Goal: Information Seeking & Learning: Check status

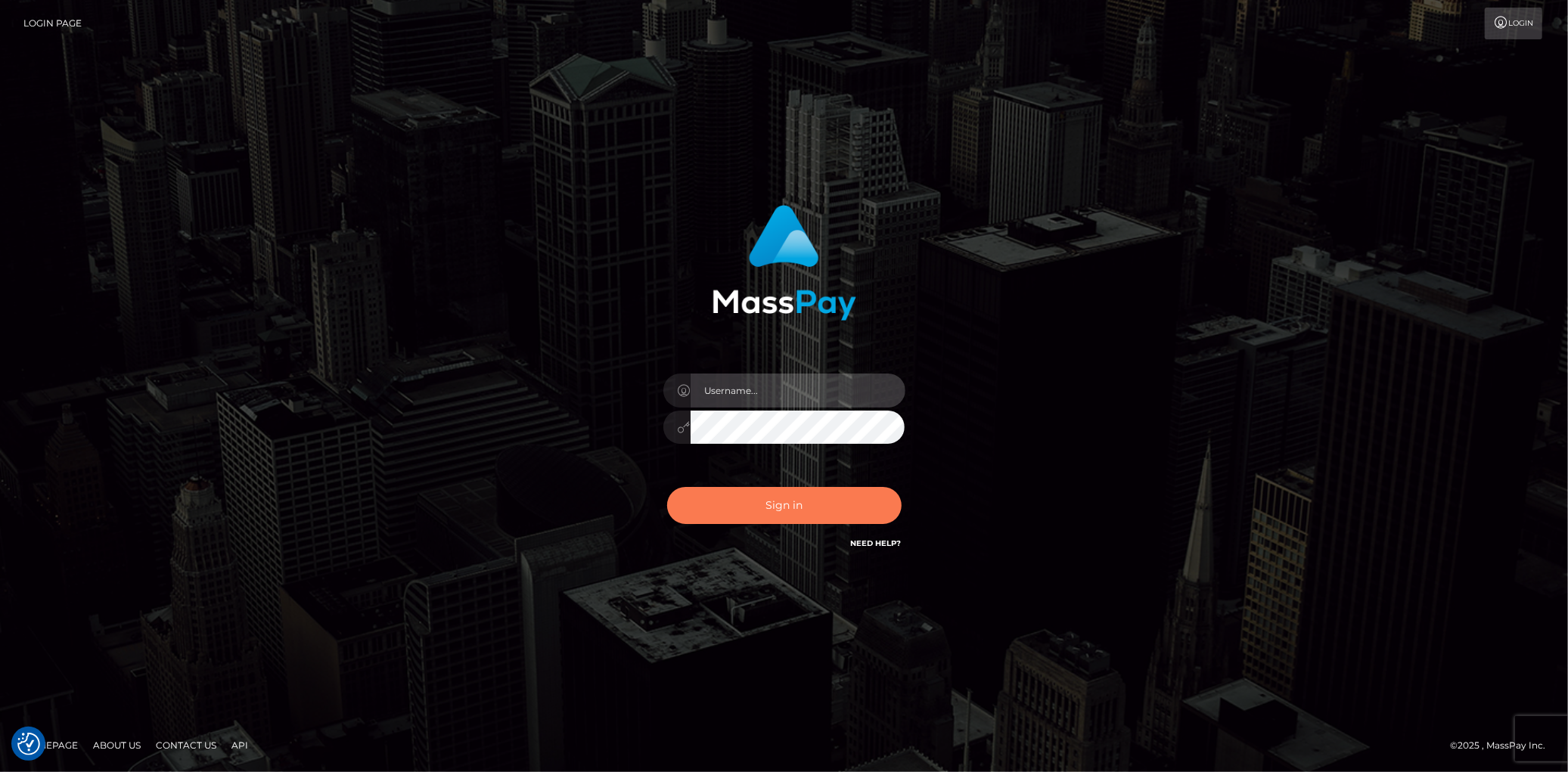
type input "Eduard Gavrilescu"
click at [790, 515] on button "Sign in" at bounding box center [784, 506] width 234 height 37
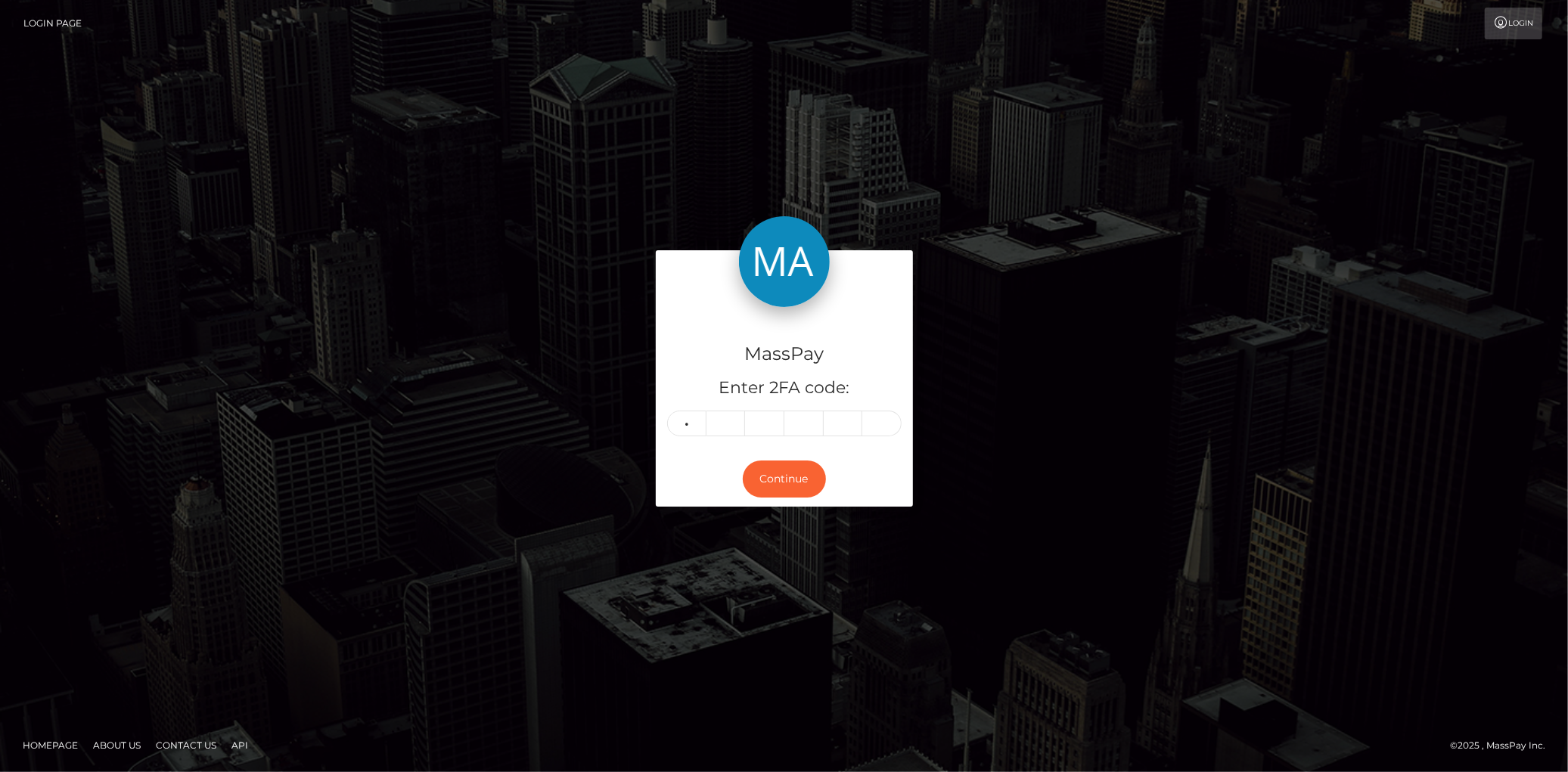
type input "1"
type input "6"
type input "9"
type input "8"
type input "0"
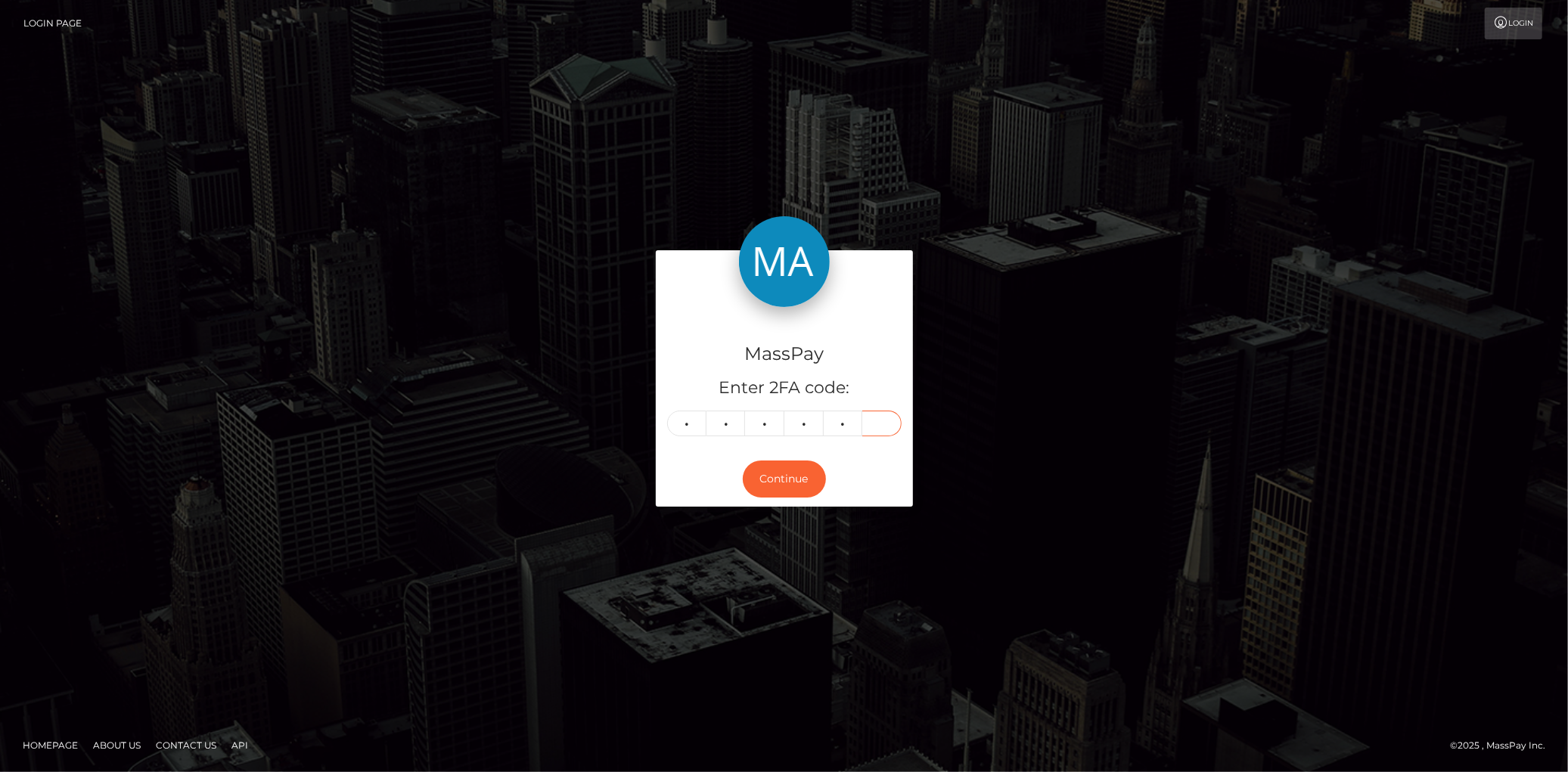
type input "3"
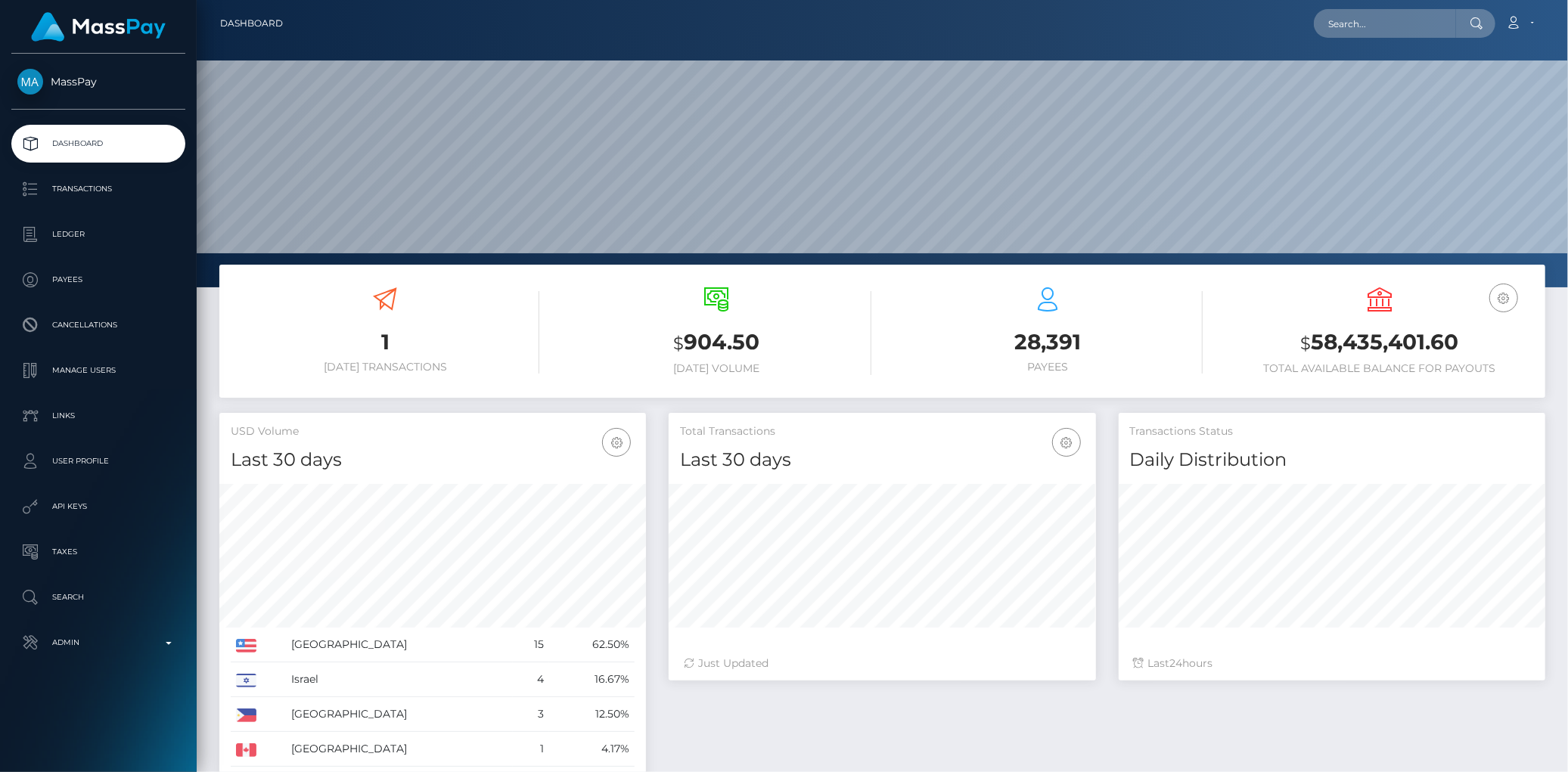
scroll to position [268, 427]
click at [1338, 43] on nav "Dashboard Loading... Loading... Account Edit Profile" at bounding box center [882, 23] width 1371 height 47
click at [1341, 38] on div "Loading... Loading... Account Edit Profile Logout" at bounding box center [919, 24] width 1249 height 32
click at [1347, 26] on input "text" at bounding box center [1384, 23] width 142 height 28
paste input "338366383354032128"
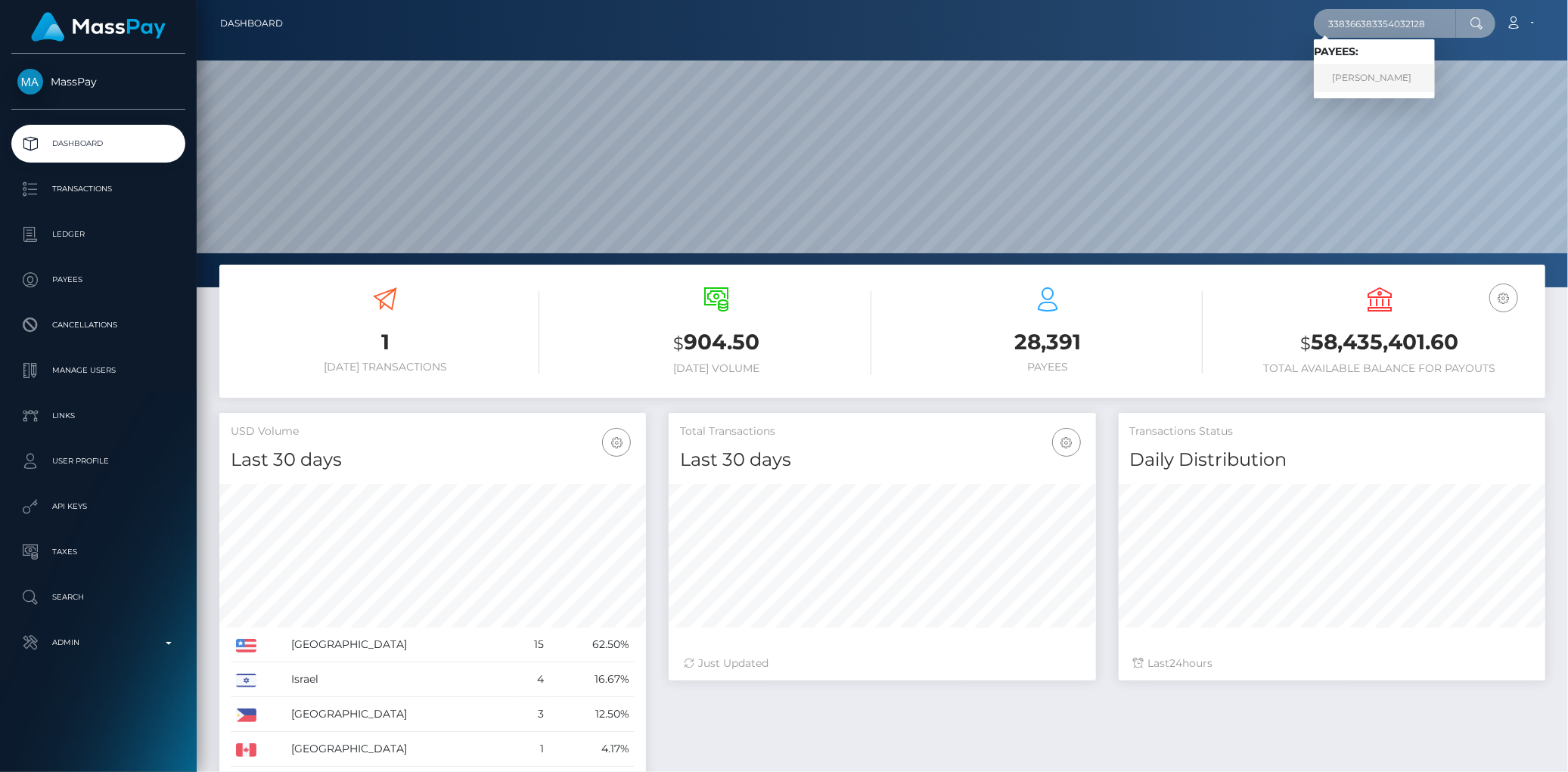
type input "338366383354032128"
click at [1371, 77] on link "ANGEL TASHELL DAVIS" at bounding box center [1374, 78] width 121 height 28
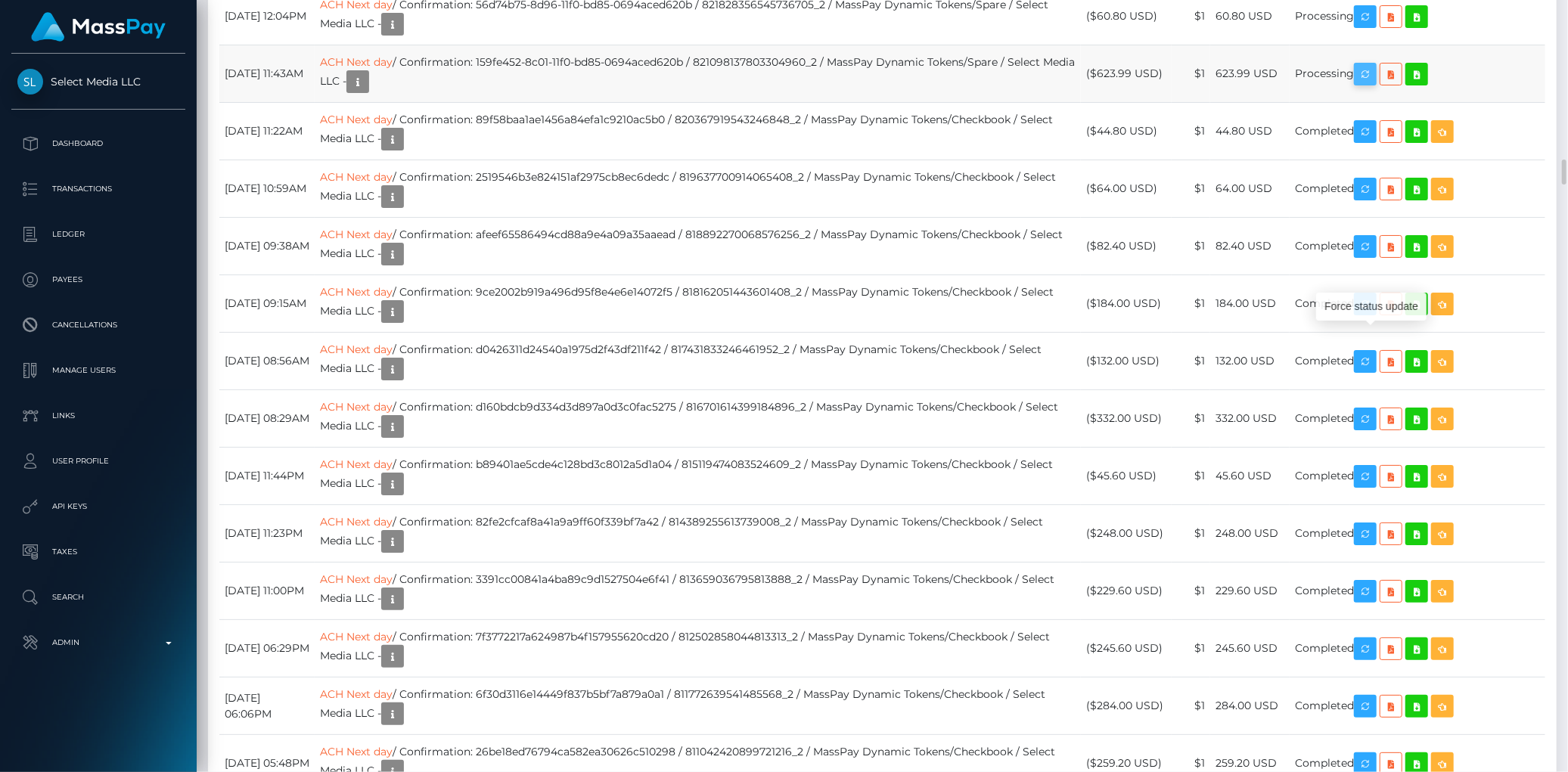
scroll to position [182, 427]
click at [1374, 84] on icon "button" at bounding box center [1365, 74] width 18 height 19
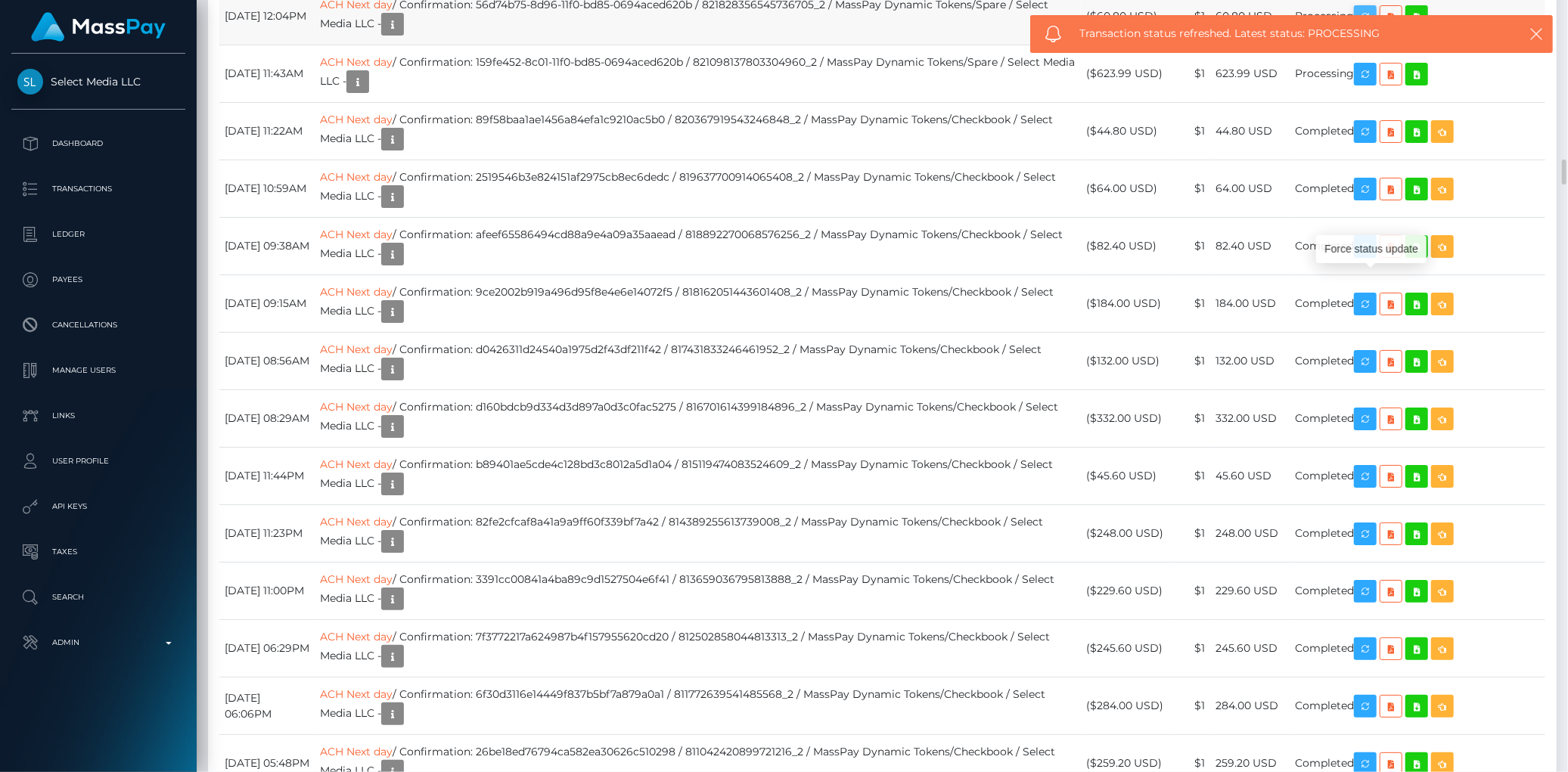
click at [1374, 27] on icon "button" at bounding box center [1365, 17] width 18 height 19
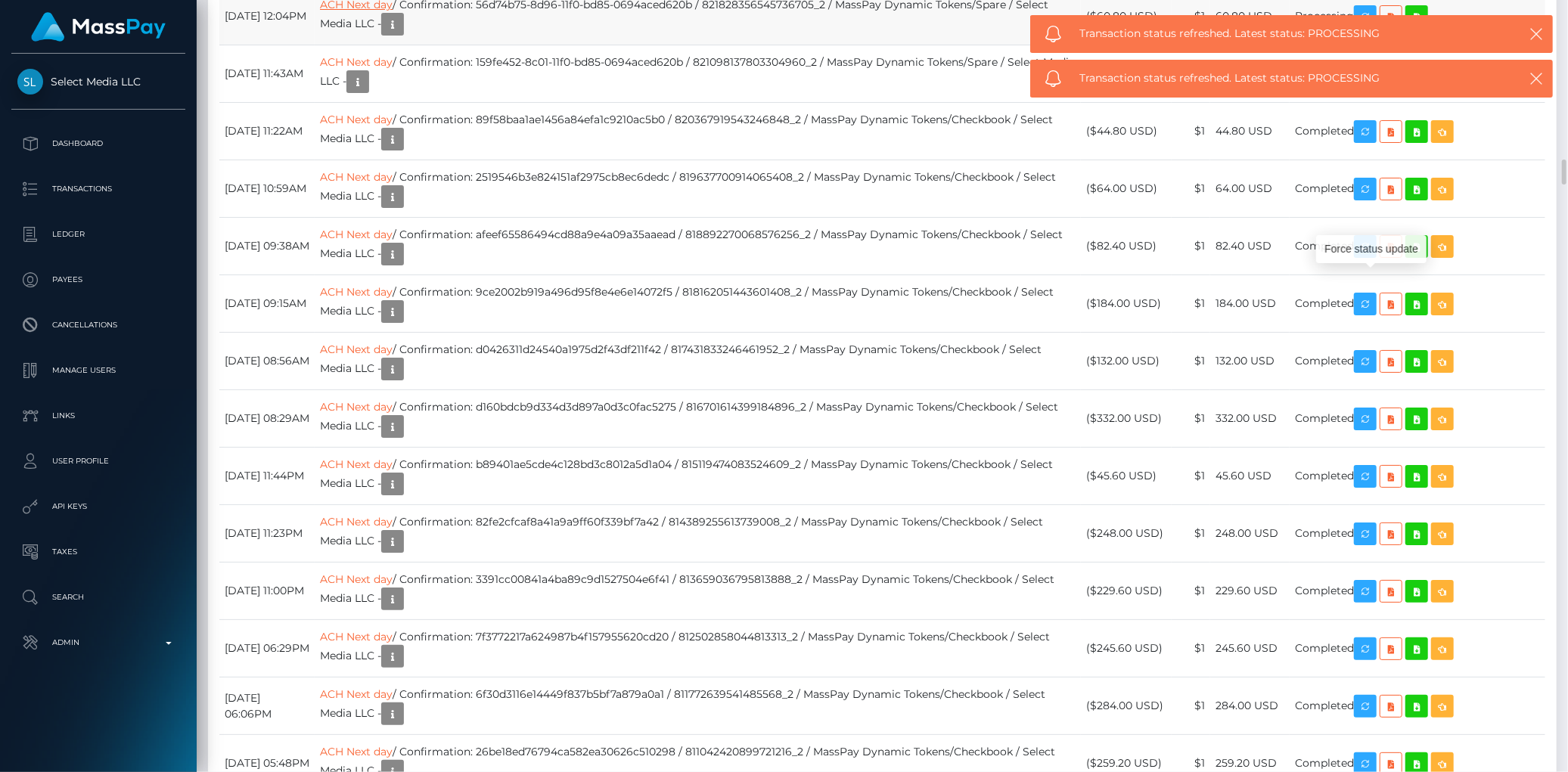
click at [392, 12] on link "ACH Next day" at bounding box center [356, 4] width 73 height 13
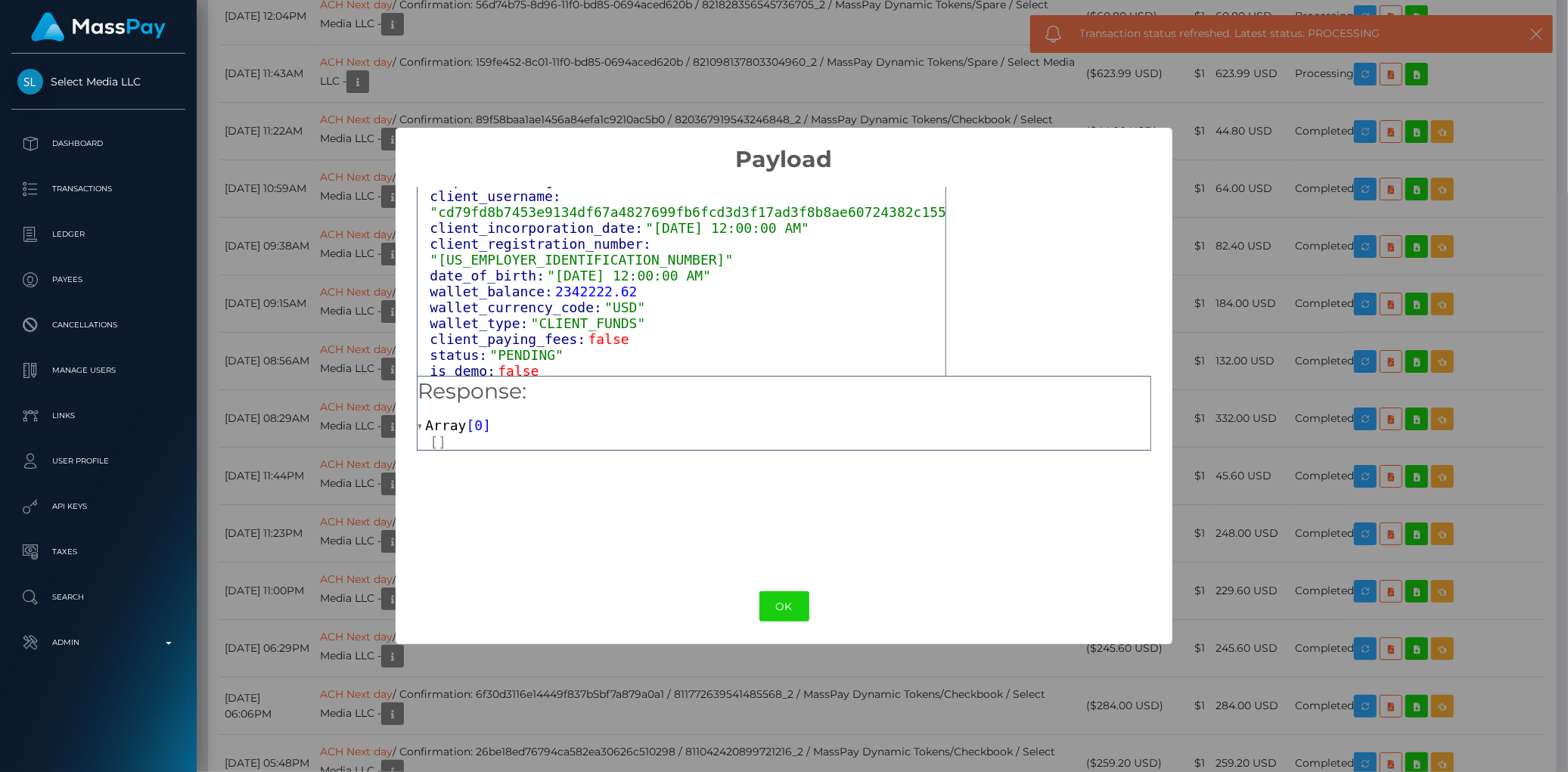
scroll to position [910, 0]
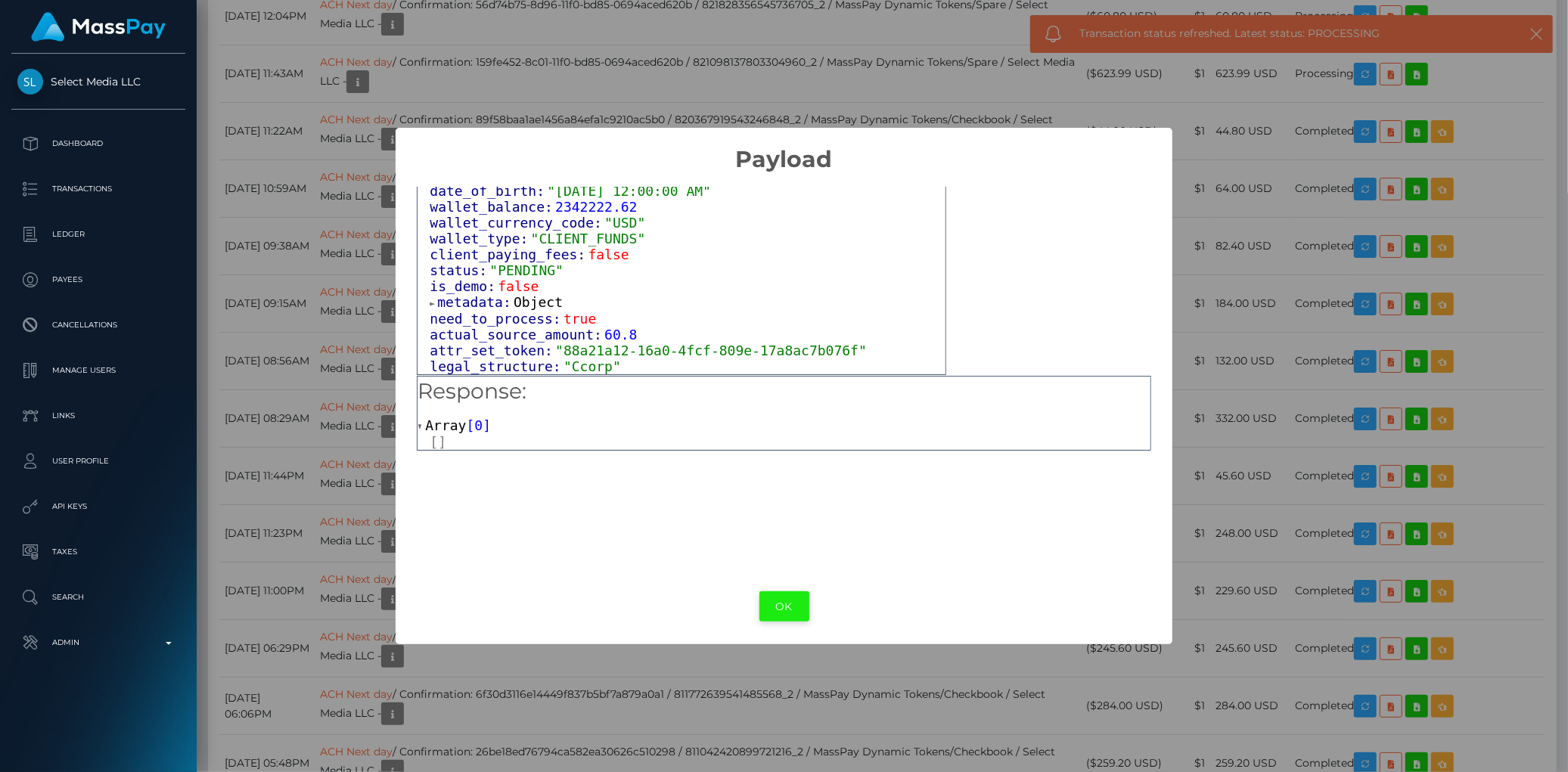
click at [780, 606] on button "OK" at bounding box center [784, 606] width 50 height 31
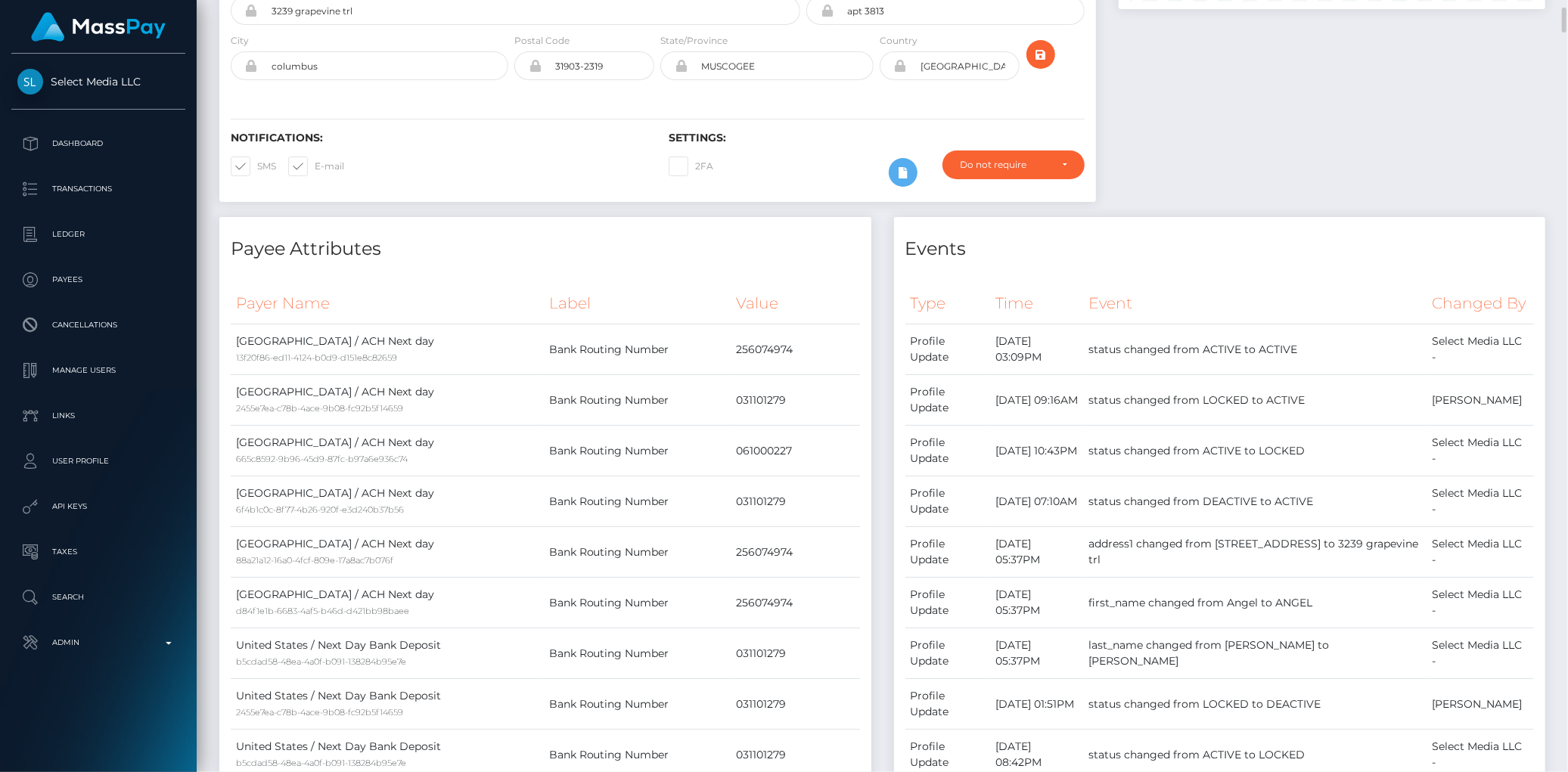
scroll to position [0, 0]
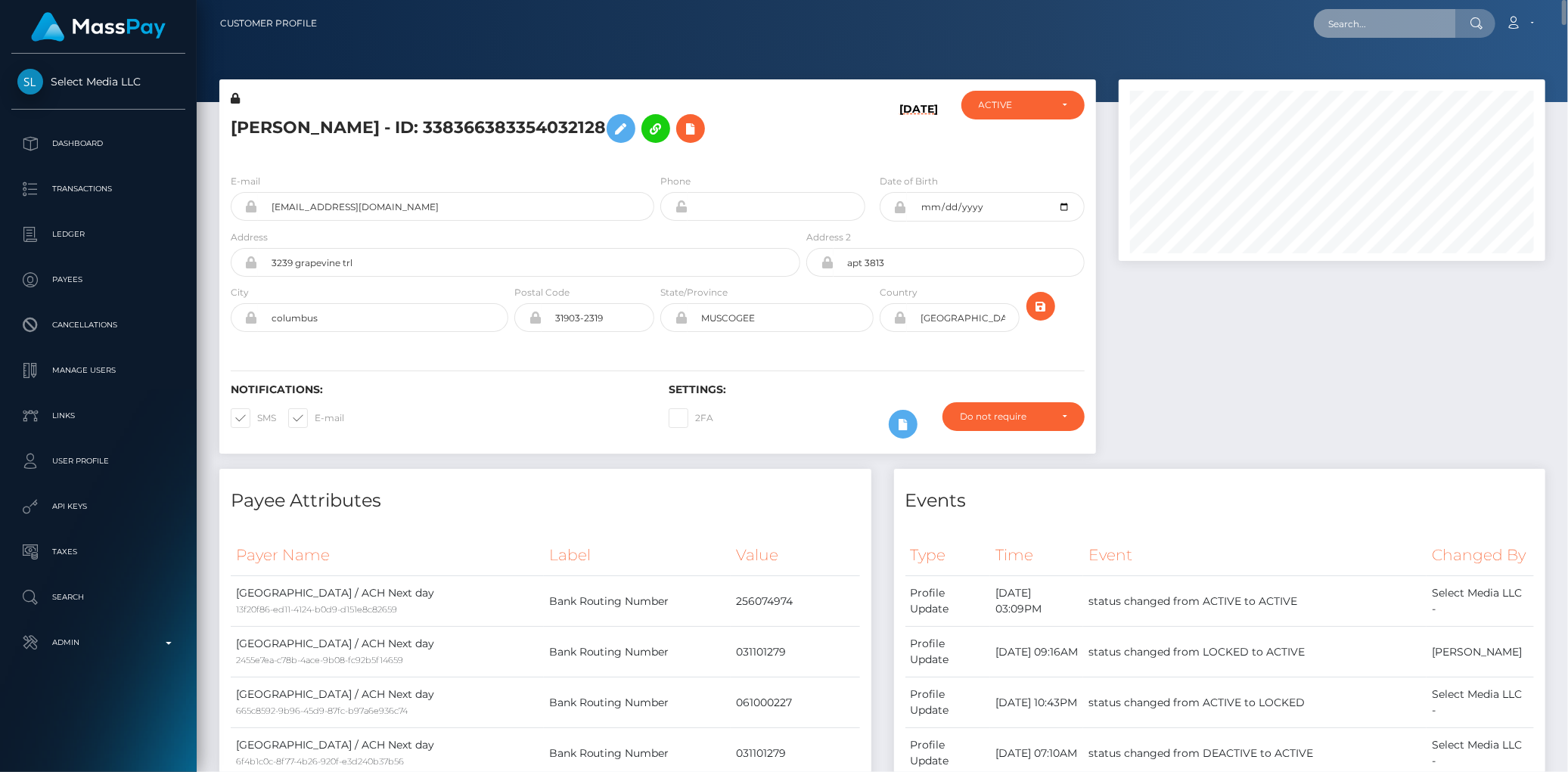
click at [1369, 25] on input "text" at bounding box center [1384, 23] width 142 height 28
paste input "RdWM8uDDz1Bz4Hw / 821098137803304960 Confirmation: yng822WTaVdXuT2 / 8218283565…"
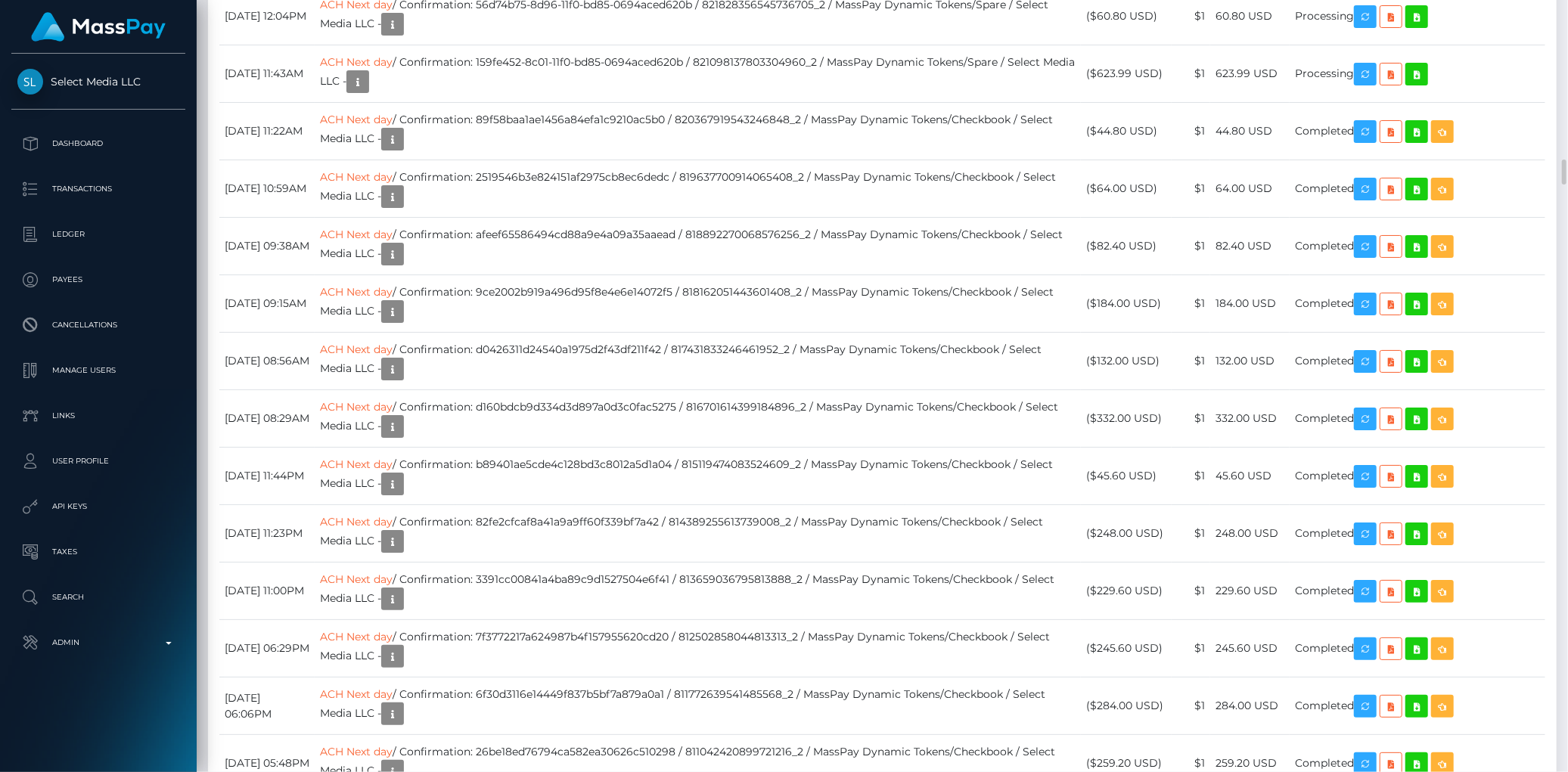
drag, startPoint x: 532, startPoint y: 141, endPoint x: 738, endPoint y: 132, distance: 206.2
drag, startPoint x: 534, startPoint y: 327, endPoint x: 617, endPoint y: 319, distance: 83.4
click at [616, 103] on td "ACH Next day / Confirmation: 159fe452-8c01-11f0-bd85-0694aced620b / 82109813780…" at bounding box center [697, 74] width 766 height 58
drag, startPoint x: 533, startPoint y: 326, endPoint x: 739, endPoint y: 320, distance: 206.1
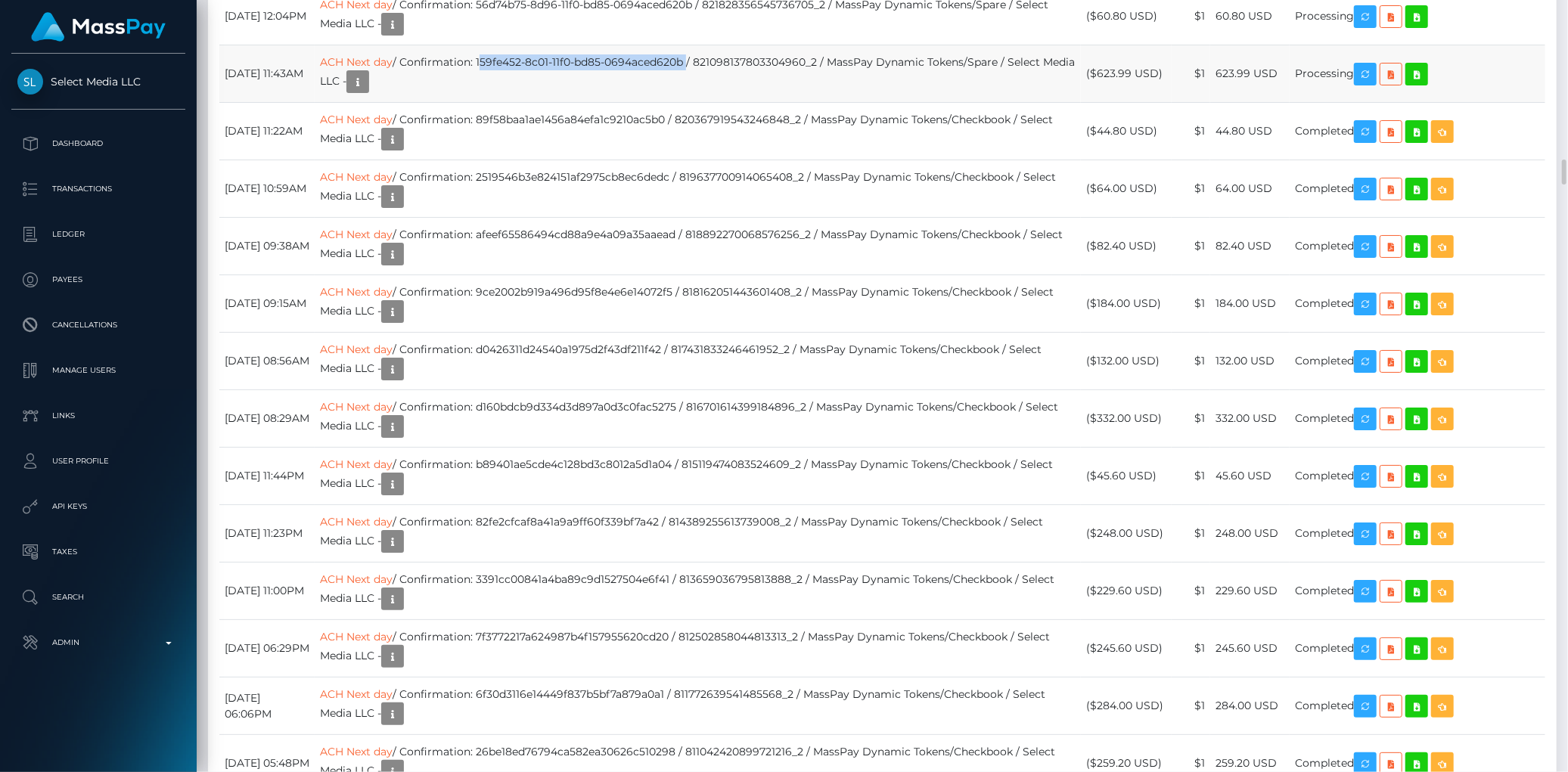
click at [739, 103] on td "ACH Next day / Confirmation: 159fe452-8c01-11f0-bd85-0694aced620b / 82109813780…" at bounding box center [697, 74] width 766 height 58
copy td "159fe452-8c01-11f0-bd85-0694aced620b"
click at [392, 69] on link "ACH Next day" at bounding box center [356, 61] width 73 height 13
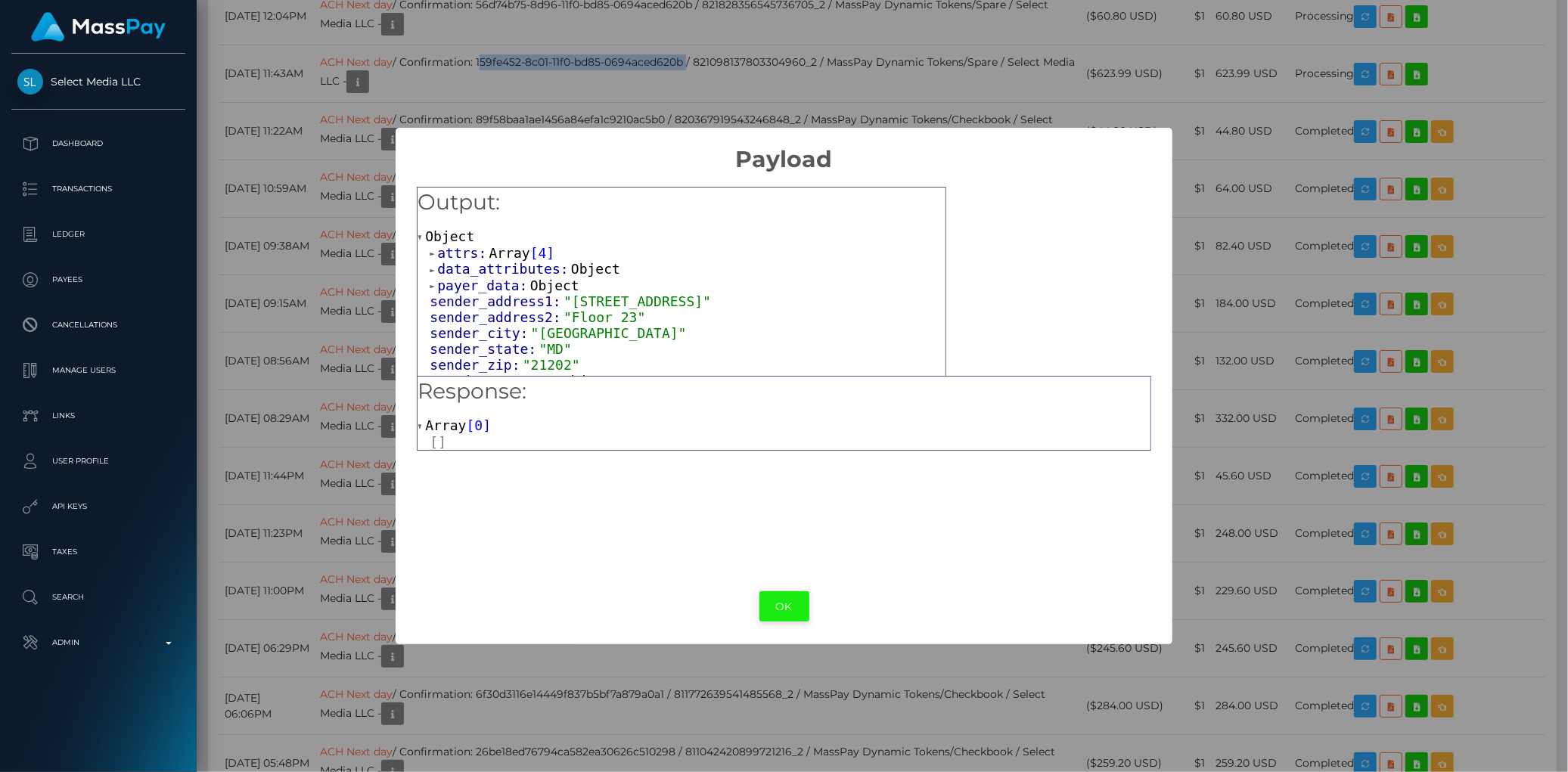
click at [780, 603] on button "OK" at bounding box center [784, 606] width 50 height 31
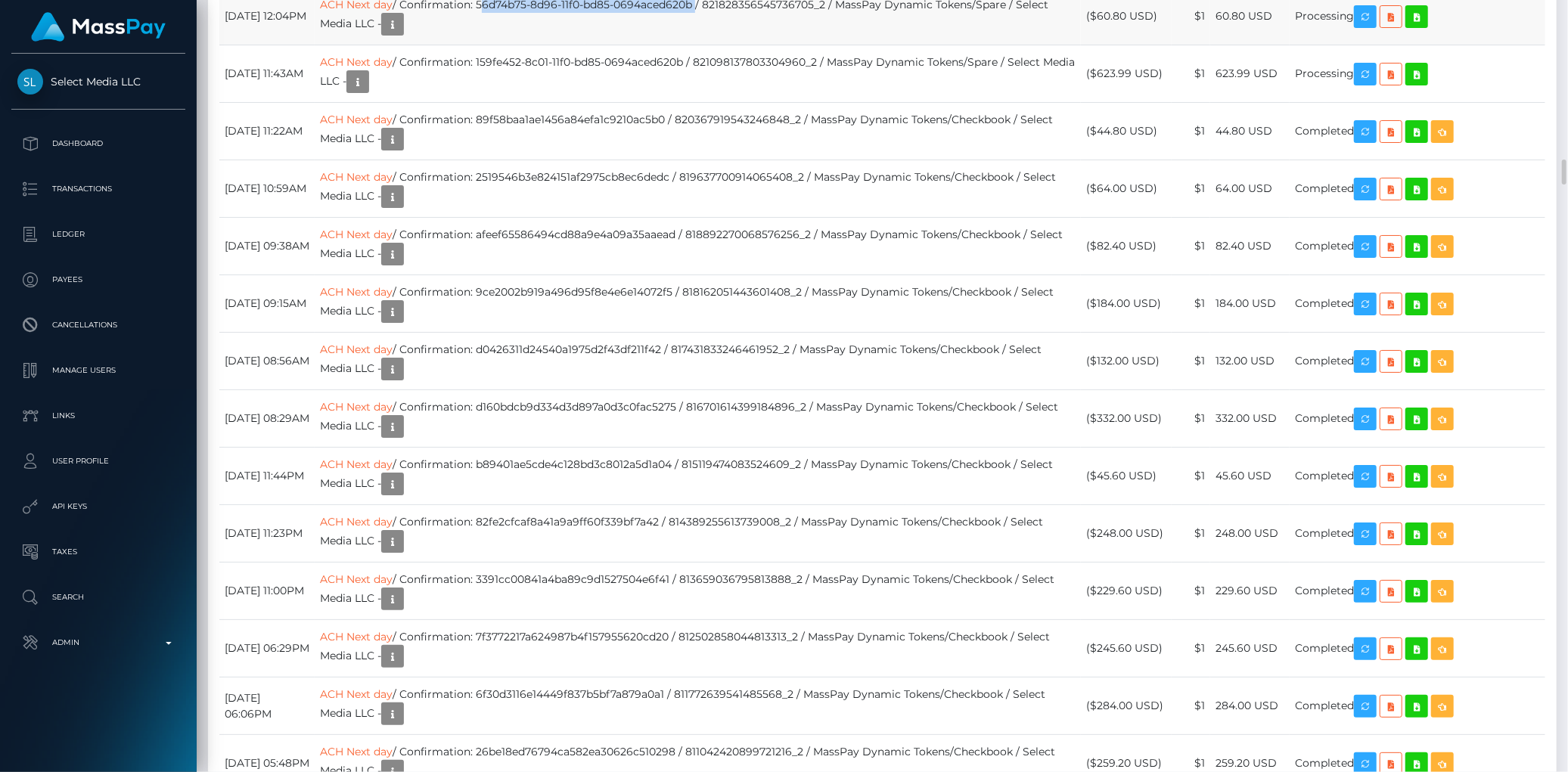
drag, startPoint x: 531, startPoint y: 263, endPoint x: 749, endPoint y: 267, distance: 218.0
click at [749, 45] on td "ACH Next day / Confirmation: 56d74b75-8d96-11f0-bd85-0694aced620b / 82182835654…" at bounding box center [697, 16] width 766 height 58
copy td "56d74b75-8d96-11f0-bd85-0694aced620b"
drag, startPoint x: 534, startPoint y: 204, endPoint x: 613, endPoint y: 208, distance: 79.1
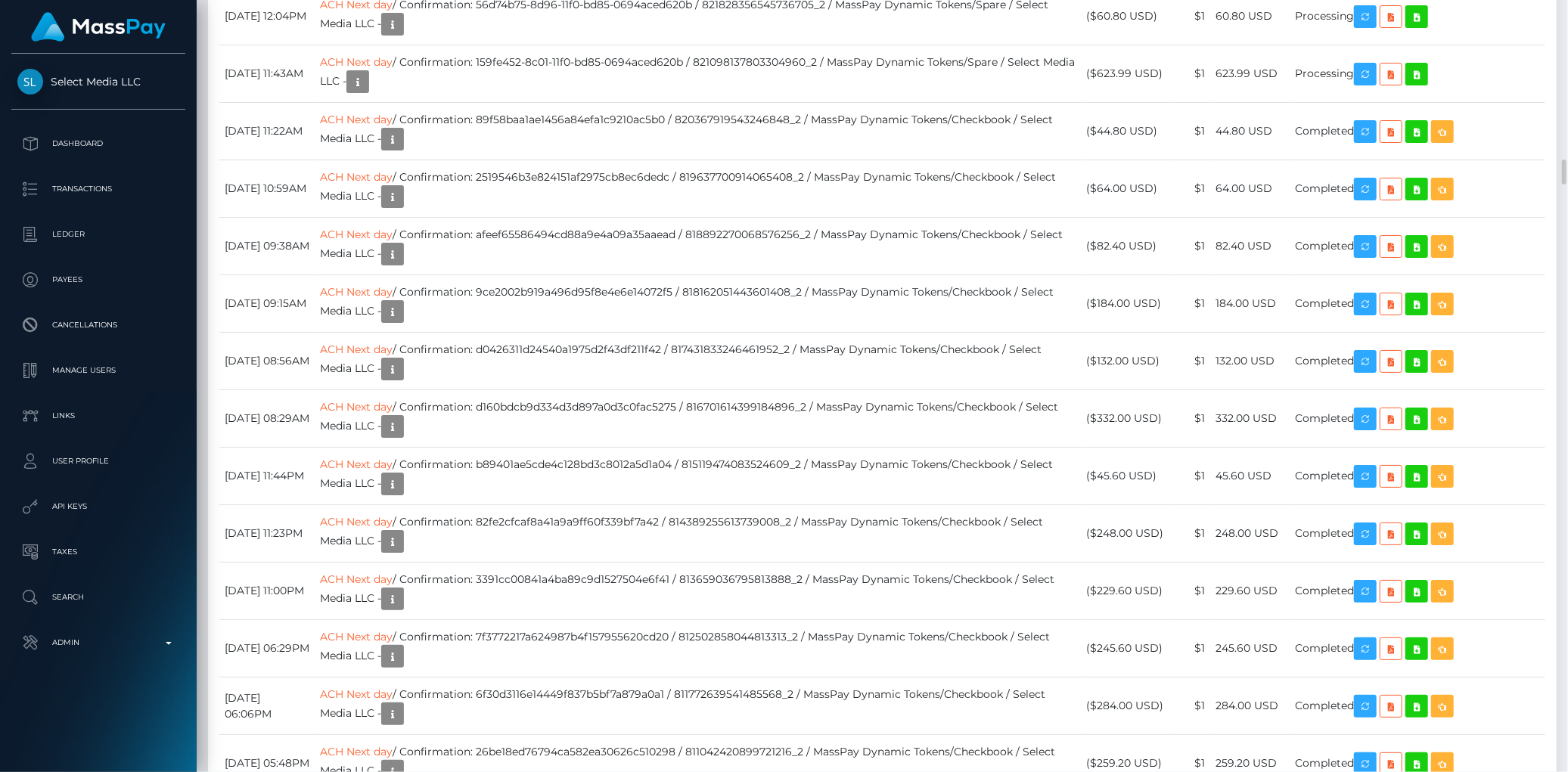
drag, startPoint x: 534, startPoint y: 209, endPoint x: 749, endPoint y: 207, distance: 215.0
copy td "ceb99cbe-8f2b-11f0-bd85-0694aced620b"
drag, startPoint x: 532, startPoint y: 138, endPoint x: 744, endPoint y: 130, distance: 212.2
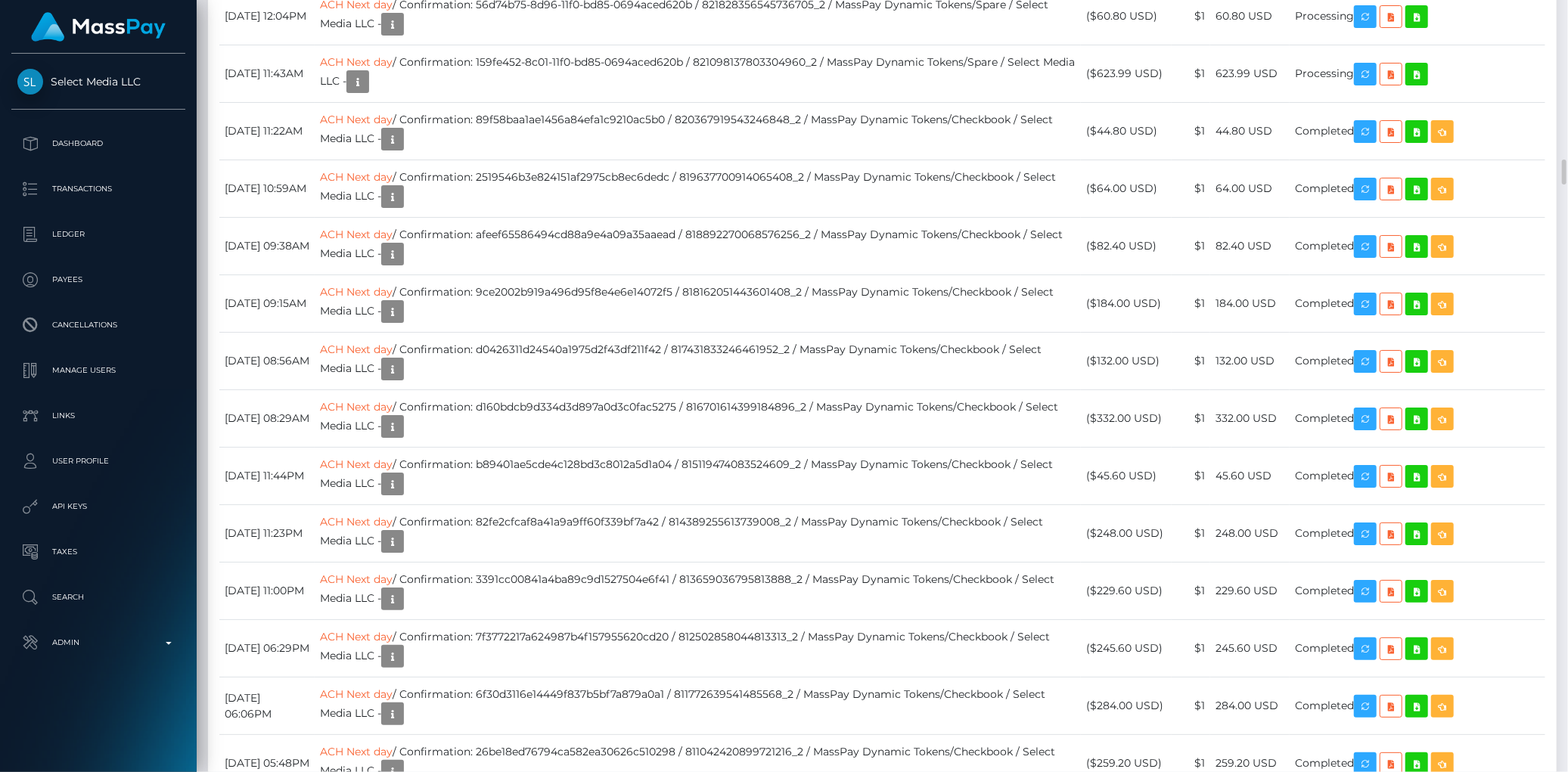
copy td "42999bf9-919c-11f0-bd85-0694aced620b"
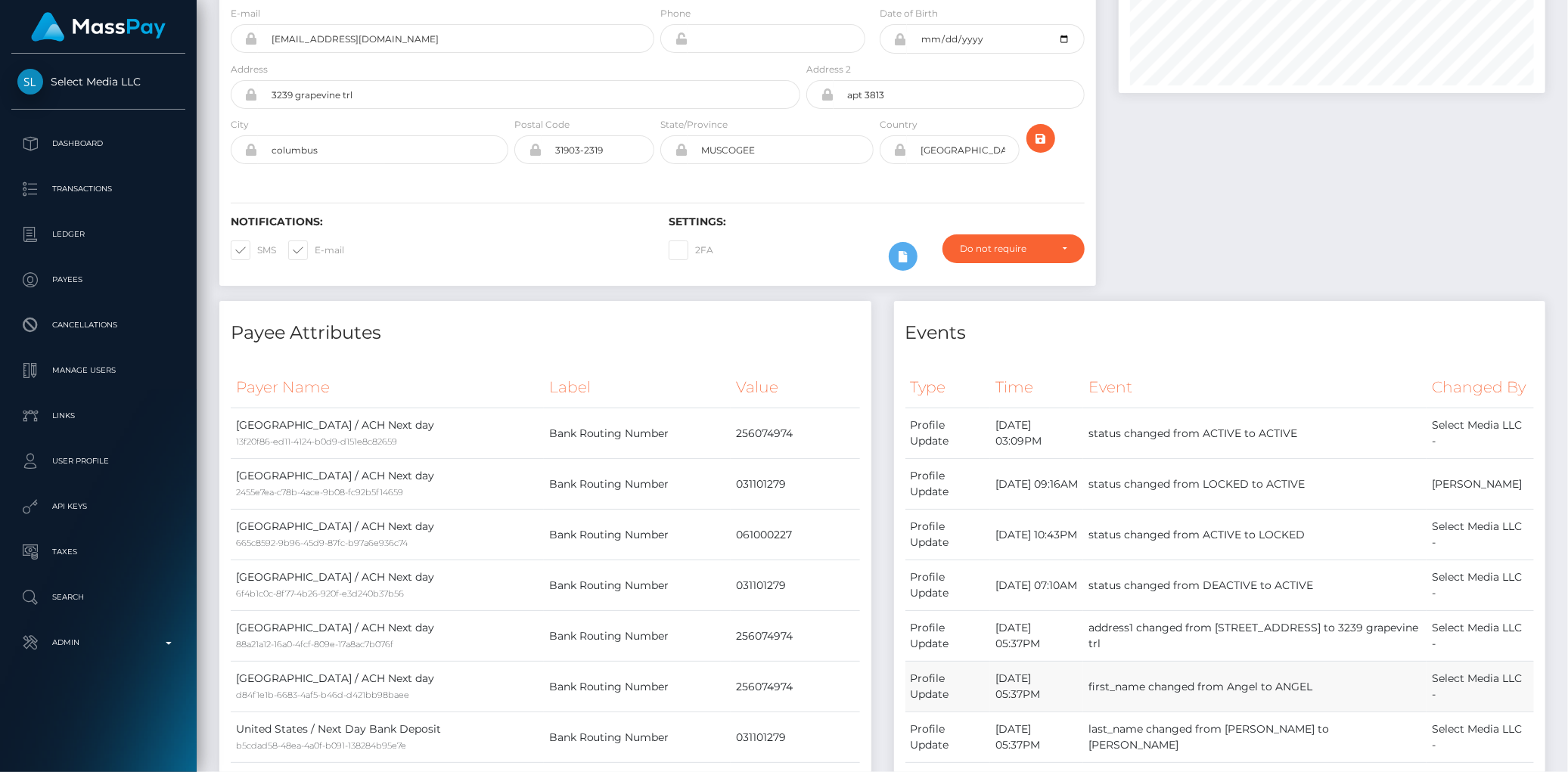
scroll to position [0, 0]
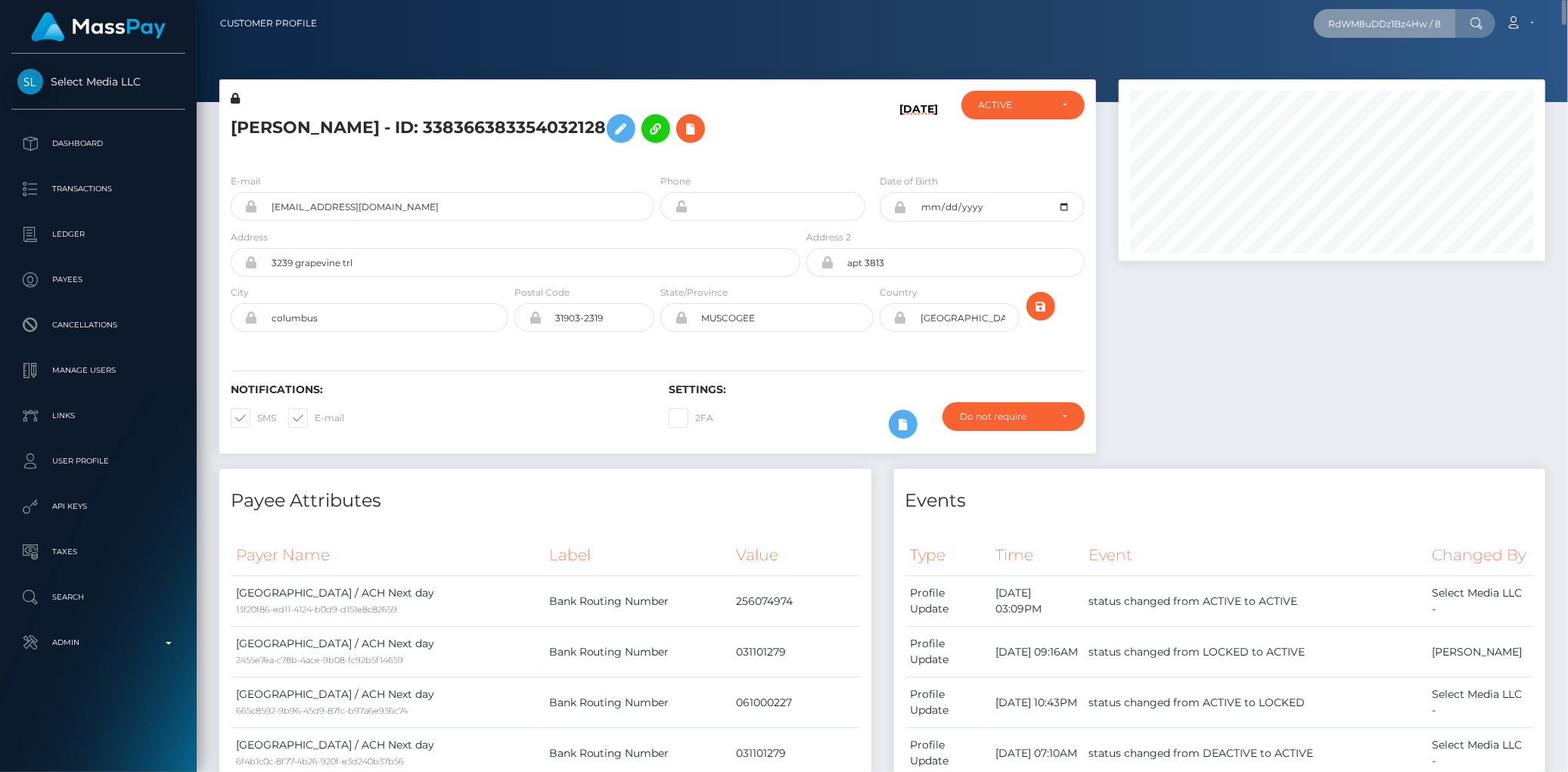
click at [1395, 20] on input "RdWM8uDDz1Bz4Hw / 821098137803304960 Confirmation: yng822WTaVdXuT2 / 8218283565…" at bounding box center [1384, 23] width 142 height 28
paste input "poact_mu3Jdr31DsCF"
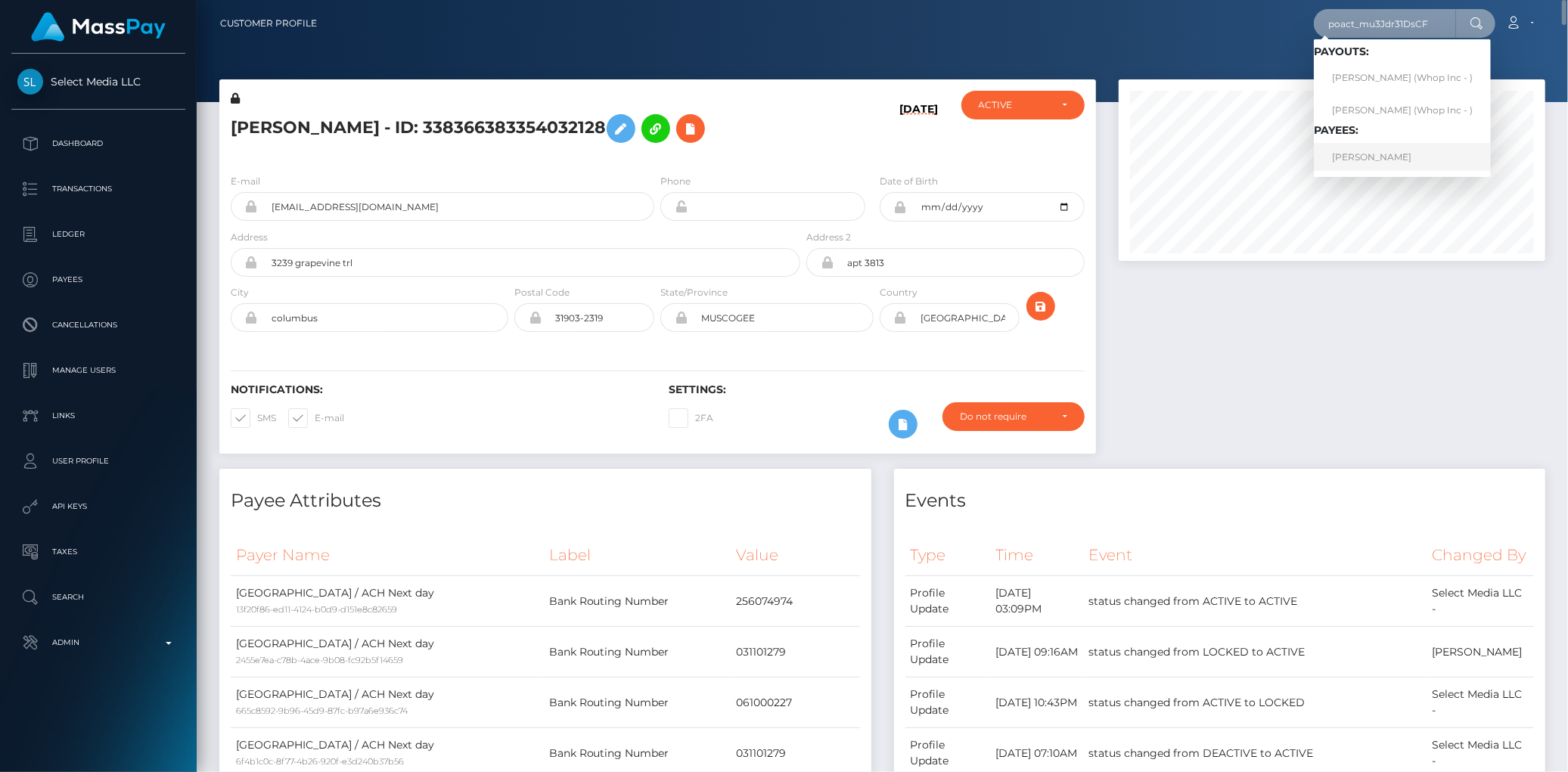
type input "poact_mu3Jdr31DsCF"
click at [1357, 151] on link "ALI UNCUCAN" at bounding box center [1401, 157] width 177 height 28
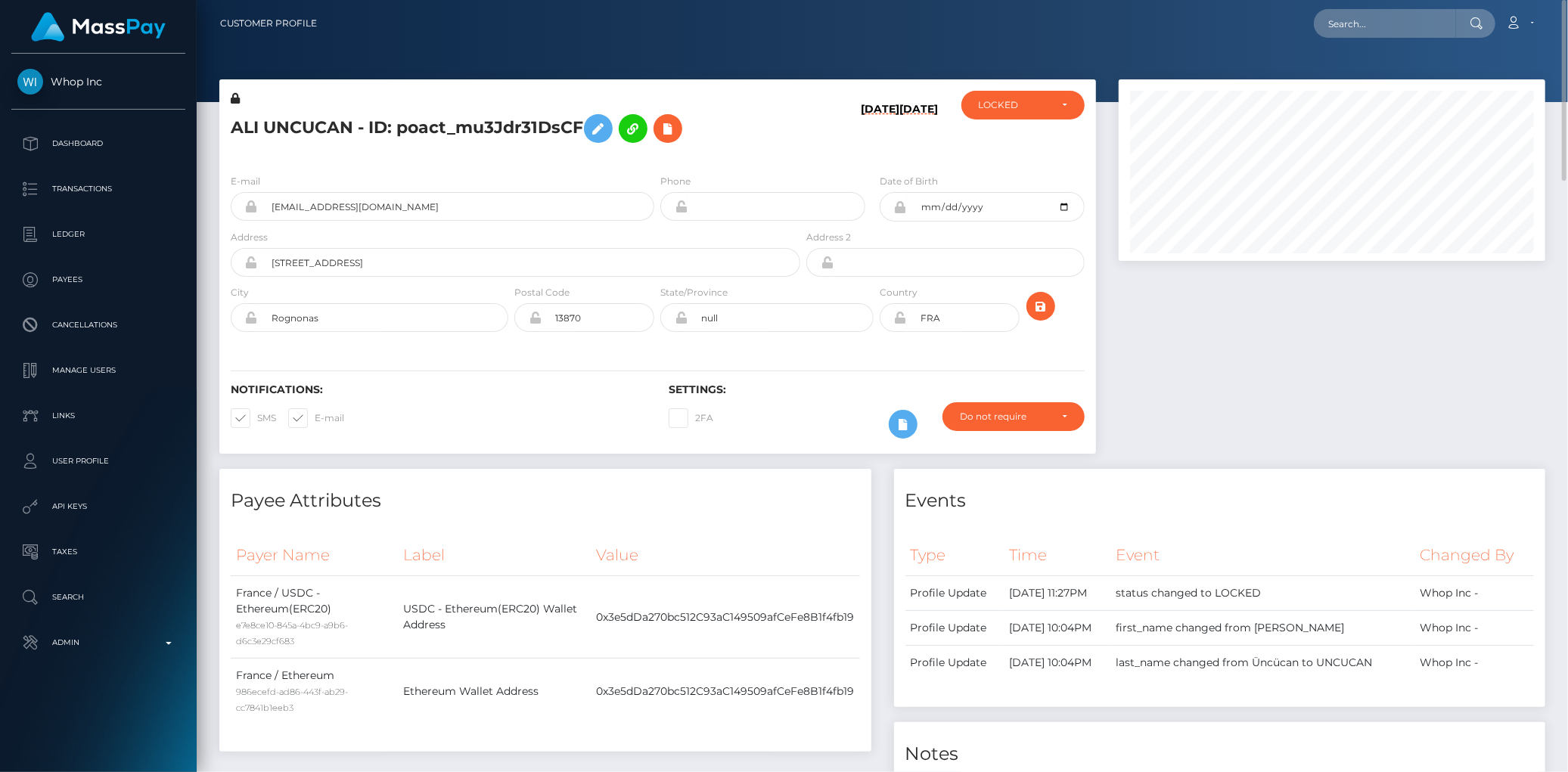
click at [321, 120] on h5 "ALI UNCUCAN - ID: poact_mu3Jdr31DsCF" at bounding box center [511, 128] width 561 height 43
copy h5 "ALI UNCUCAN - ID: poact_mu3Jdr31DsCF"
click at [1391, 31] on input "text" at bounding box center [1384, 23] width 142 height 28
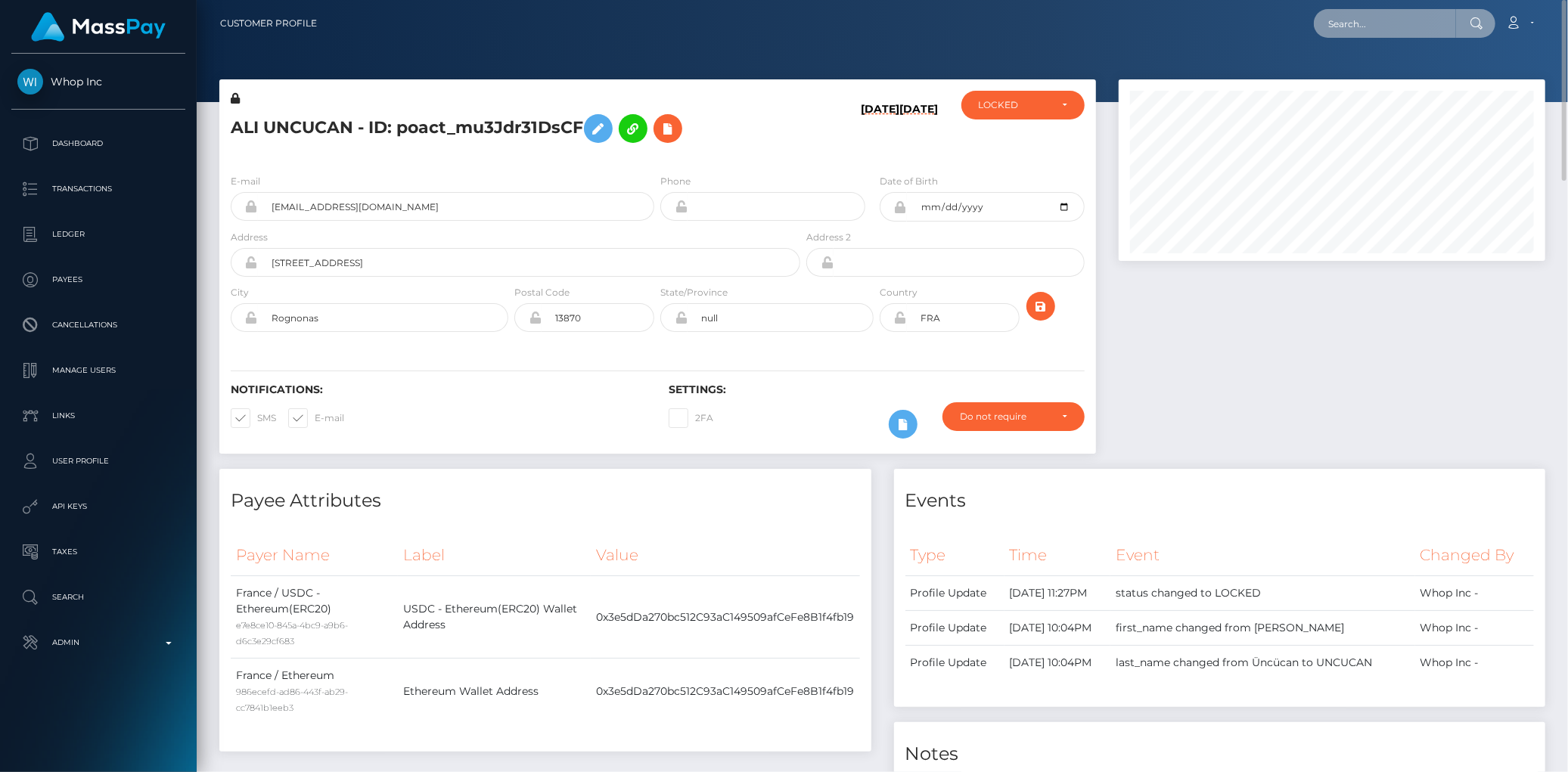
paste input "68c5ff5ab46d5b5281a1d9ca"
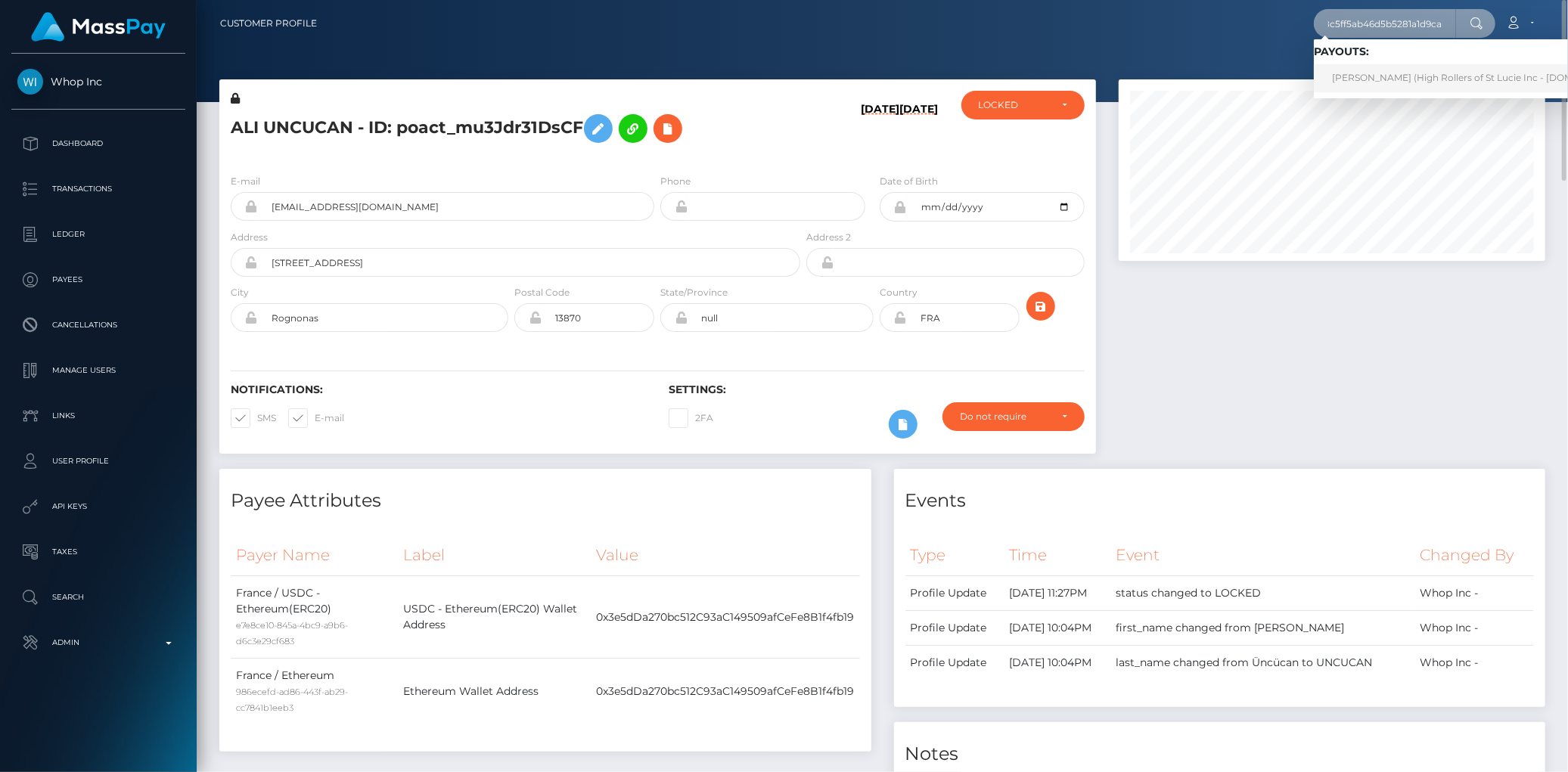
type input "68c5ff5ab46d5b5281a1d9ca"
click at [1359, 79] on link "BRANDON E PEPE (High Rollers of St Lucie Inc - Luckyrush.io)" at bounding box center [1480, 78] width 334 height 28
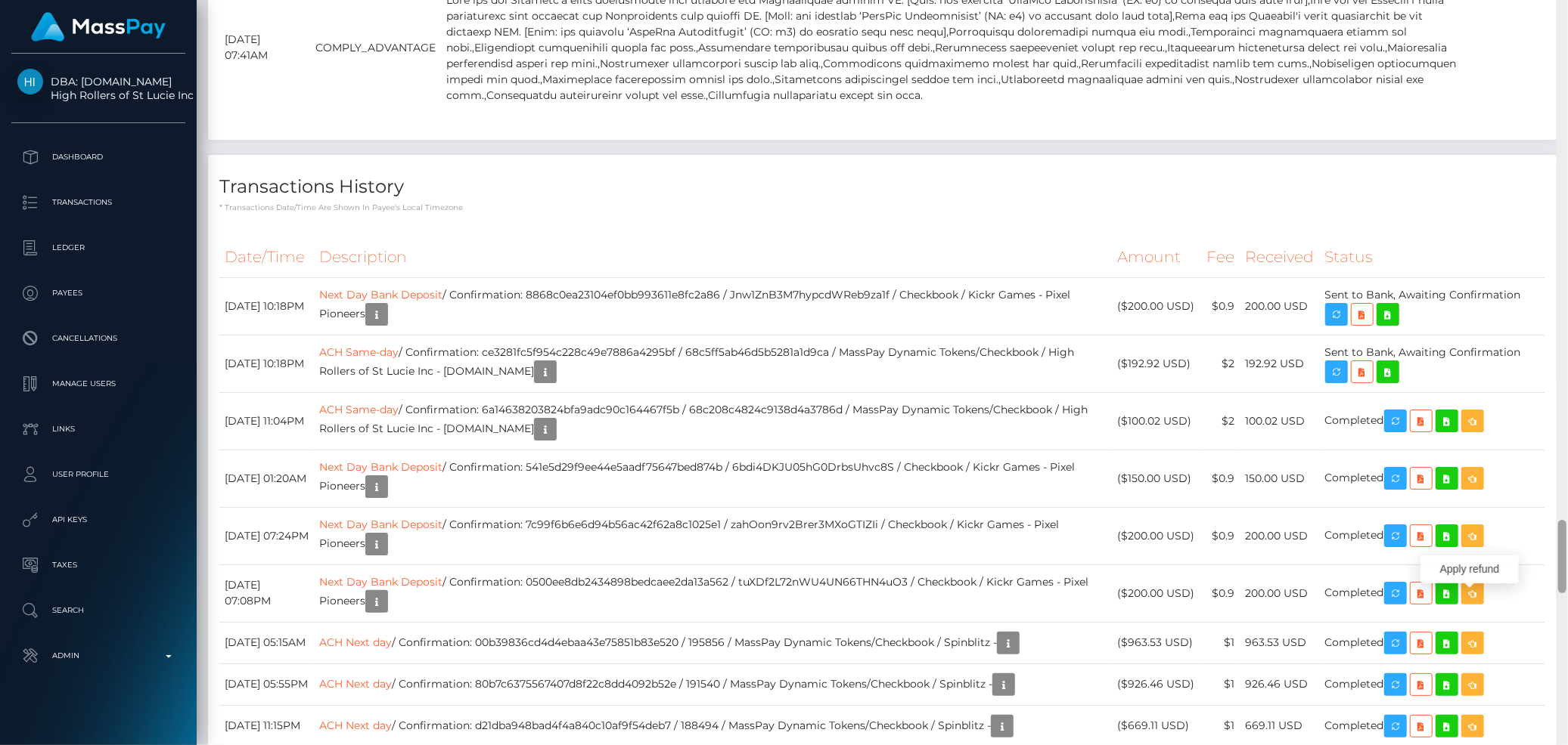
scroll to position [182, 427]
click at [1022, 356] on td "ACH Same-day / Confirmation: ce3281fc5f954c228c49e7886a4295bf / 68c5ff5ab46d5b5…" at bounding box center [713, 364] width 798 height 58
click at [1344, 380] on icon "button" at bounding box center [1336, 372] width 18 height 19
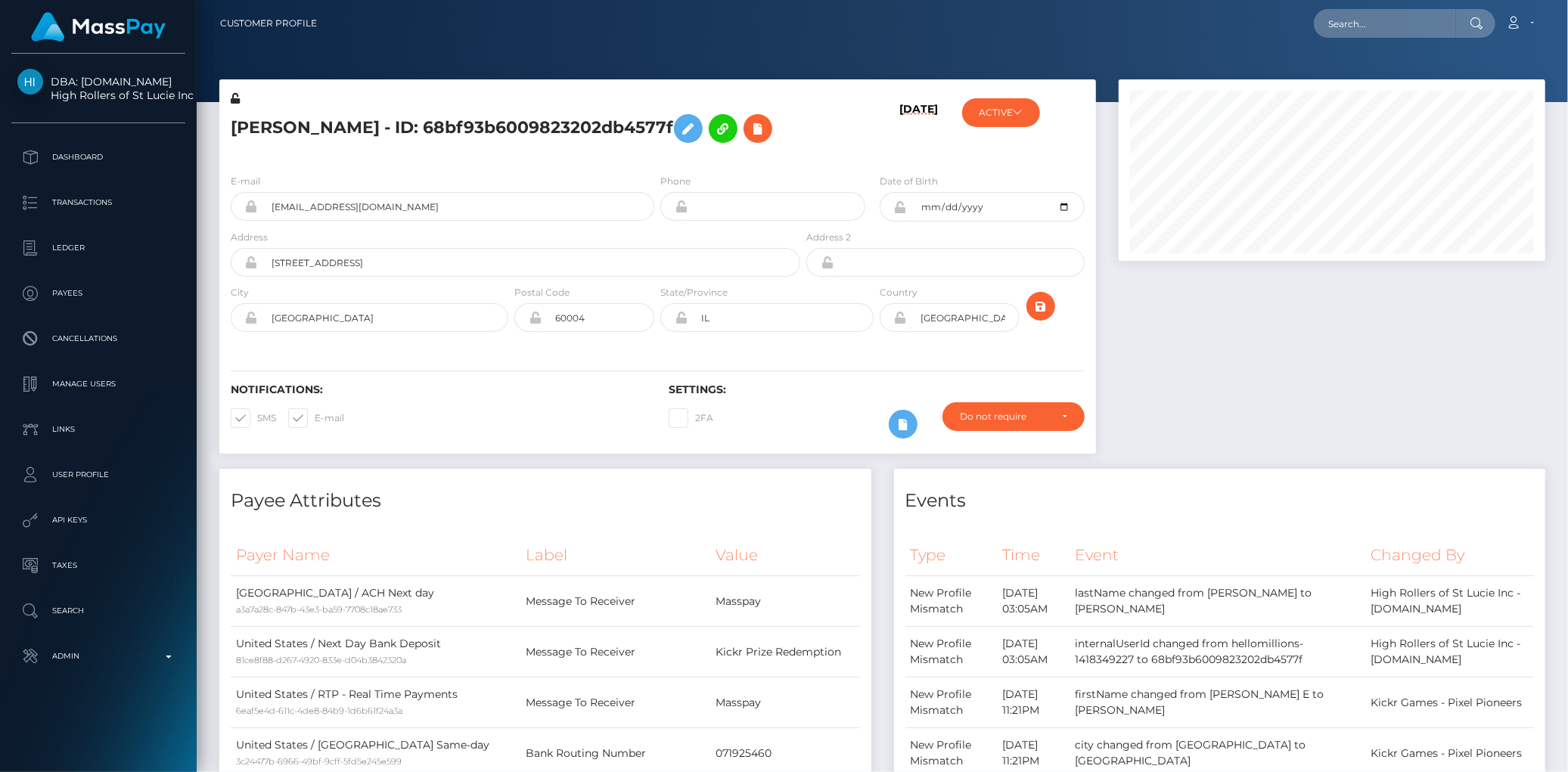
scroll to position [182, 427]
click at [1320, 16] on input "text" at bounding box center [1384, 23] width 142 height 28
paste input "MSPc5324e356d37723"
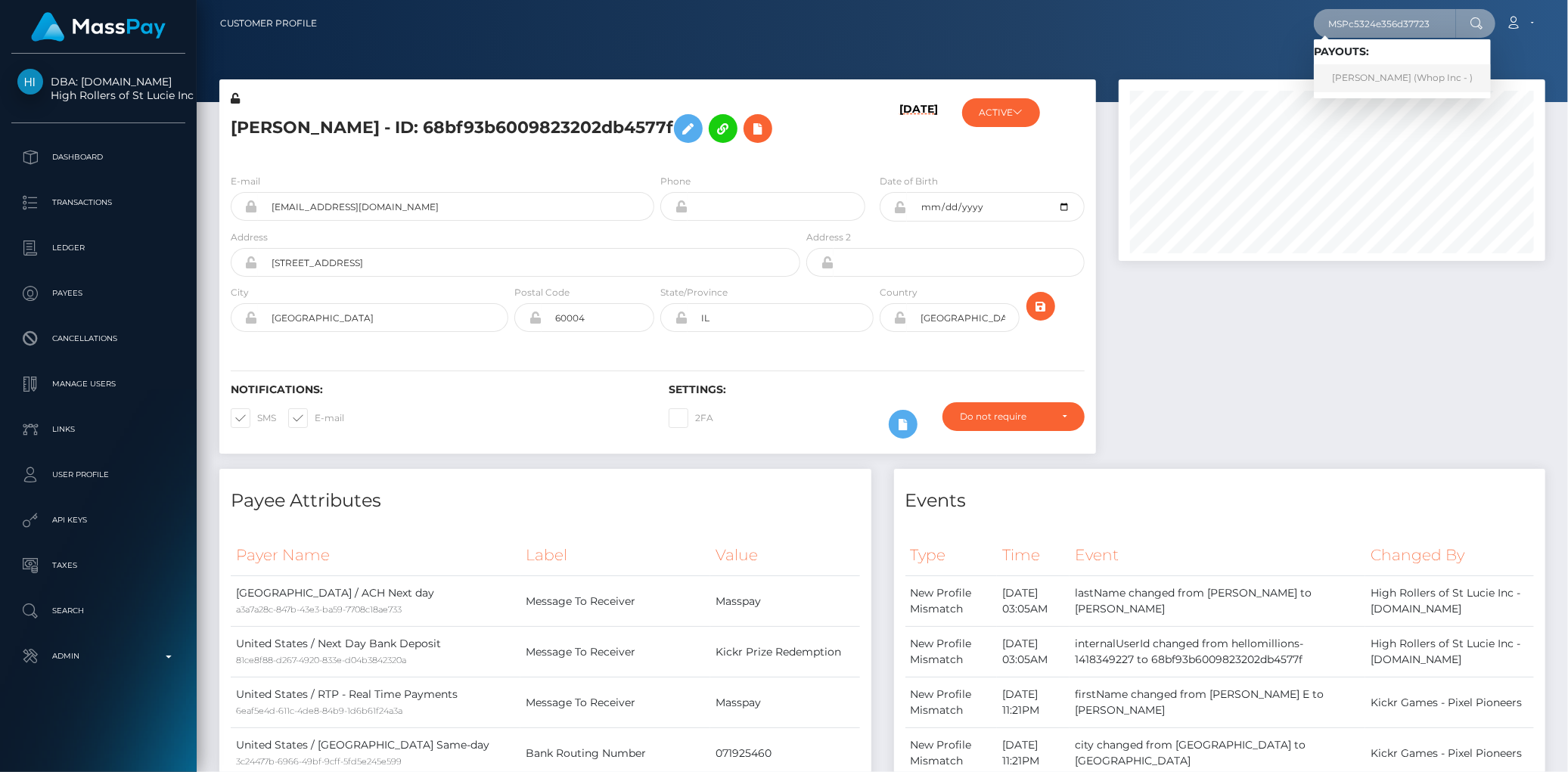
type input "MSPc5324e356d37723"
click at [1373, 70] on link "Abdul Rehman (Whop Inc - )" at bounding box center [1401, 78] width 177 height 28
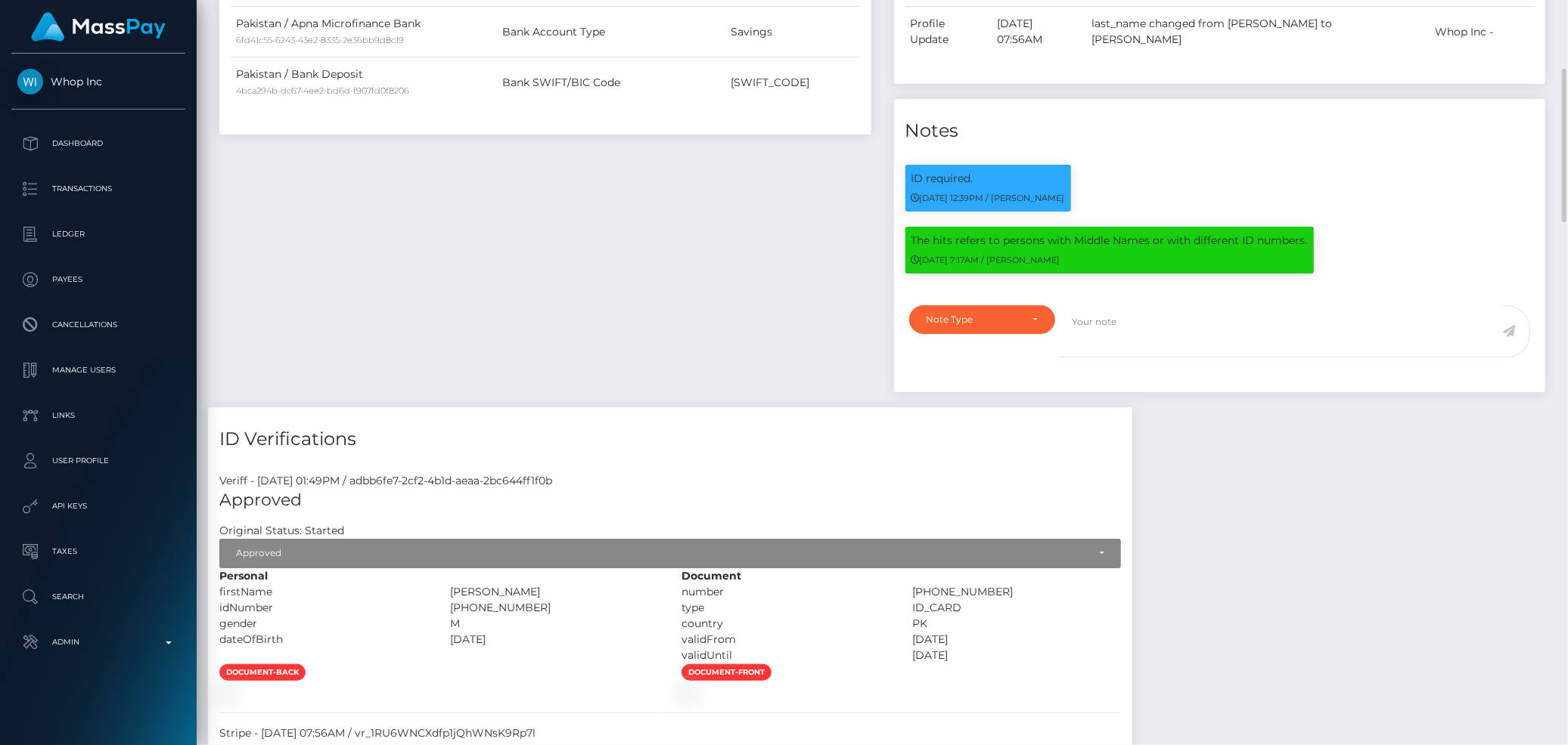
scroll to position [235, 0]
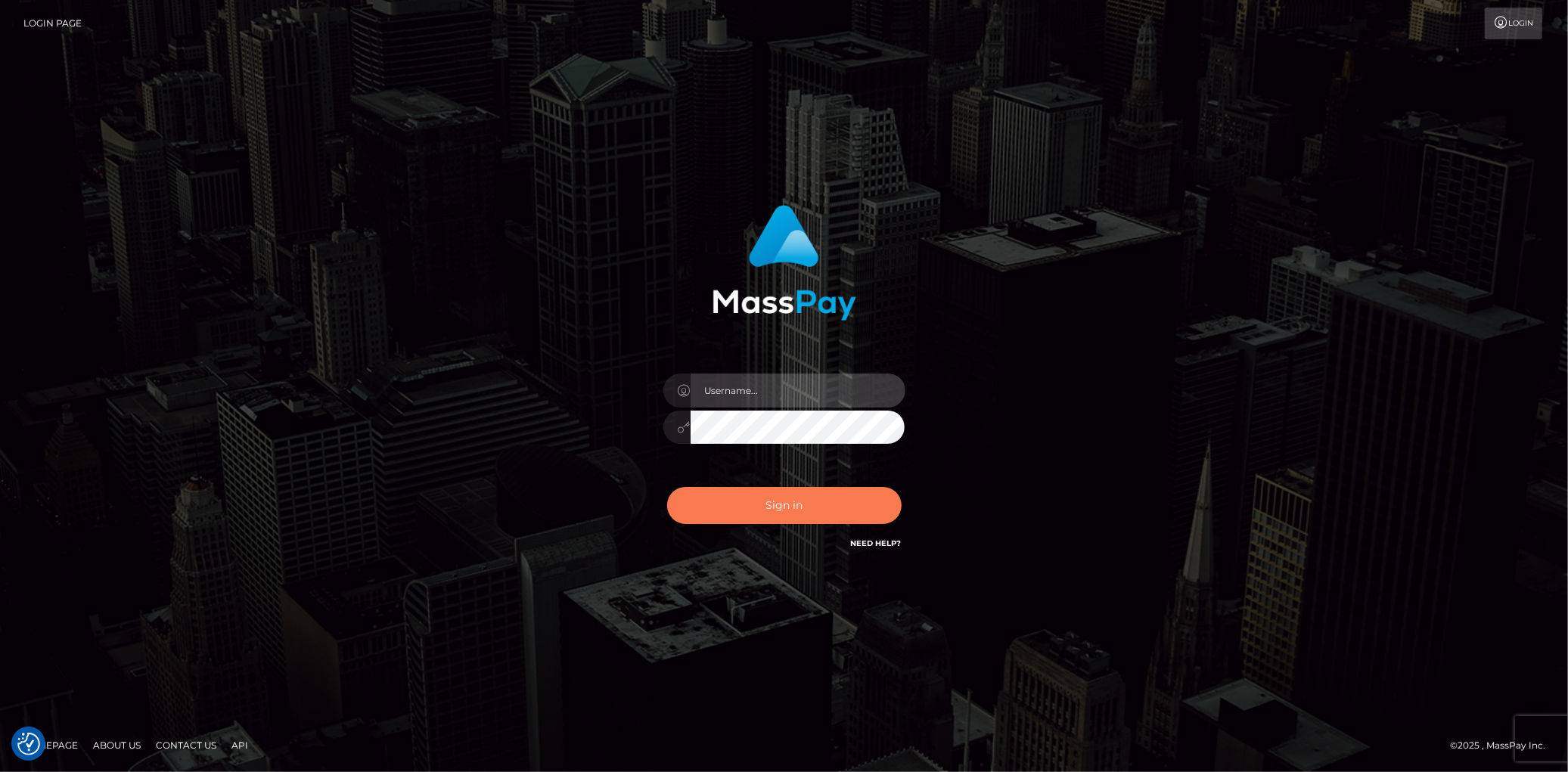
type input "[PERSON_NAME]"
click at [781, 497] on button "Sign in" at bounding box center [784, 506] width 234 height 37
type input "[PERSON_NAME]"
click at [781, 497] on button "Sign in" at bounding box center [784, 506] width 234 height 37
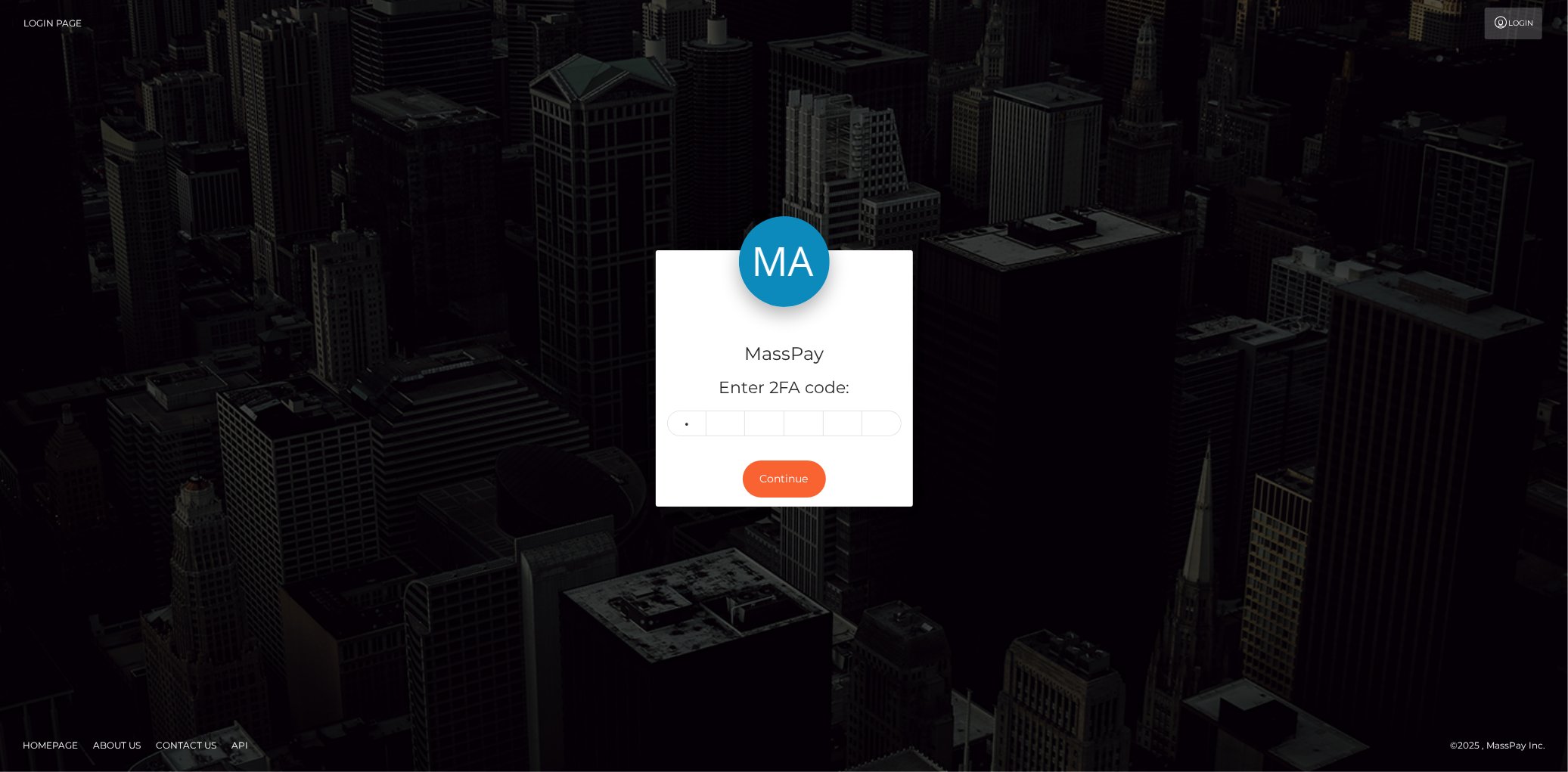
type input "2"
type input "9"
type input "8"
type input "7"
type input "5"
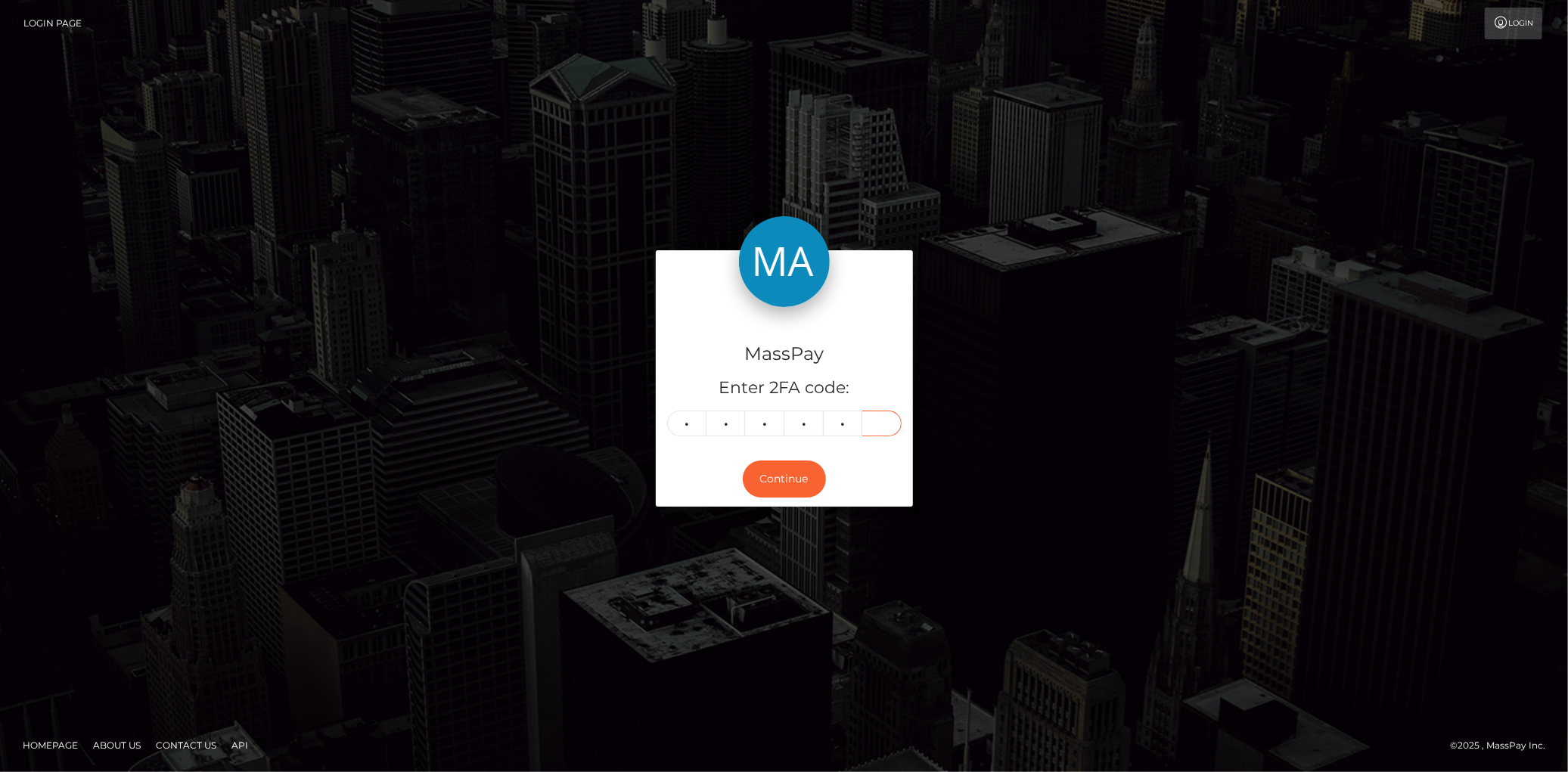
type input "8"
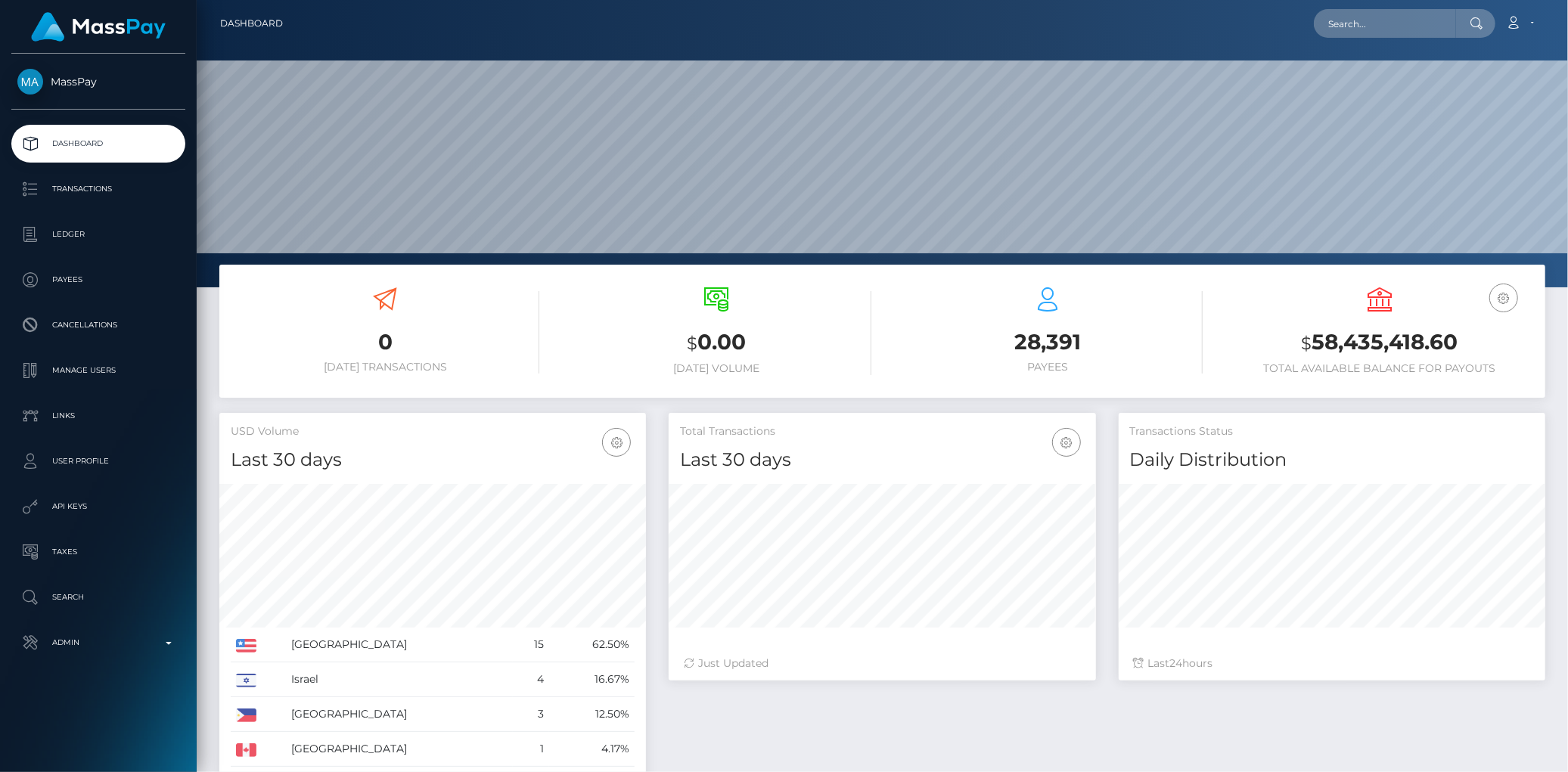
scroll to position [268, 427]
click at [1387, 28] on input "text" at bounding box center [1384, 23] width 142 height 28
paste input "poact_EdMkF6KVCPyo"
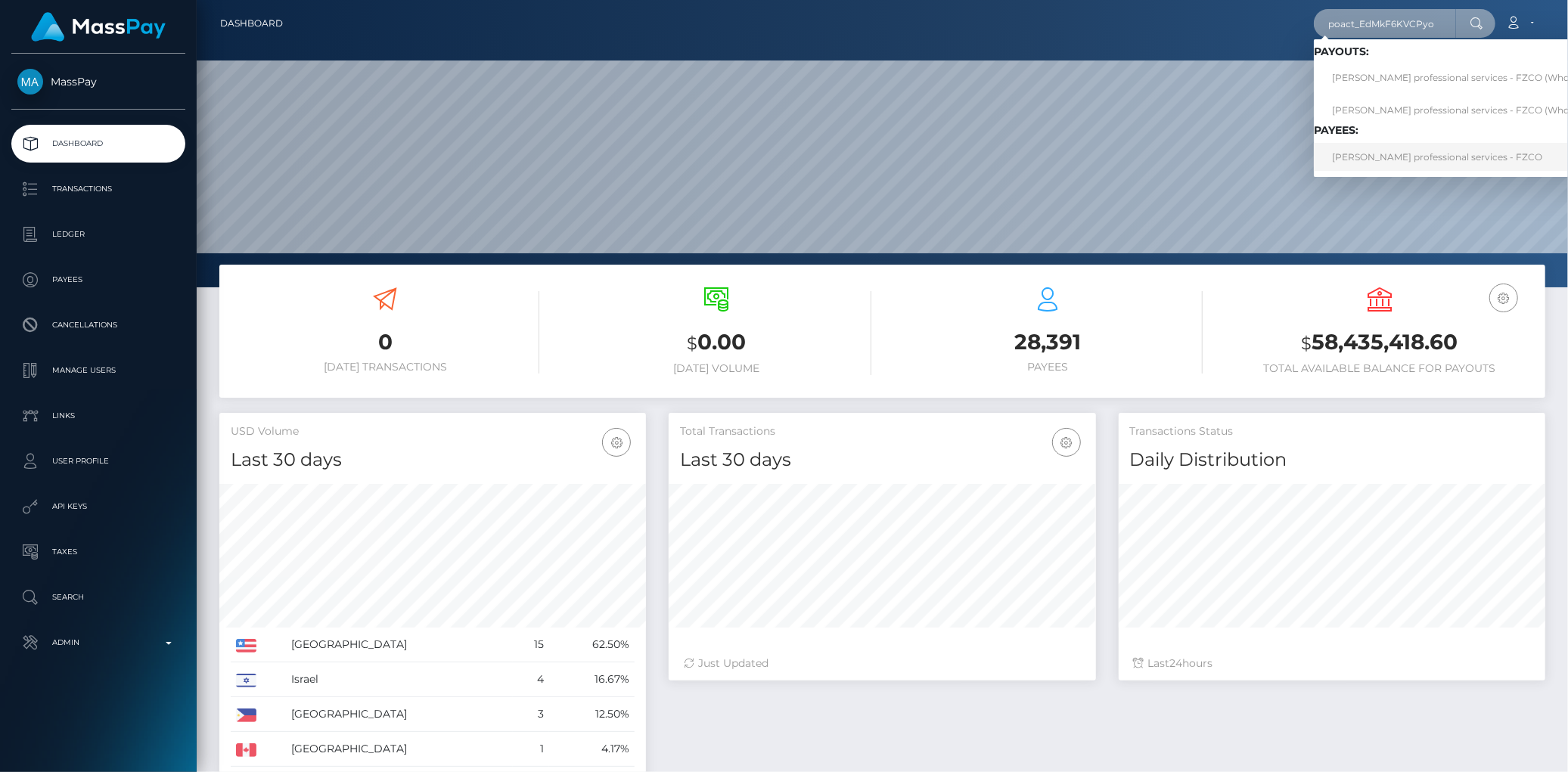
type input "poact_EdMkF6KVCPyo"
click at [1372, 156] on link "[PERSON_NAME] professional services - FZCO" at bounding box center [1467, 157] width 308 height 28
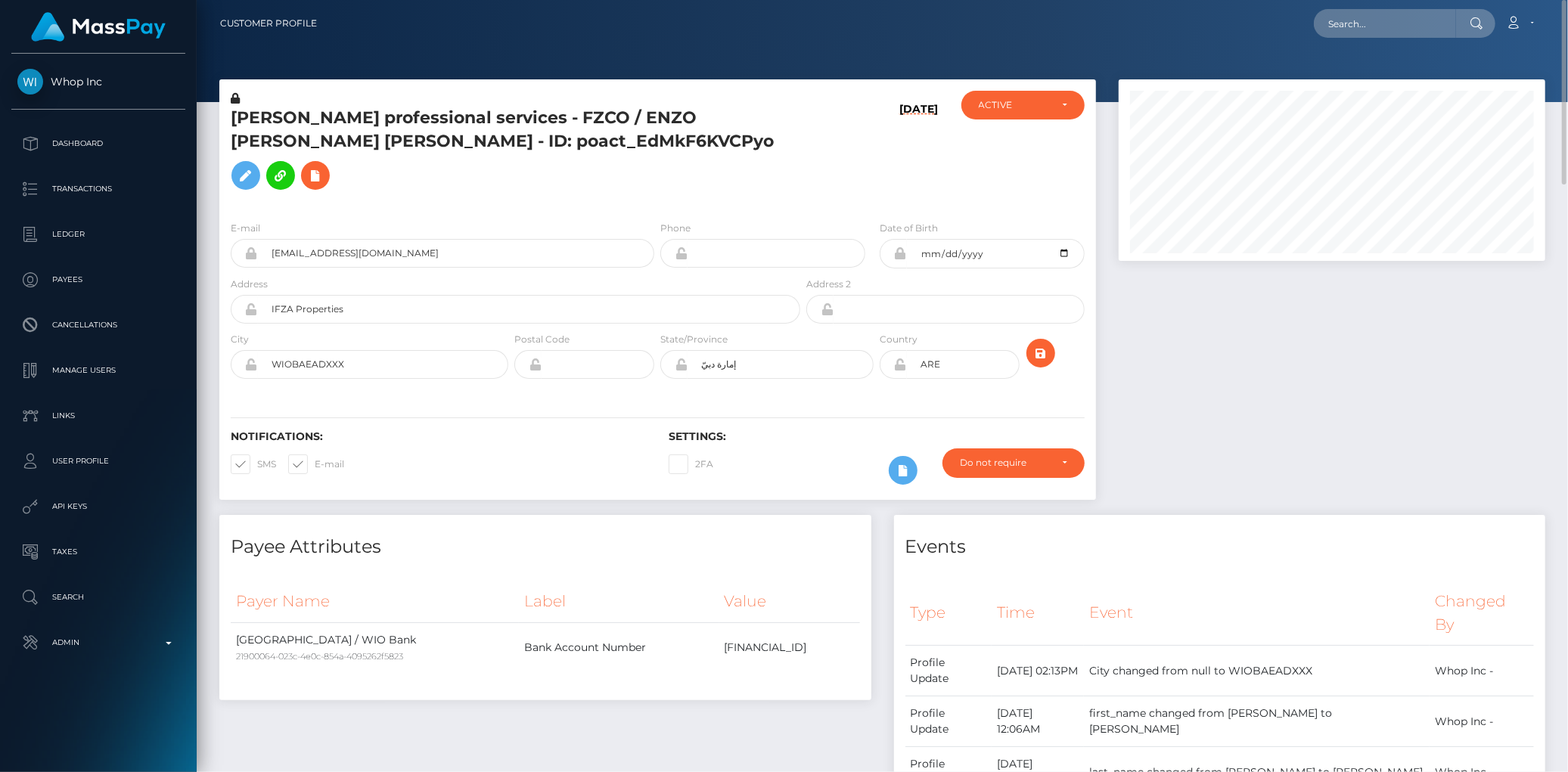
click at [366, 244] on div "E-mail [EMAIL_ADDRESS][DOMAIN_NAME]" at bounding box center [437, 248] width 437 height 56
click at [366, 239] on input "[EMAIL_ADDRESS][DOMAIN_NAME]" at bounding box center [456, 253] width 397 height 28
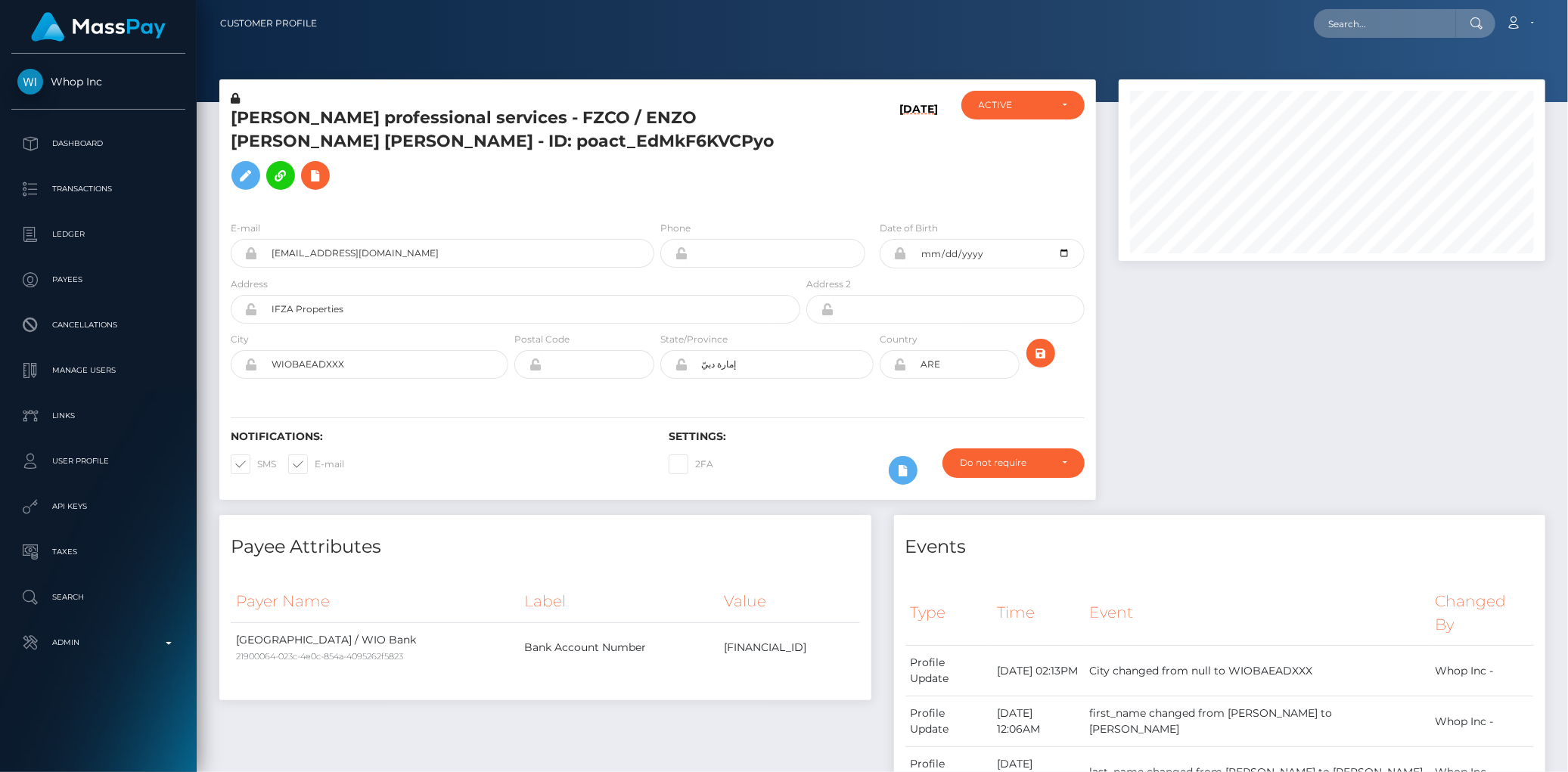
scroll to position [182, 427]
click at [330, 161] on button at bounding box center [315, 176] width 28 height 28
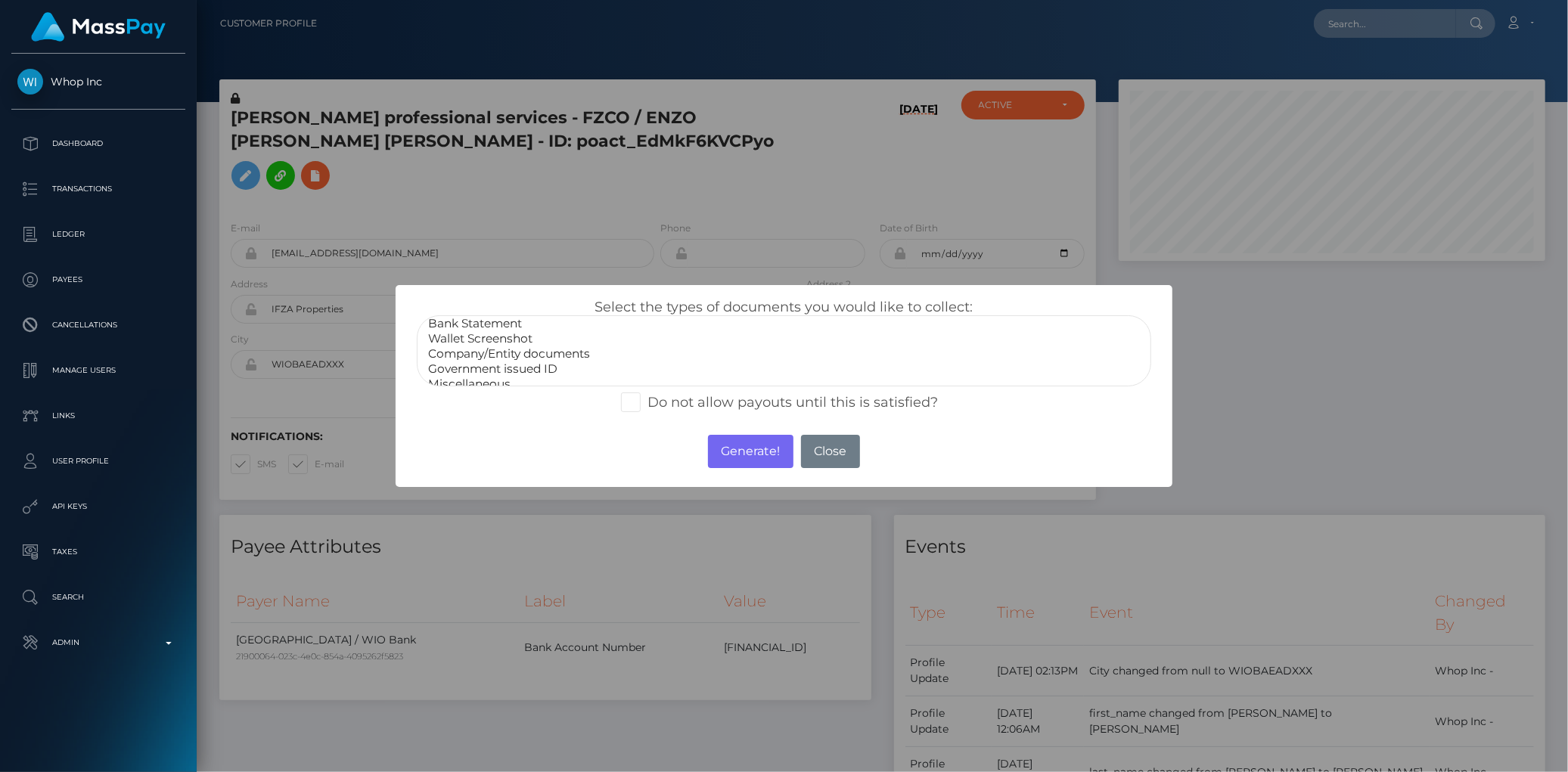
scroll to position [28, 0]
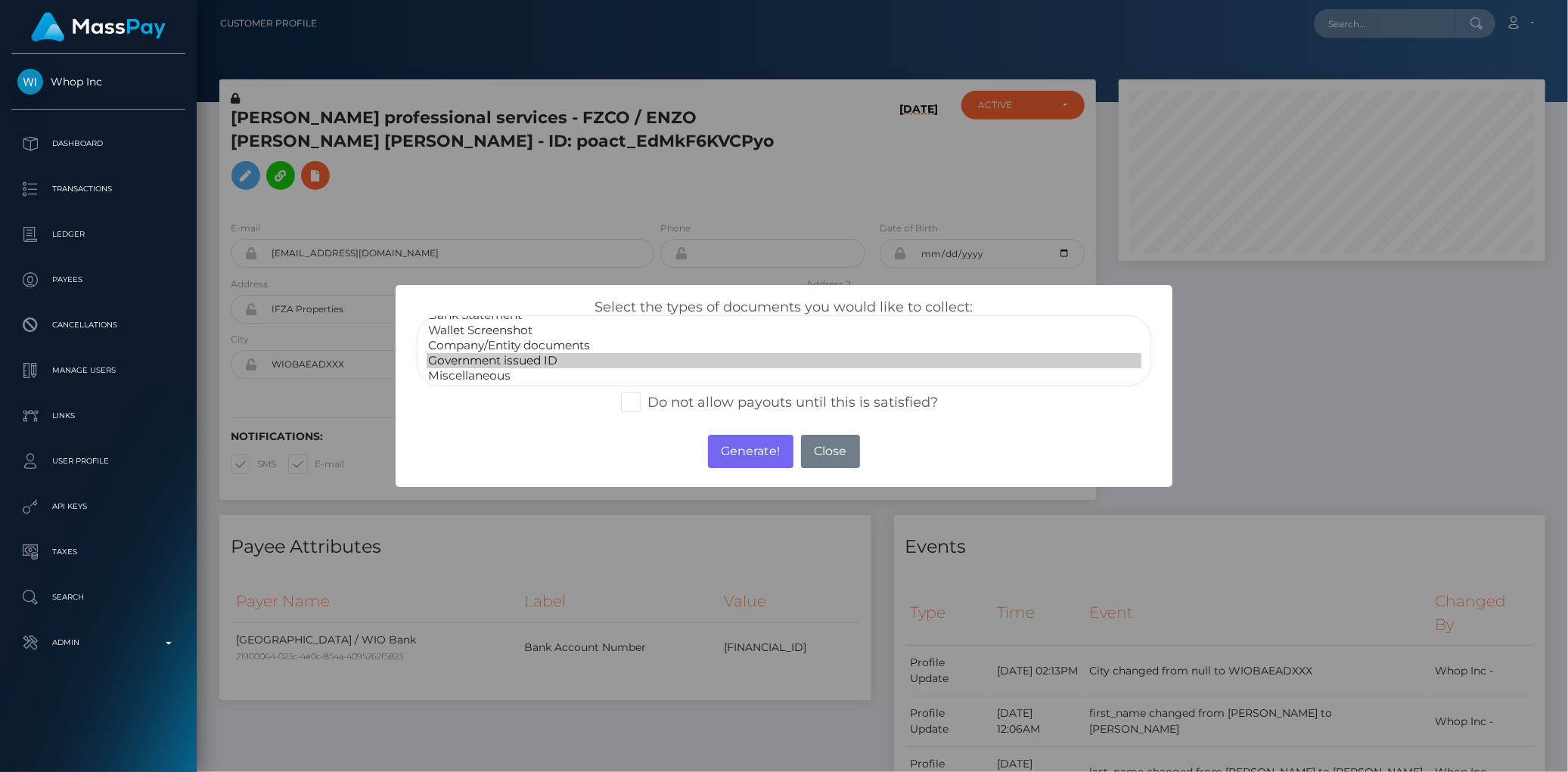
click at [524, 356] on option "Government issued ID" at bounding box center [784, 360] width 713 height 15
select select "Company/Entity documents"
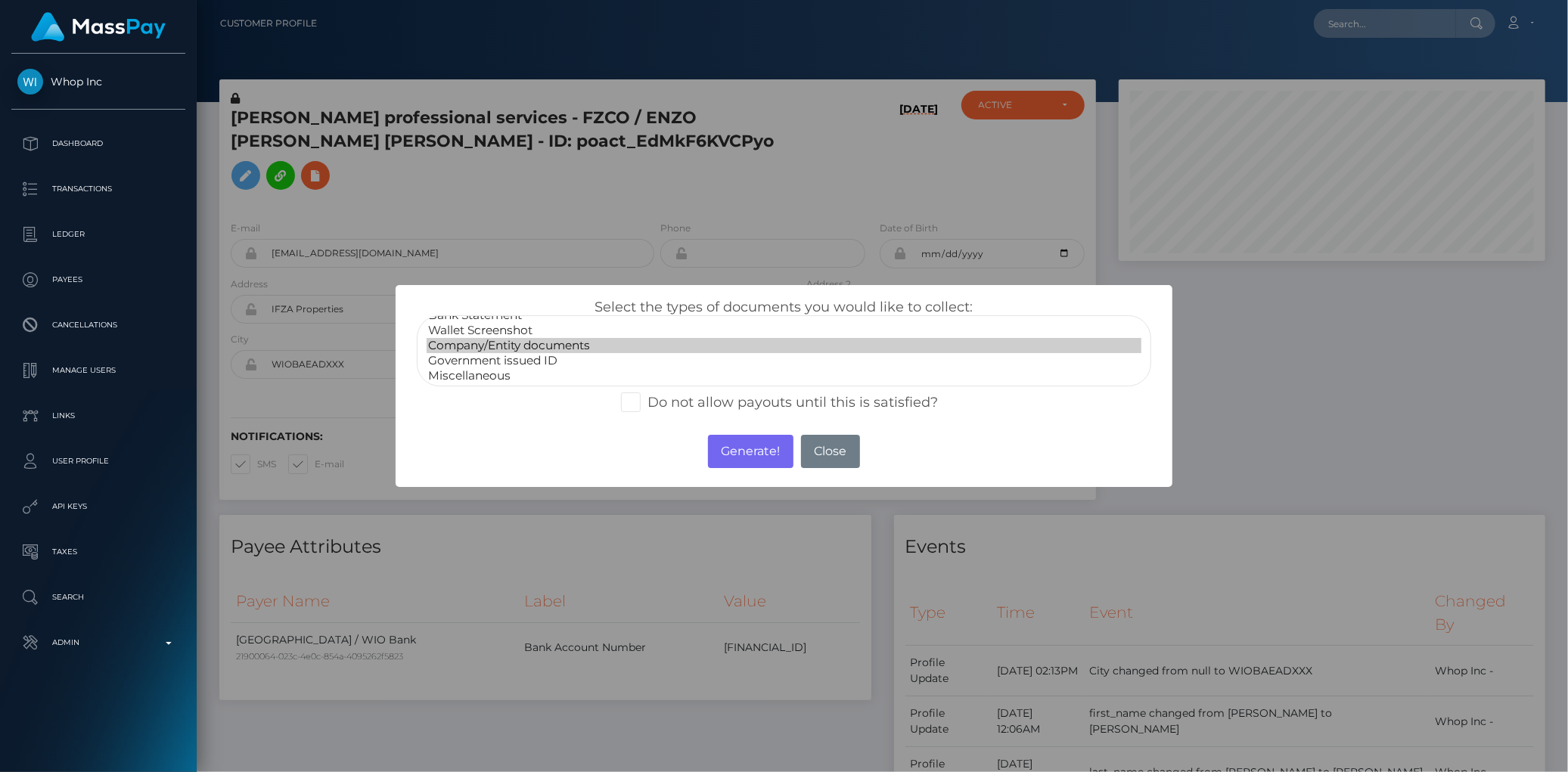
click at [530, 343] on option "Company/Entity documents" at bounding box center [784, 345] width 713 height 15
click at [738, 453] on button "Generate!" at bounding box center [751, 451] width 85 height 33
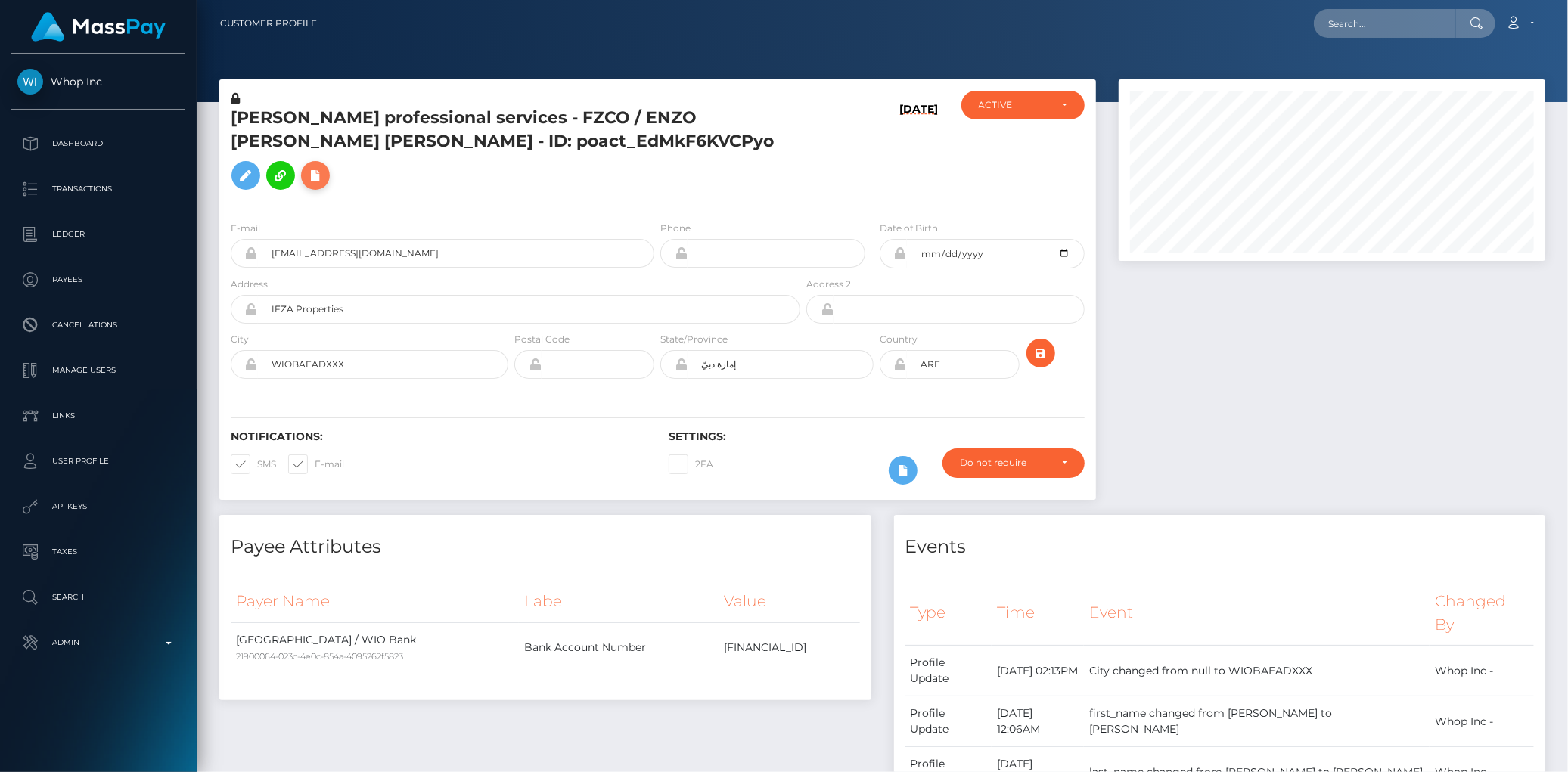
click at [325, 166] on icon at bounding box center [315, 175] width 18 height 19
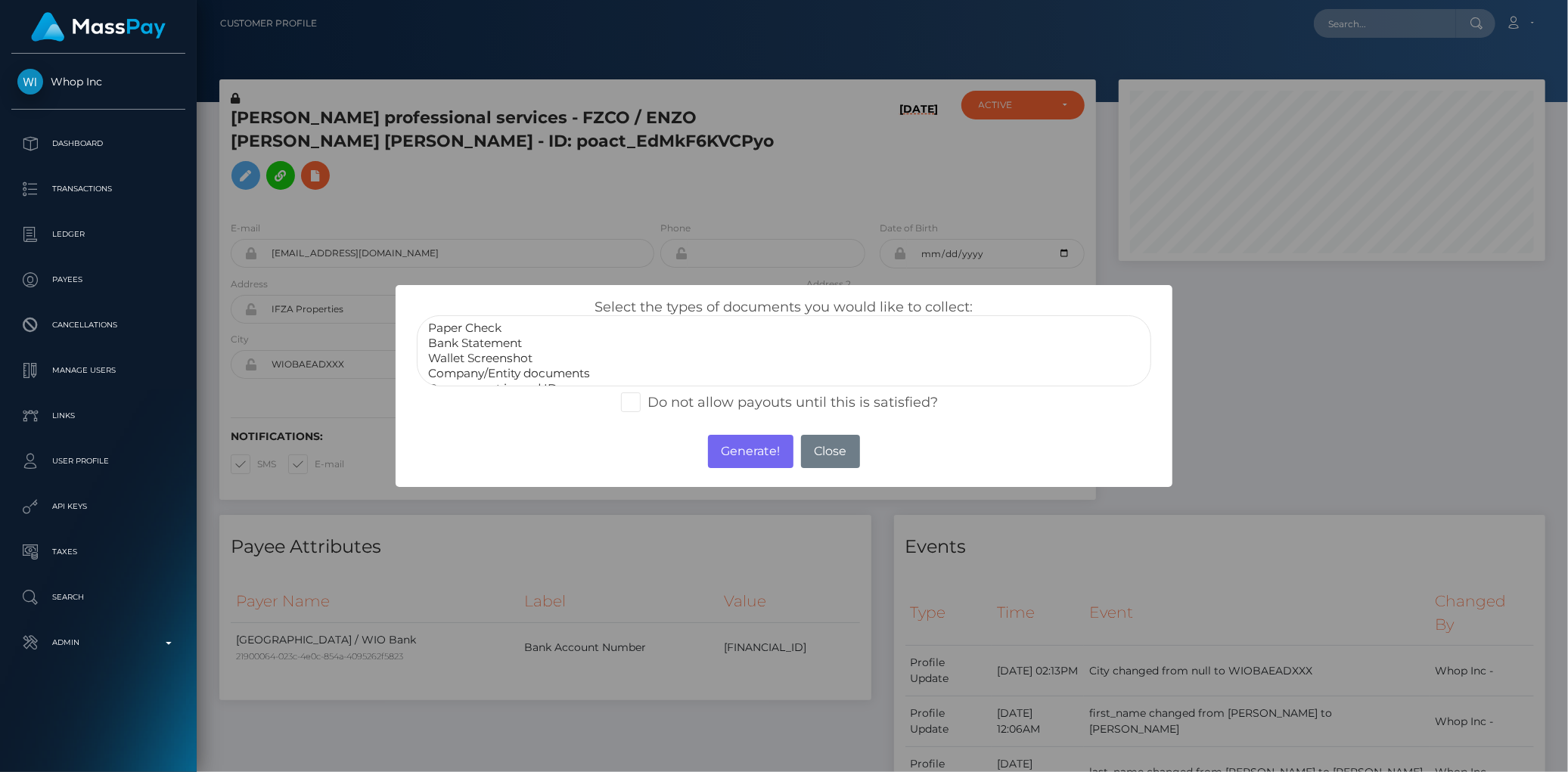
select select "Bank Statement"
click at [498, 345] on option "Bank Statement" at bounding box center [784, 343] width 713 height 15
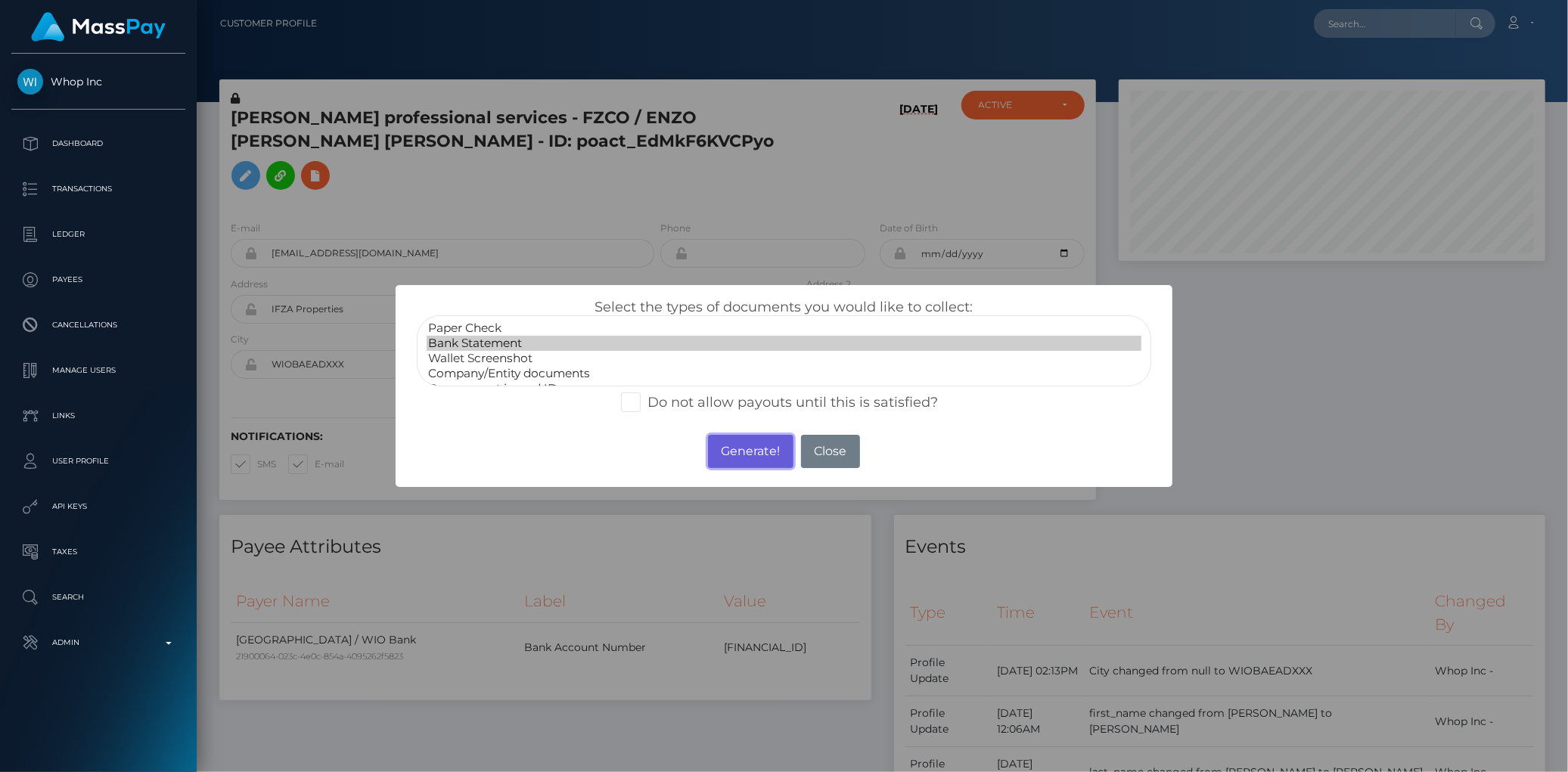
click at [751, 443] on button "Generate!" at bounding box center [751, 451] width 85 height 33
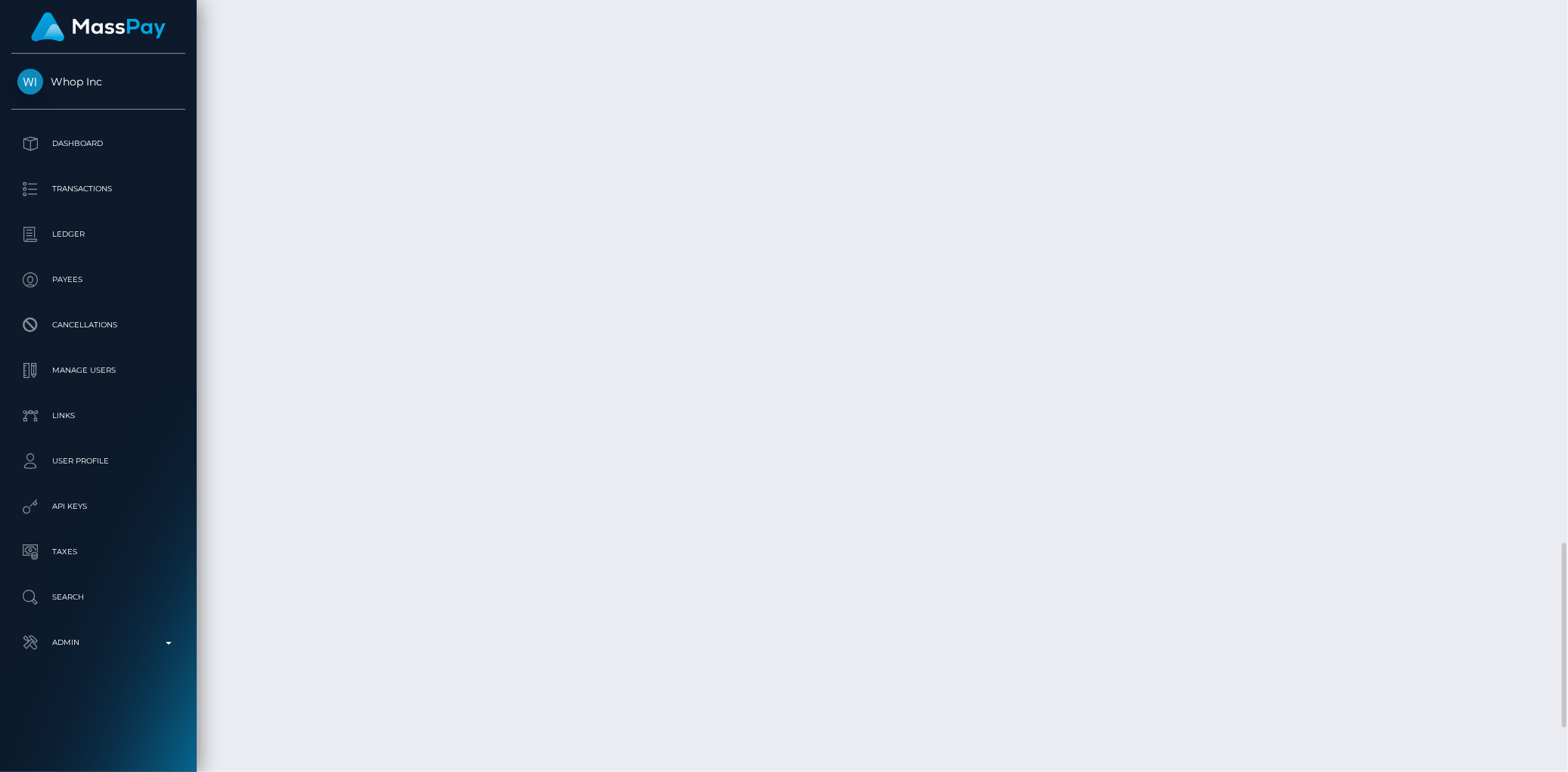
scroll to position [2460, 0]
copy td "wfZFeB8UT6SRPZbWA_lIvg"
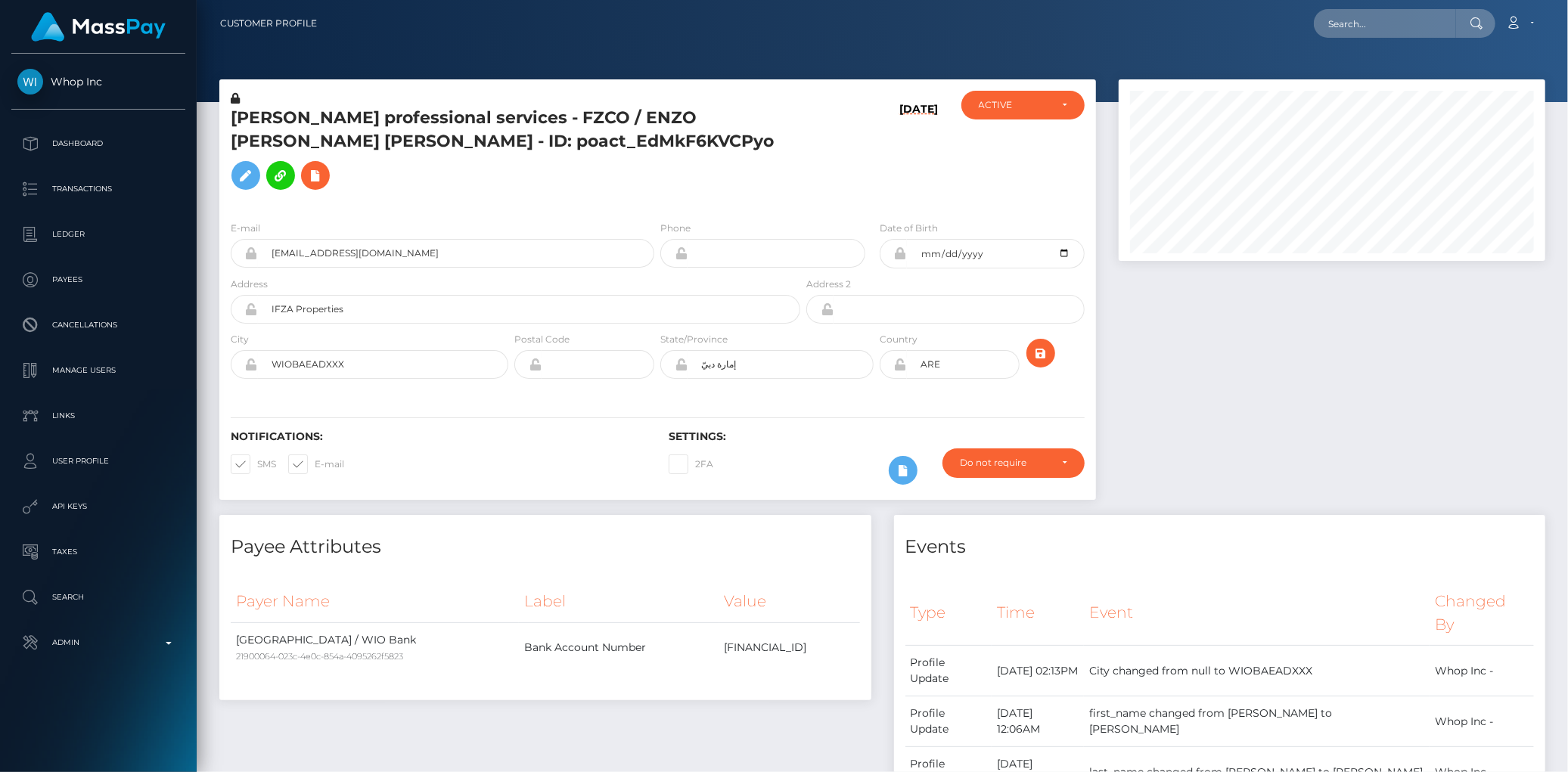
scroll to position [182, 427]
click at [1338, 19] on input "text" at bounding box center [1384, 23] width 142 height 28
paste input "poact_7pDJpMEhy7Hn"
type input "poact_7pDJpMEhy7Hn"
click at [1338, 77] on link "[PERSON_NAME]" at bounding box center [1374, 78] width 121 height 28
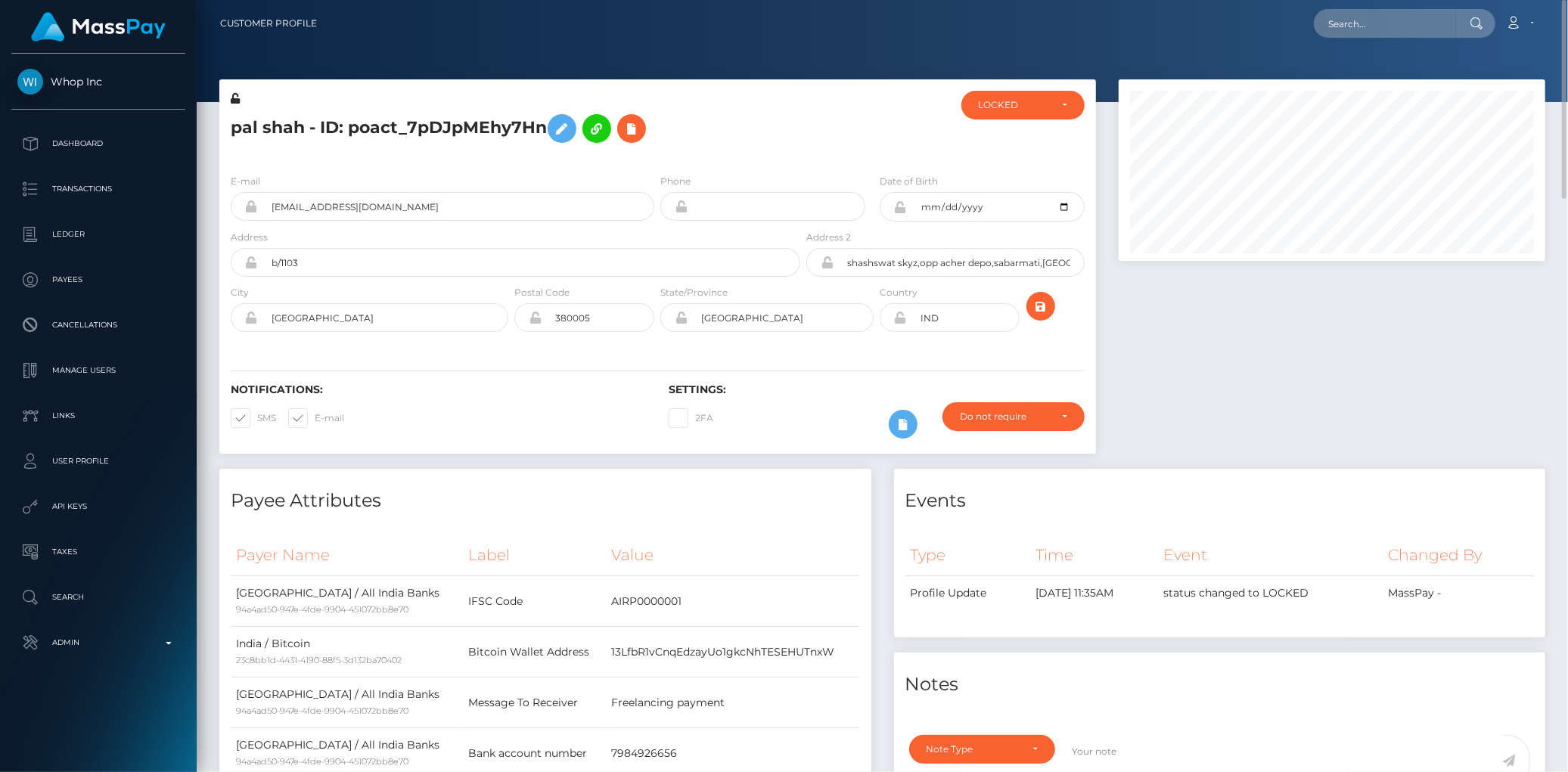
click at [303, 125] on h5 "pal shah - ID: poact_7pDJpMEhy7Hn" at bounding box center [511, 128] width 561 height 43
copy h5 "pal shah - ID: poact_7pDJpMEhy7Hn"
click at [1392, 19] on input "text" at bounding box center [1384, 23] width 142 height 28
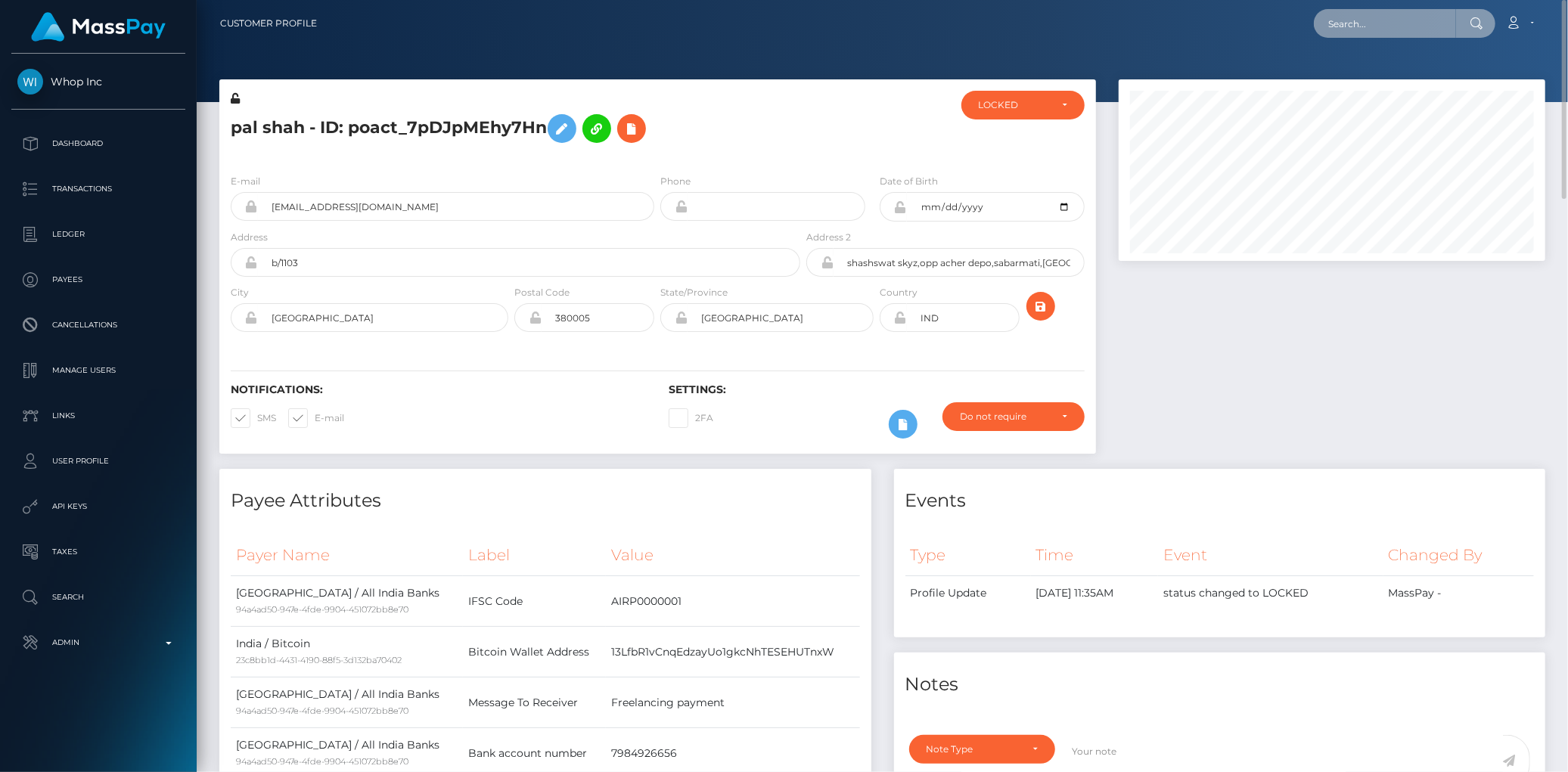
paste input "[EMAIL_ADDRESS][DOMAIN_NAME]"
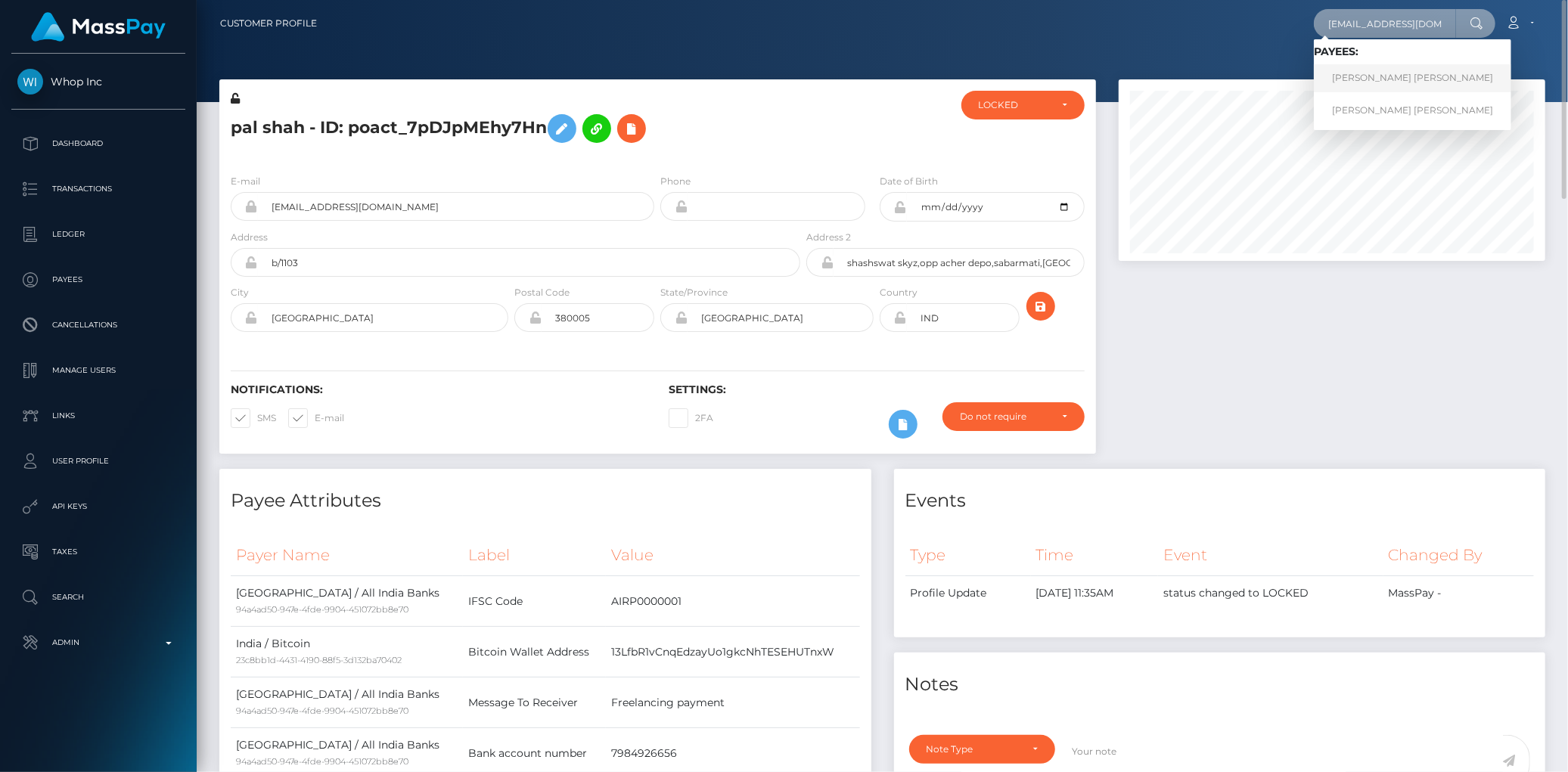
type input "[EMAIL_ADDRESS][DOMAIN_NAME]"
click at [1374, 74] on link "[PERSON_NAME] [PERSON_NAME]" at bounding box center [1412, 78] width 197 height 28
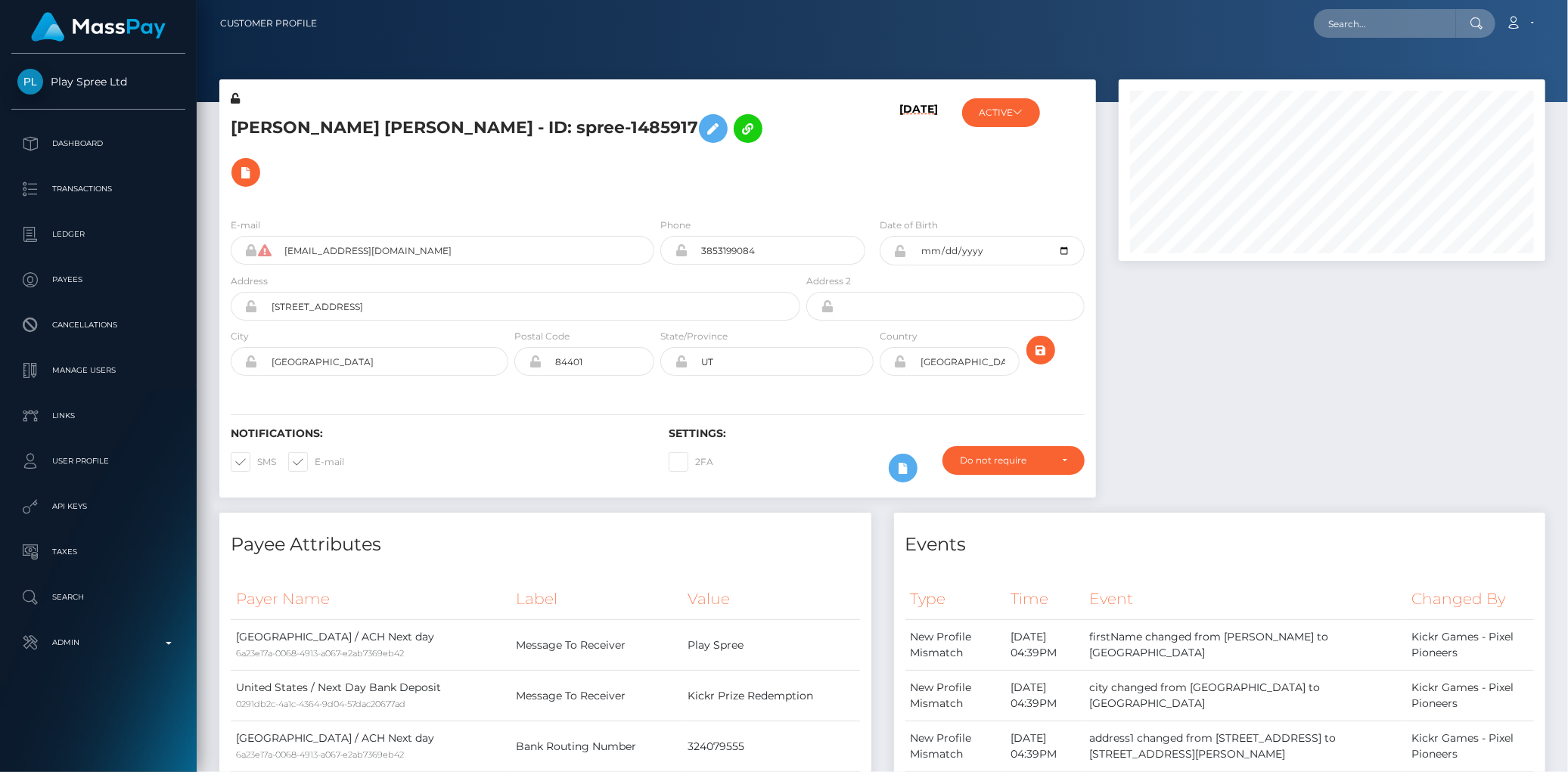
scroll to position [182, 427]
click at [1322, 20] on input "text" at bounding box center [1384, 23] width 142 height 28
paste input "jorjor44.jb@gmail.com"
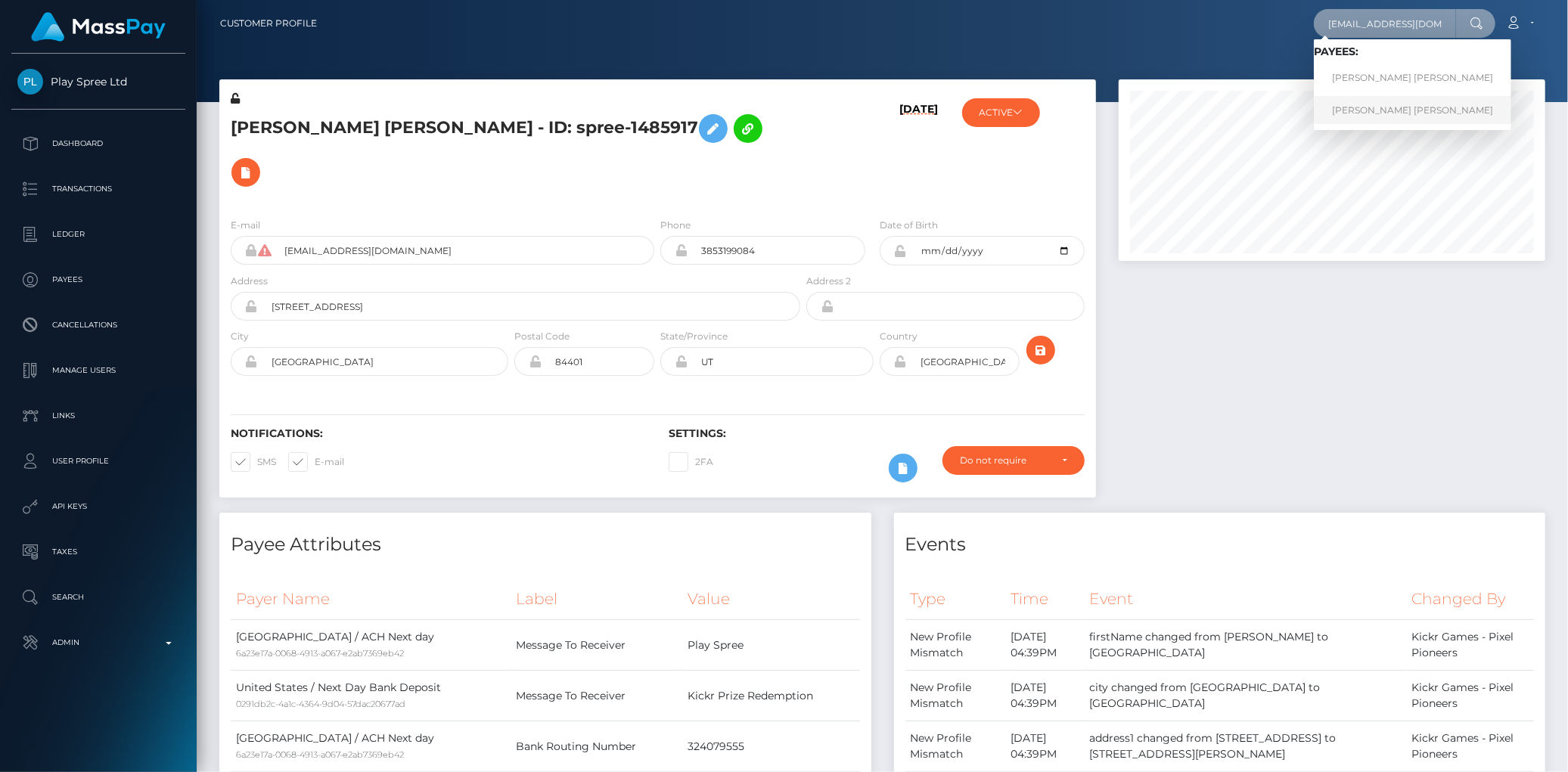
type input "jorjor44.jb@gmail.com"
click at [1364, 106] on link "JORDAN ALEXIS BROWN" at bounding box center [1412, 110] width 197 height 28
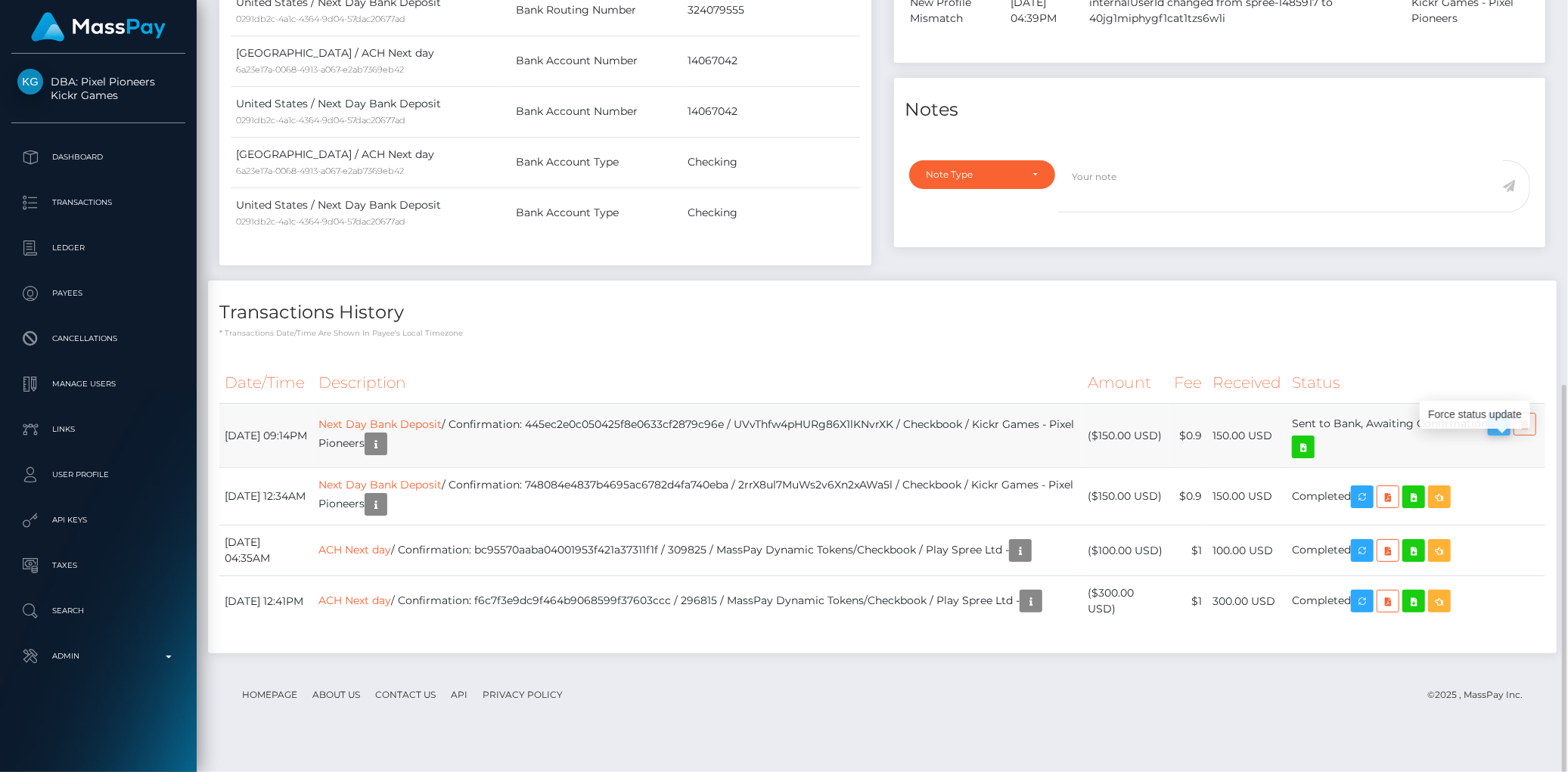
scroll to position [182, 427]
click at [1501, 436] on button "button" at bounding box center [1499, 424] width 23 height 23
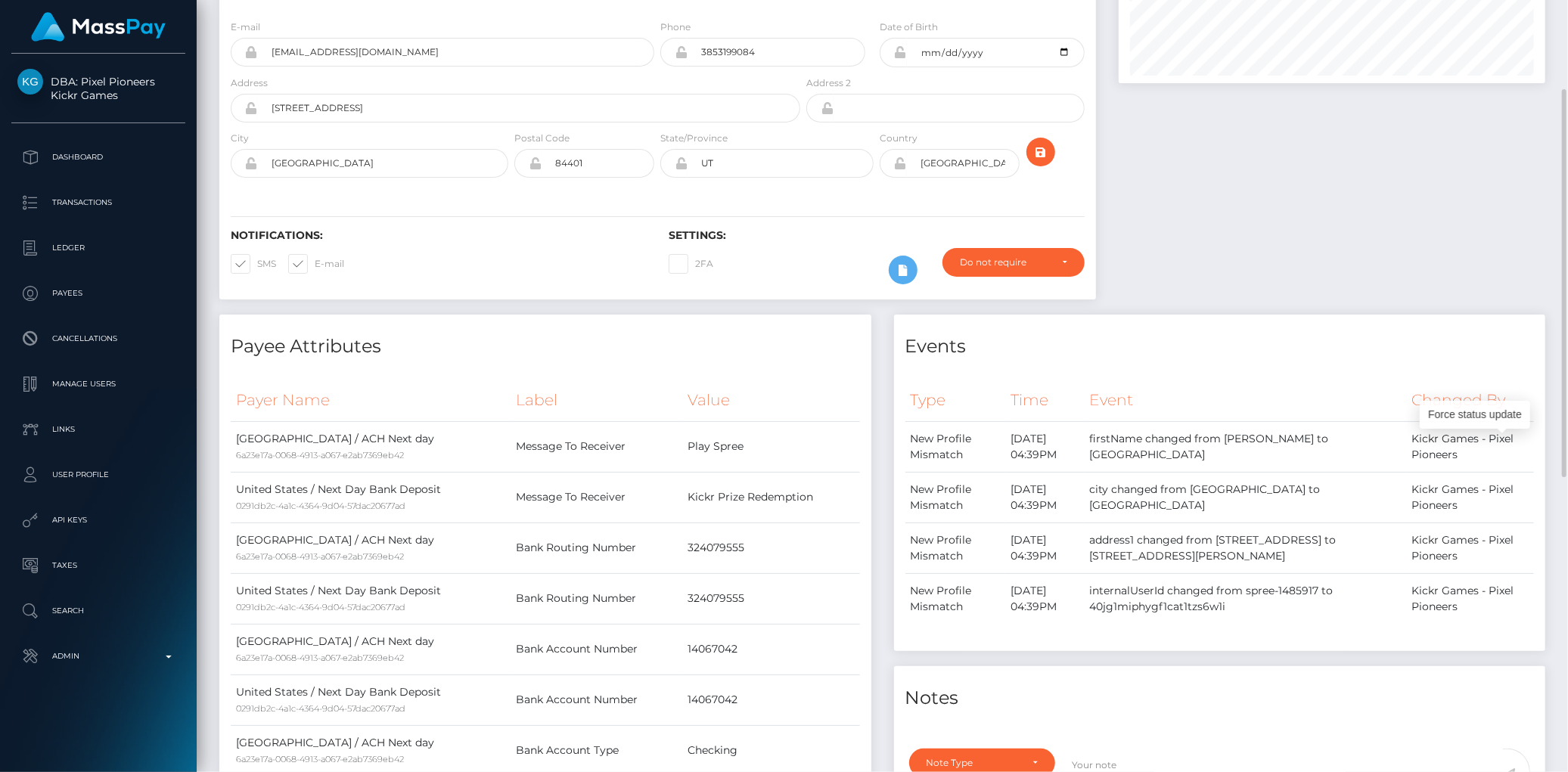
scroll to position [0, 0]
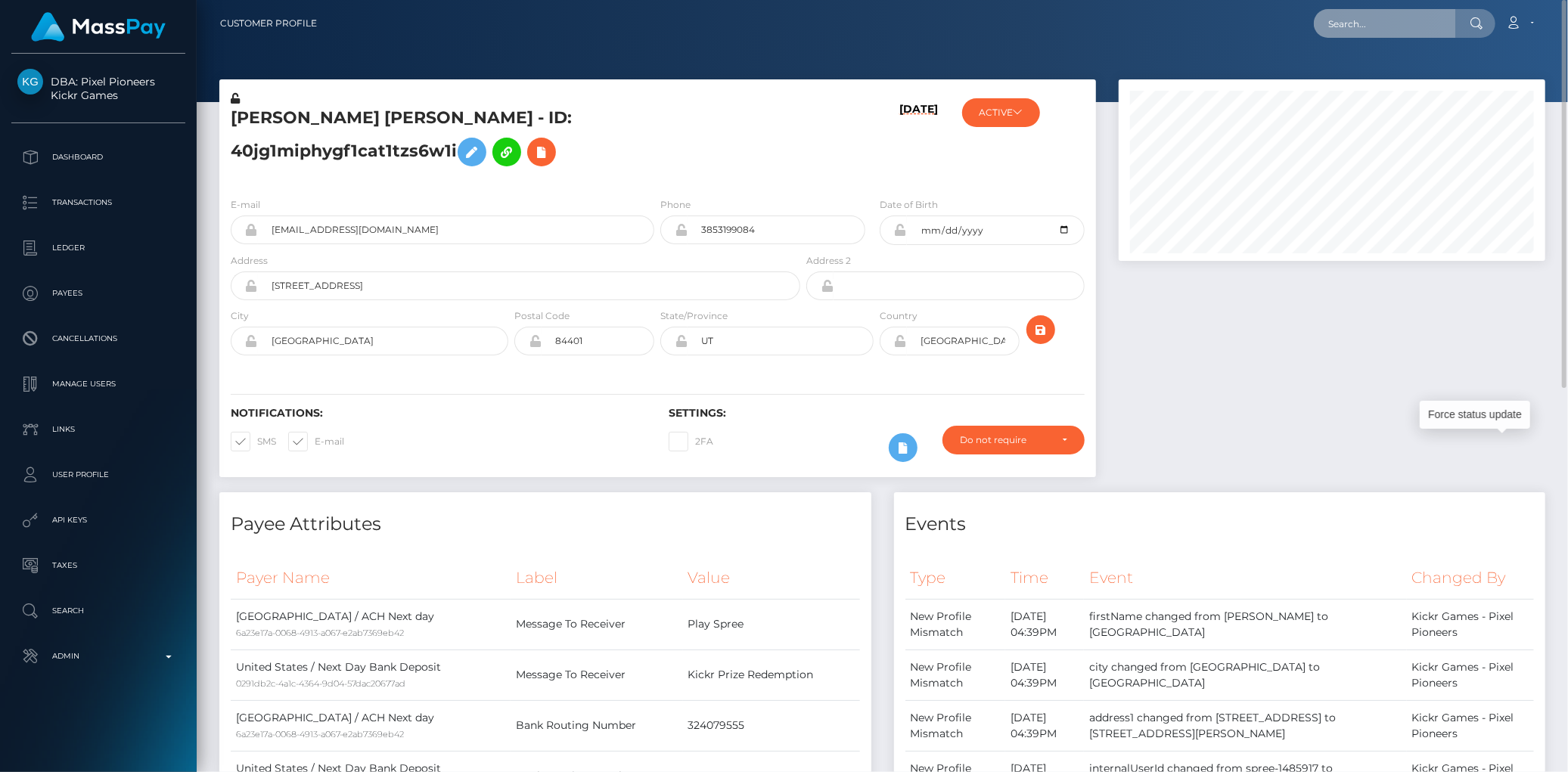
click at [1336, 31] on input "text" at bounding box center [1384, 23] width 142 height 28
paste input "[EMAIL_ADDRESS][DOMAIN_NAME]"
type input "[EMAIL_ADDRESS][DOMAIN_NAME]"
click at [1356, 83] on link "[PERSON_NAME]" at bounding box center [1374, 78] width 121 height 28
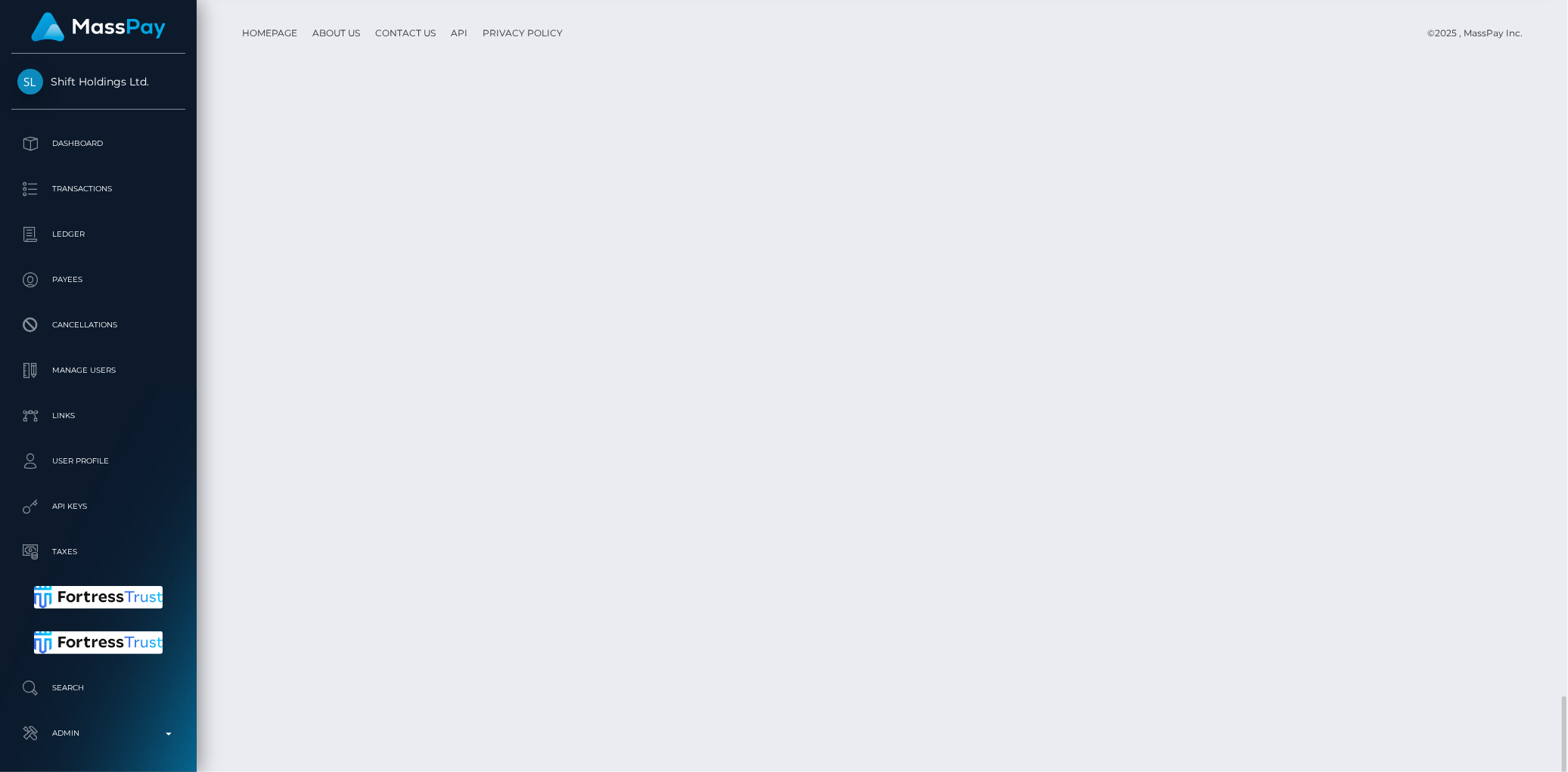
scroll to position [3276, 0]
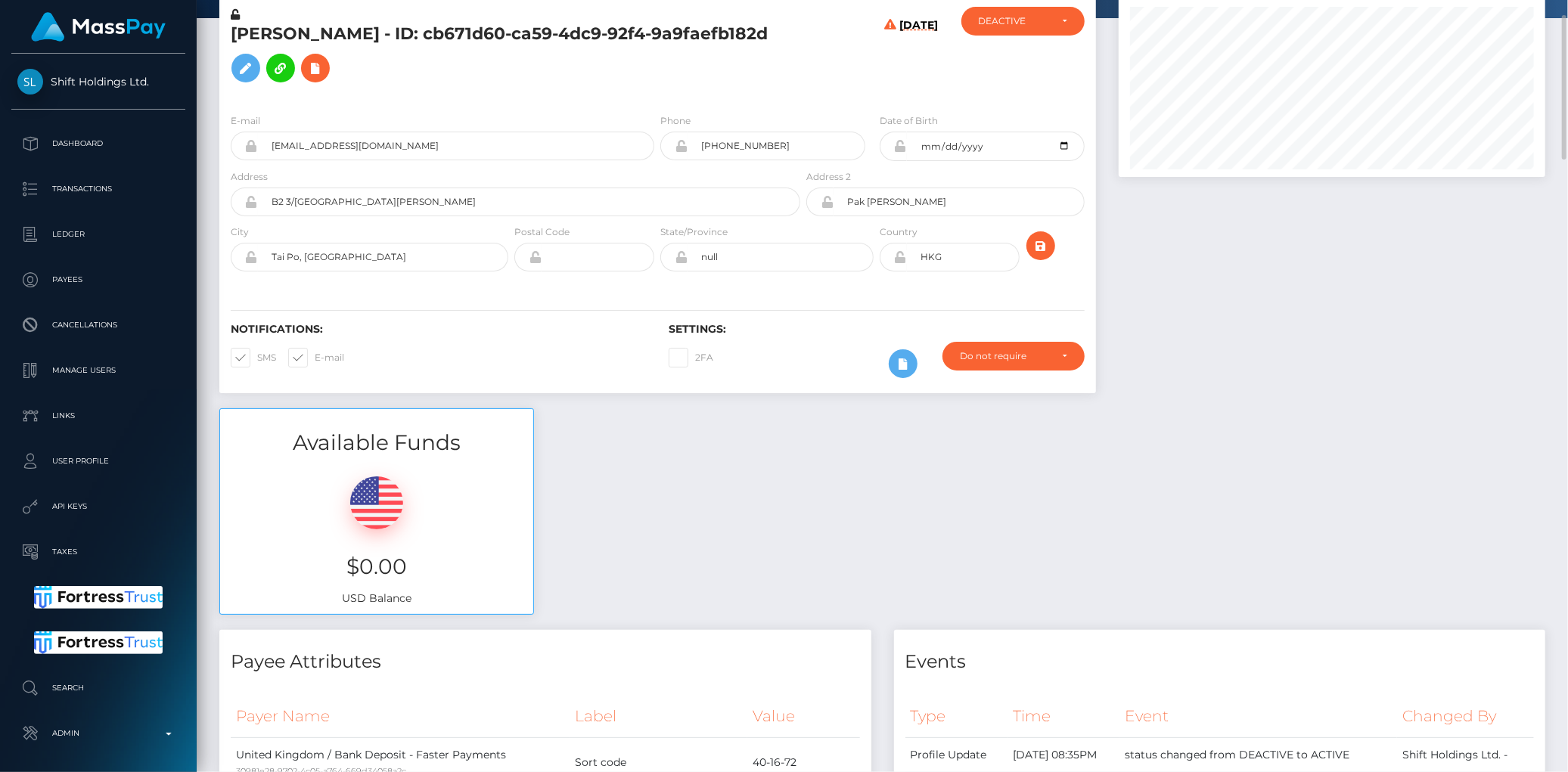
scroll to position [0, 0]
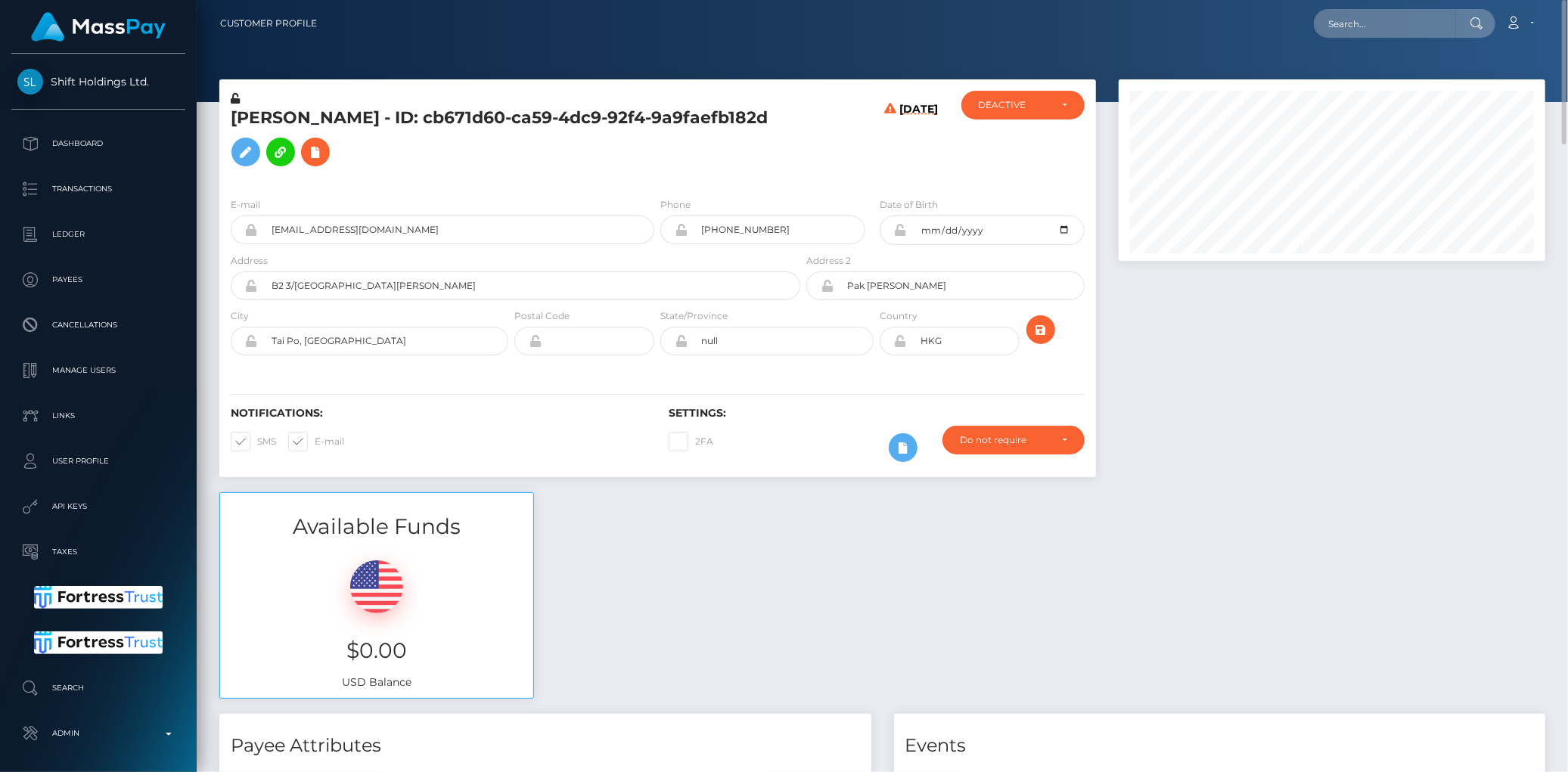
click at [354, 125] on h5 "Mun Yin Liu - ID: cb671d60-ca59-4dc9-92f4-9a9faefb182d" at bounding box center [511, 140] width 561 height 67
copy h5 "Mun Yin Liu - ID: cb671d60-ca59-4dc9-92f4-9a9faefb182d"
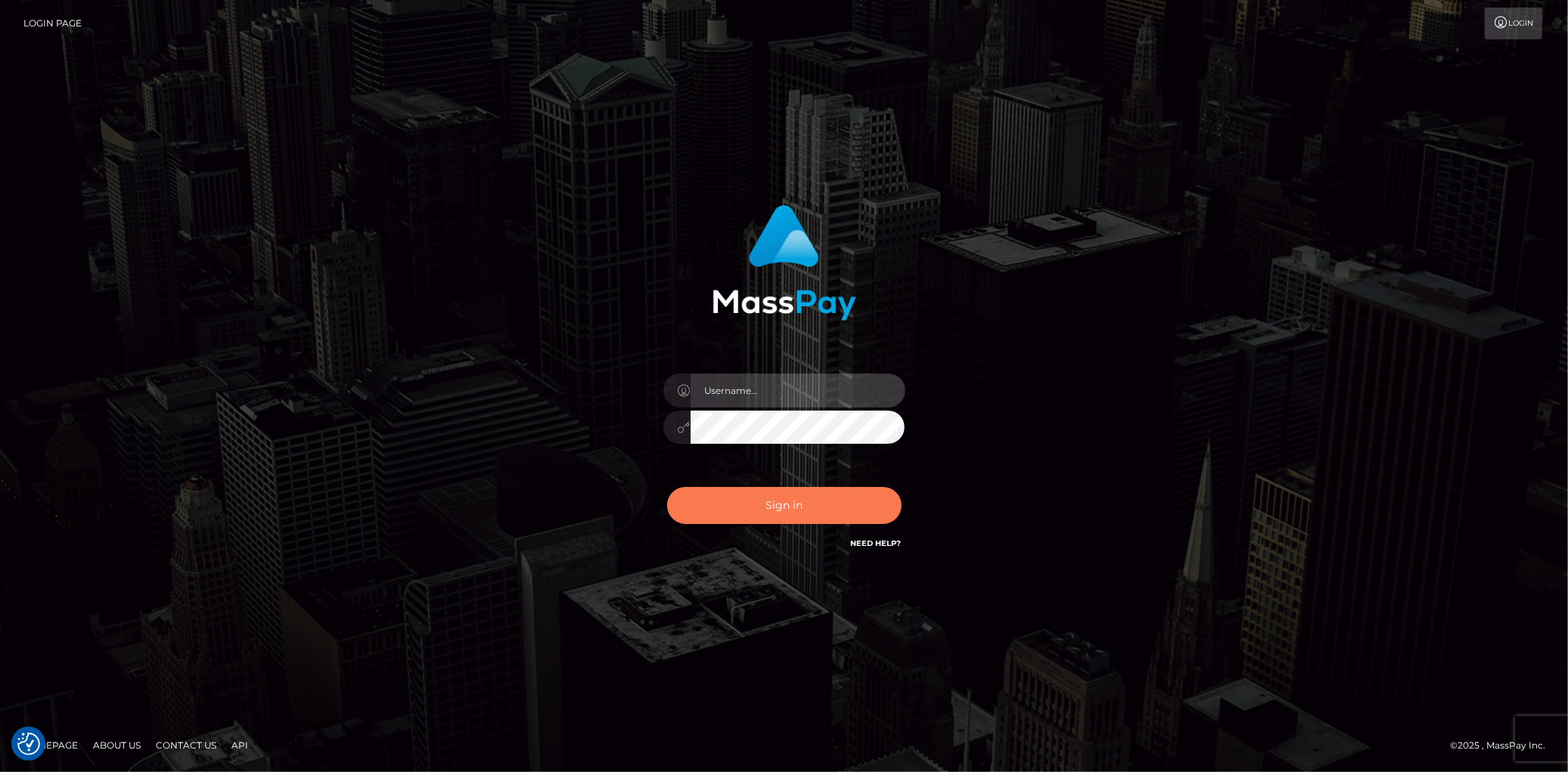
type input "[PERSON_NAME]"
click at [731, 493] on button "Sign in" at bounding box center [784, 506] width 234 height 37
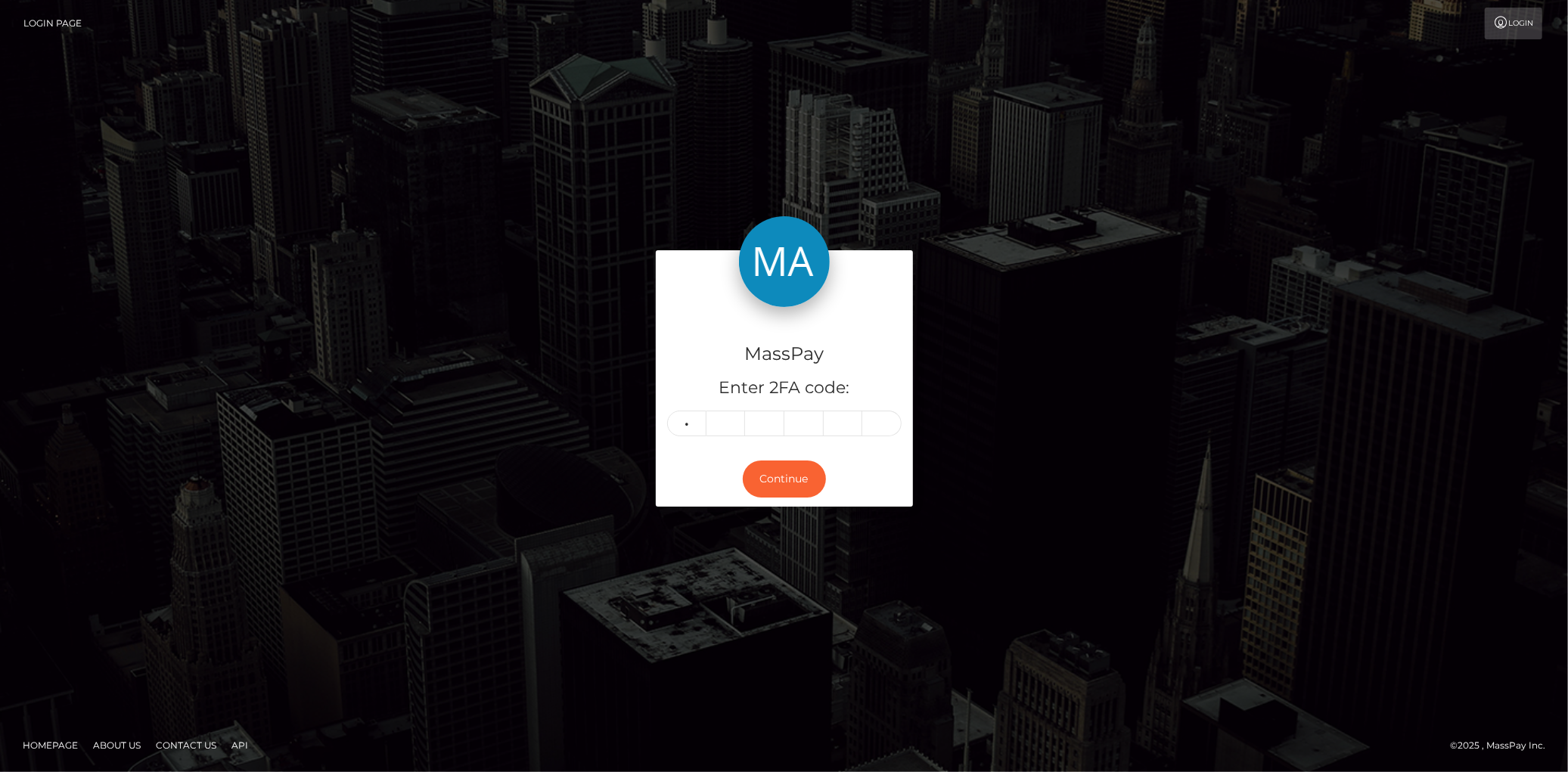
type input "4"
type input "9"
type input "5"
type input "0"
type input "5"
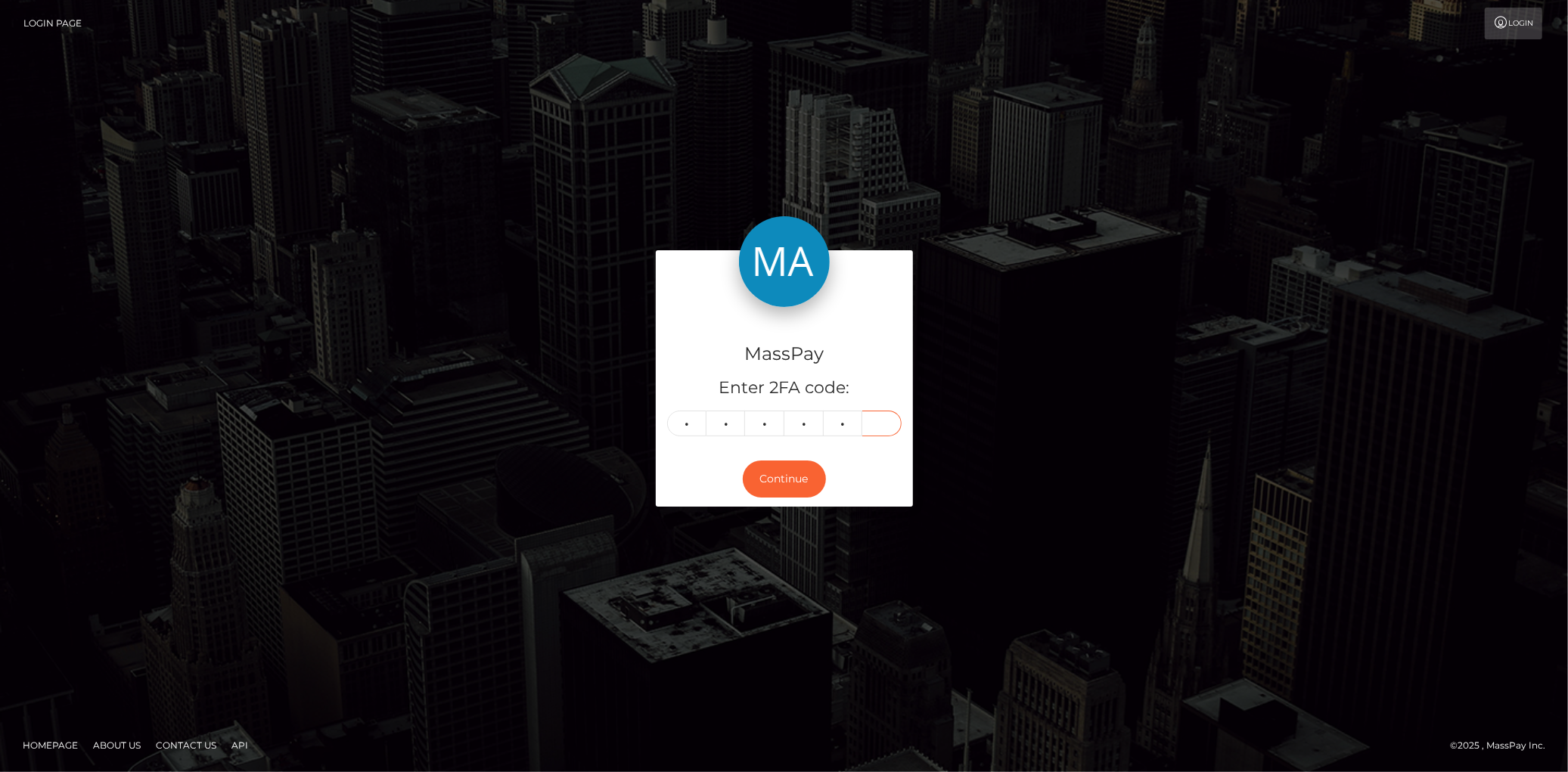
type input "4"
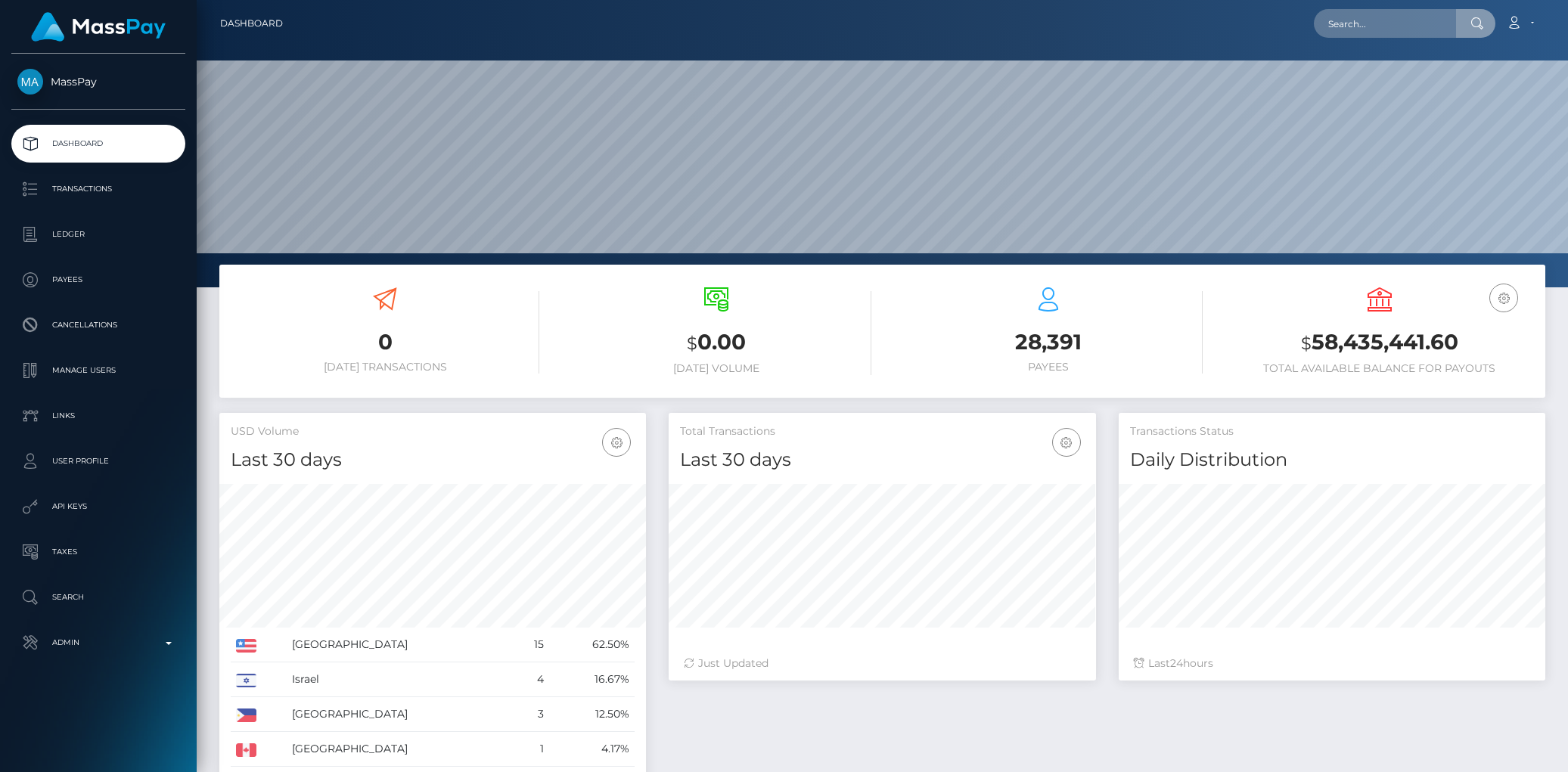
click at [1364, 20] on input "text" at bounding box center [1384, 23] width 142 height 28
type input "[EMAIL_ADDRESS][DOMAIN_NAME]"
click at [1365, 100] on link "[PERSON_NAME]" at bounding box center [1374, 110] width 121 height 28
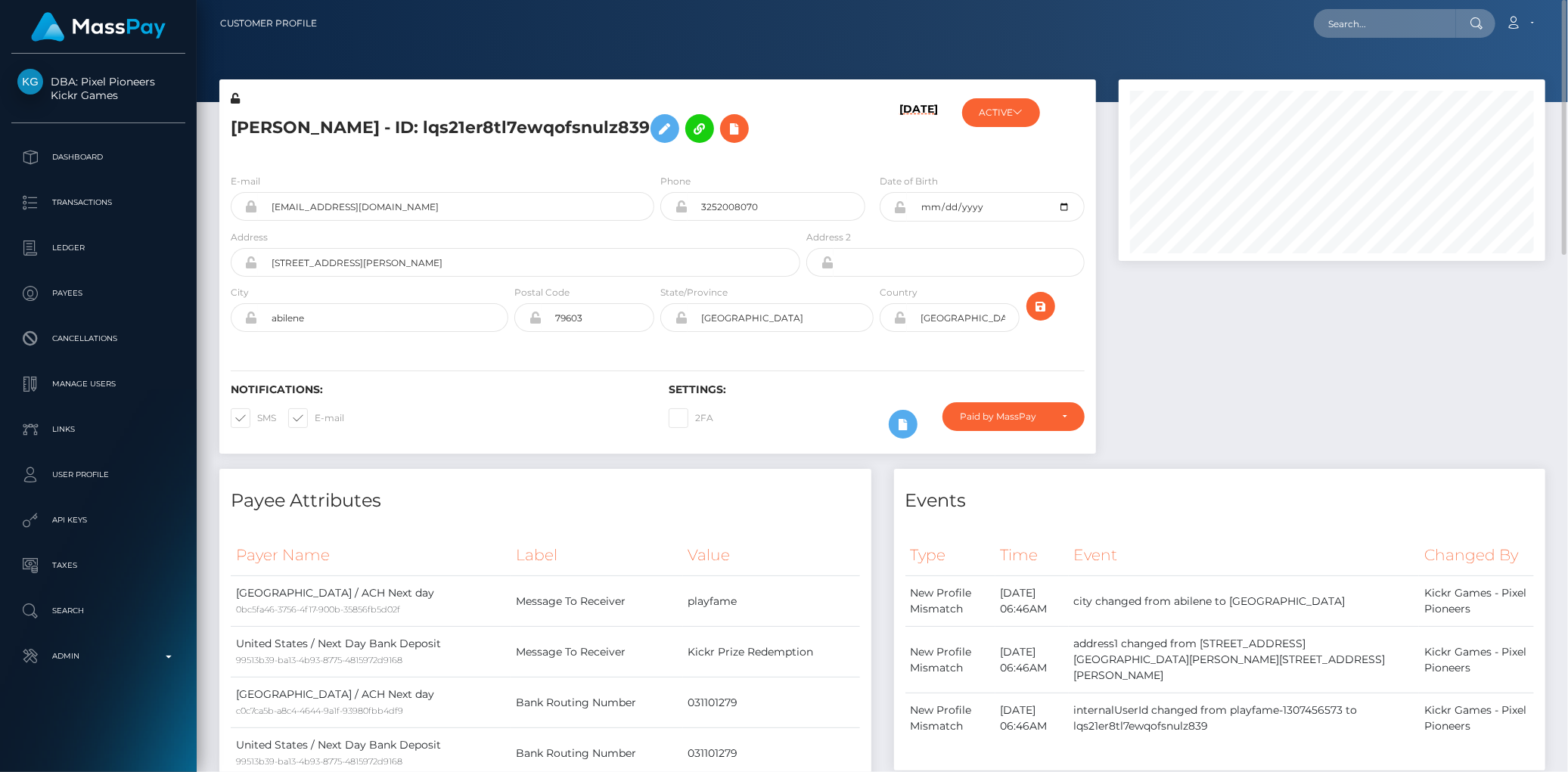
click at [500, 133] on h5 "[PERSON_NAME] - ID: lqs21er8tl7ewqofsnulz839" at bounding box center [511, 128] width 561 height 43
click at [500, 133] on h5 "ANGELA MARIE CARPENTER - ID: lqs21er8tl7ewqofsnulz839" at bounding box center [511, 128] width 561 height 43
copy h5 "ANGELA MARIE CARPENTER - ID: lqs21er8tl7ewqofsnulz839"
click at [725, 138] on icon at bounding box center [734, 129] width 18 height 19
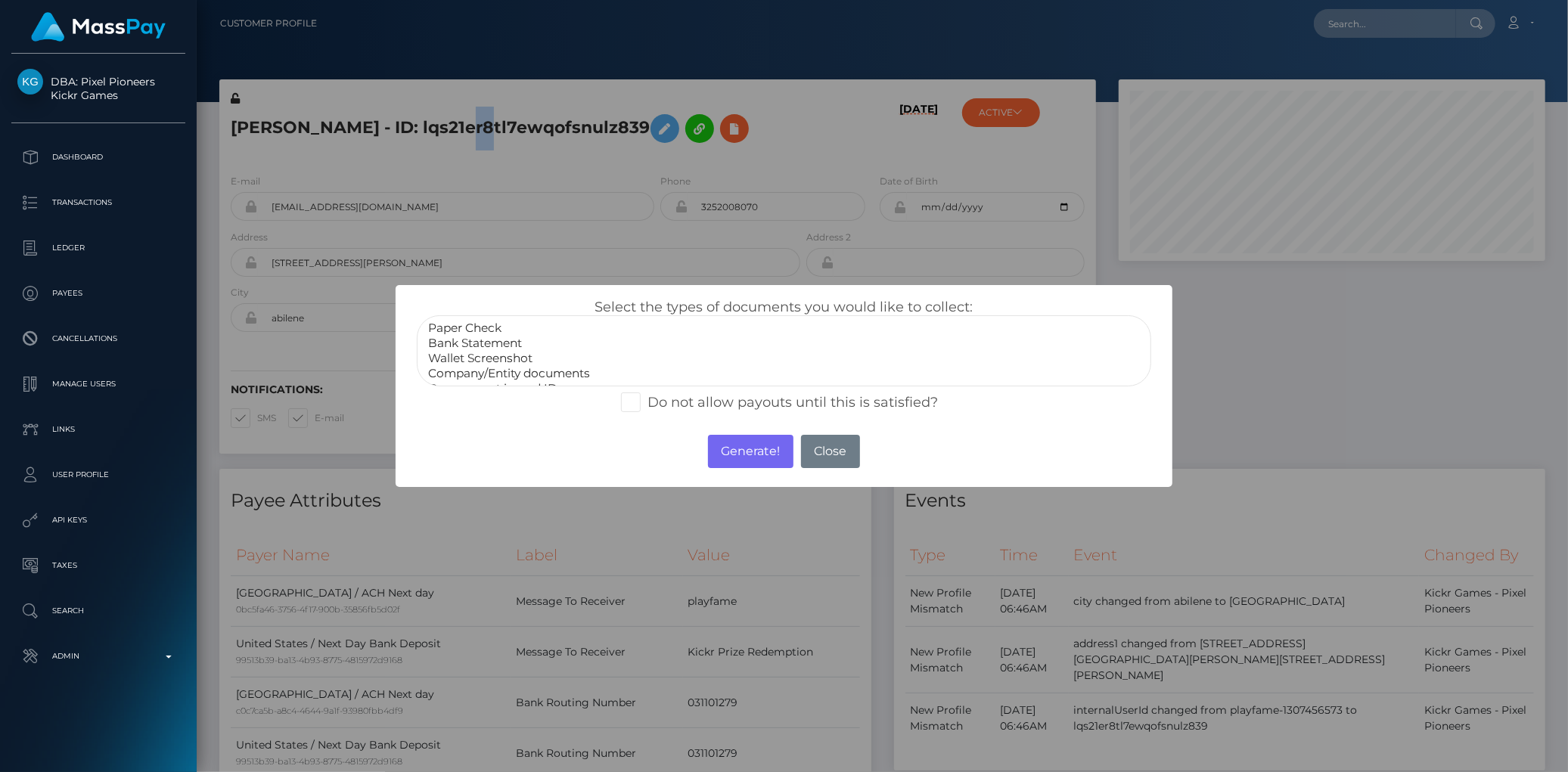
scroll to position [28, 0]
select select "Government issued ID"
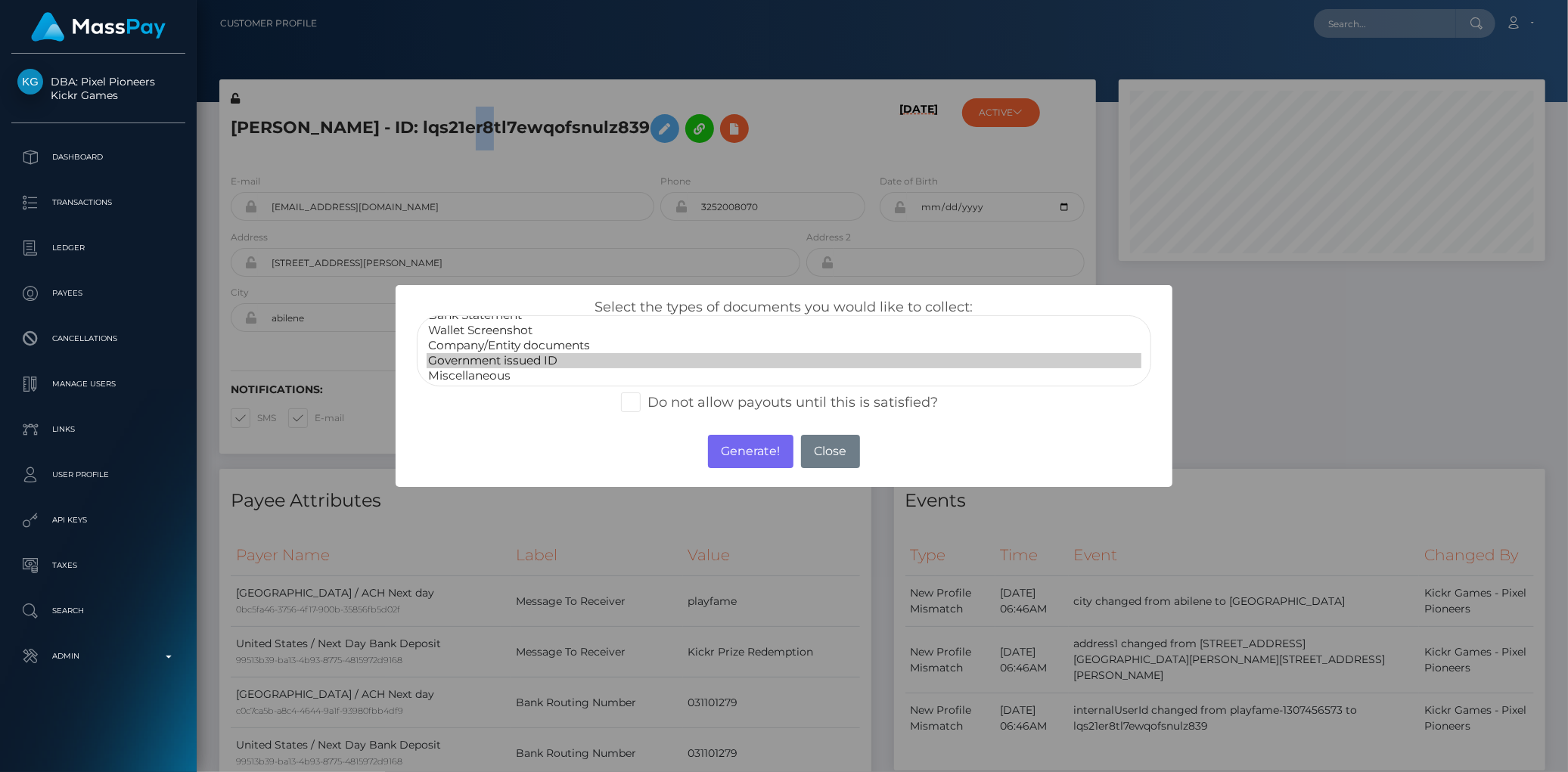
click at [595, 361] on option "Government issued ID" at bounding box center [784, 360] width 713 height 15
click at [745, 446] on button "Generate!" at bounding box center [751, 451] width 85 height 33
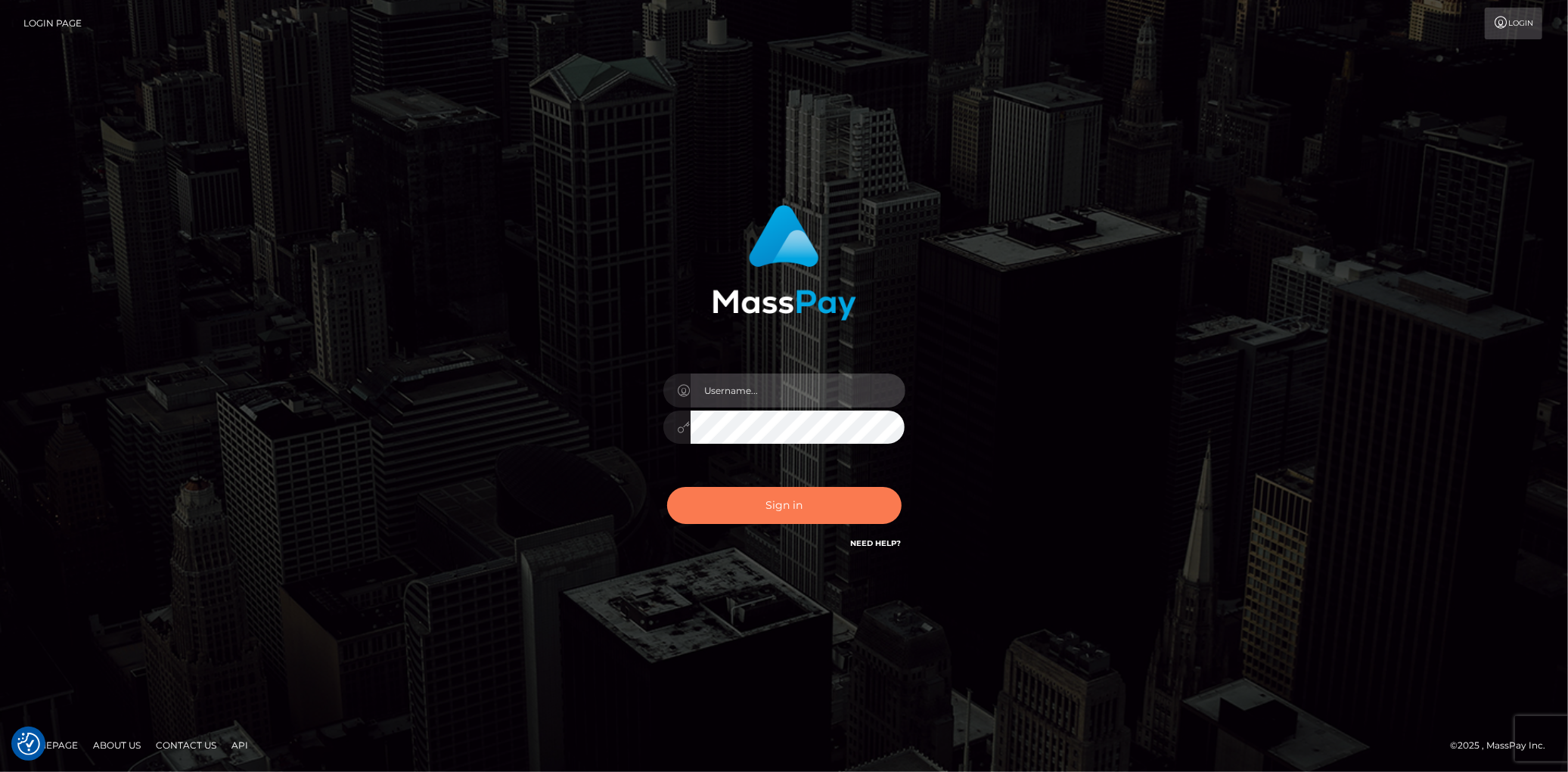
type input "[PERSON_NAME]"
click at [802, 508] on button "Sign in" at bounding box center [784, 506] width 234 height 37
type input "[PERSON_NAME]"
click at [768, 493] on button "Sign in" at bounding box center [784, 506] width 234 height 37
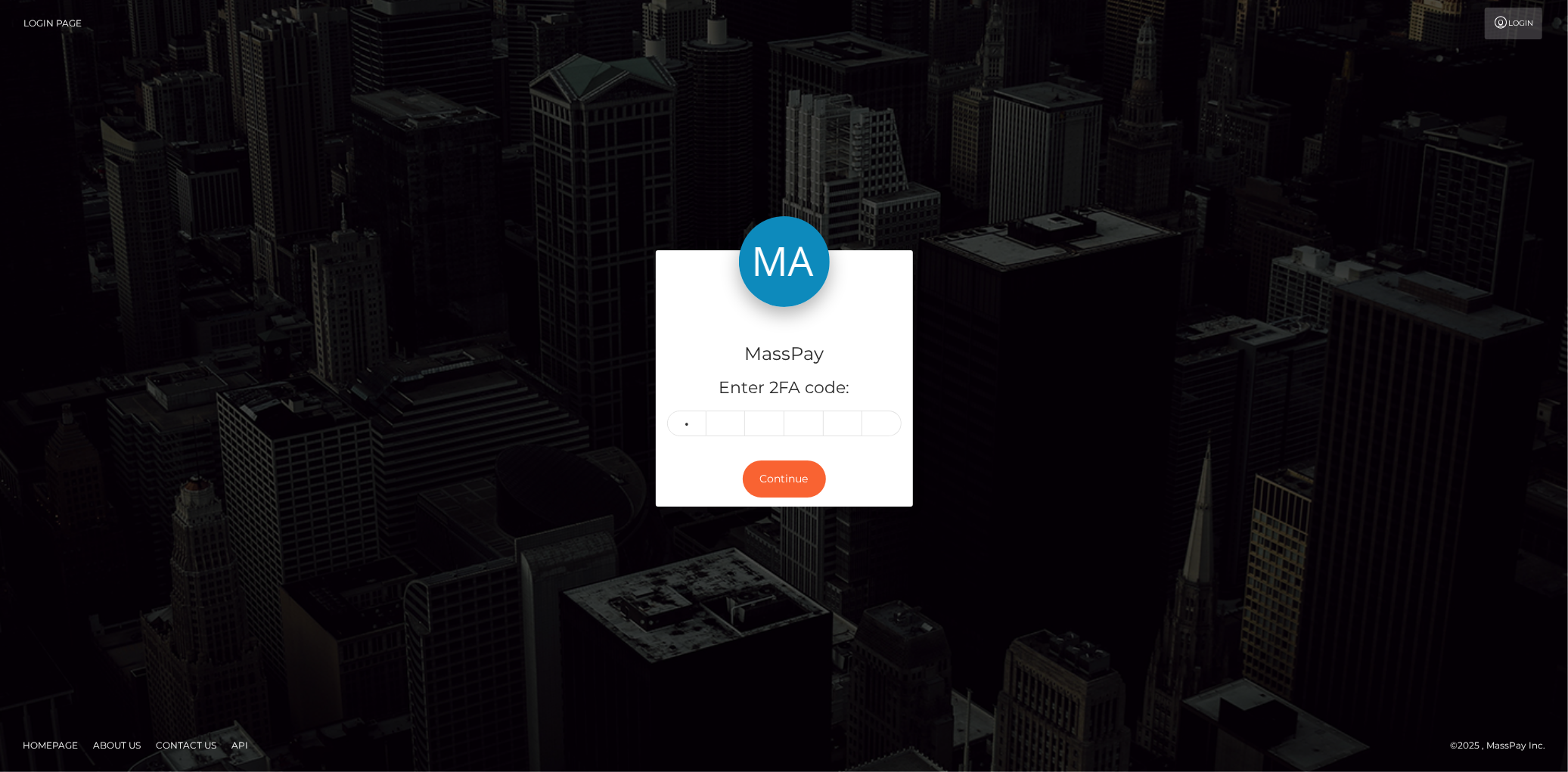
type input "5"
type input "6"
type input "5"
type input "1"
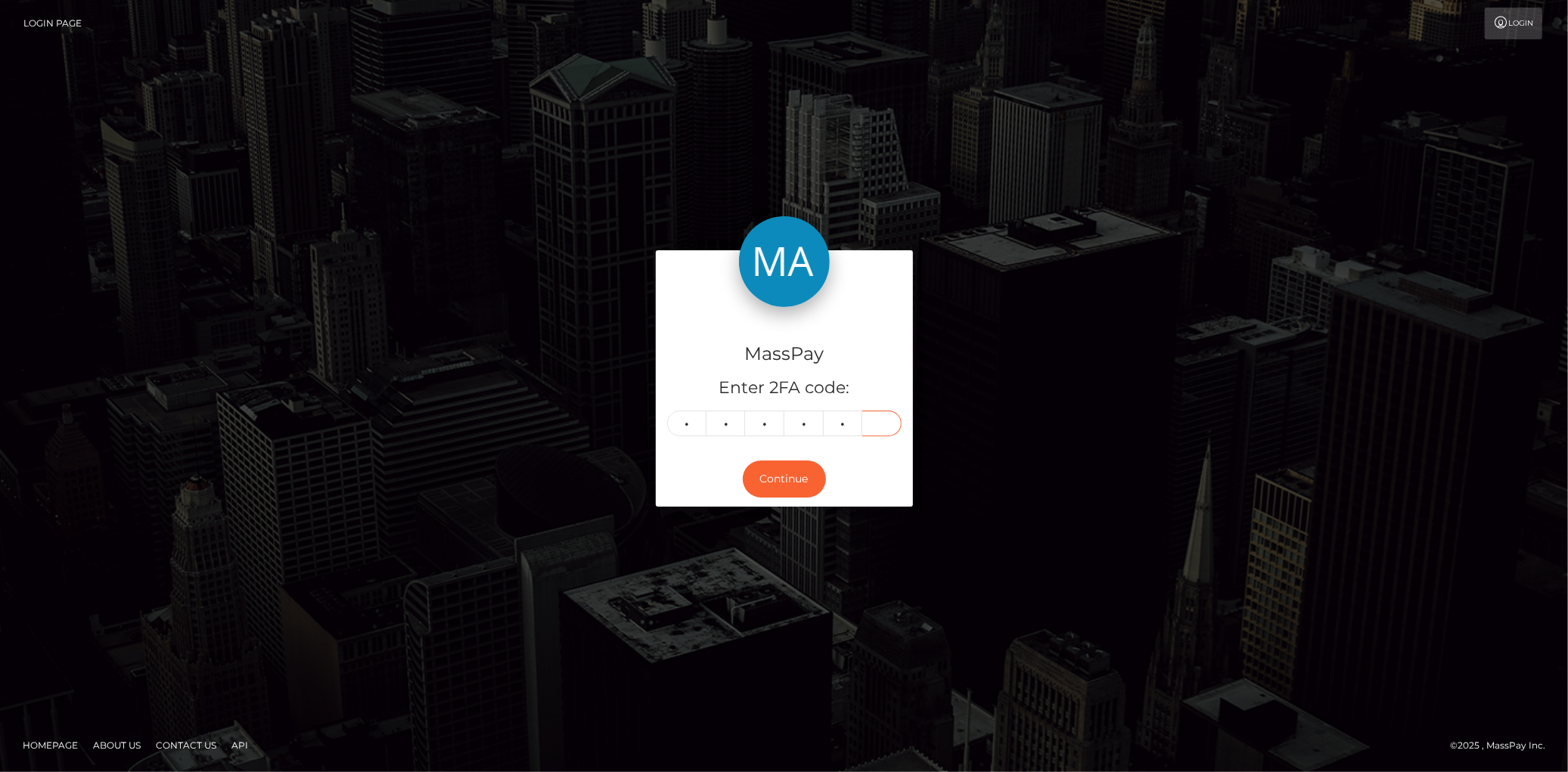
type input "4"
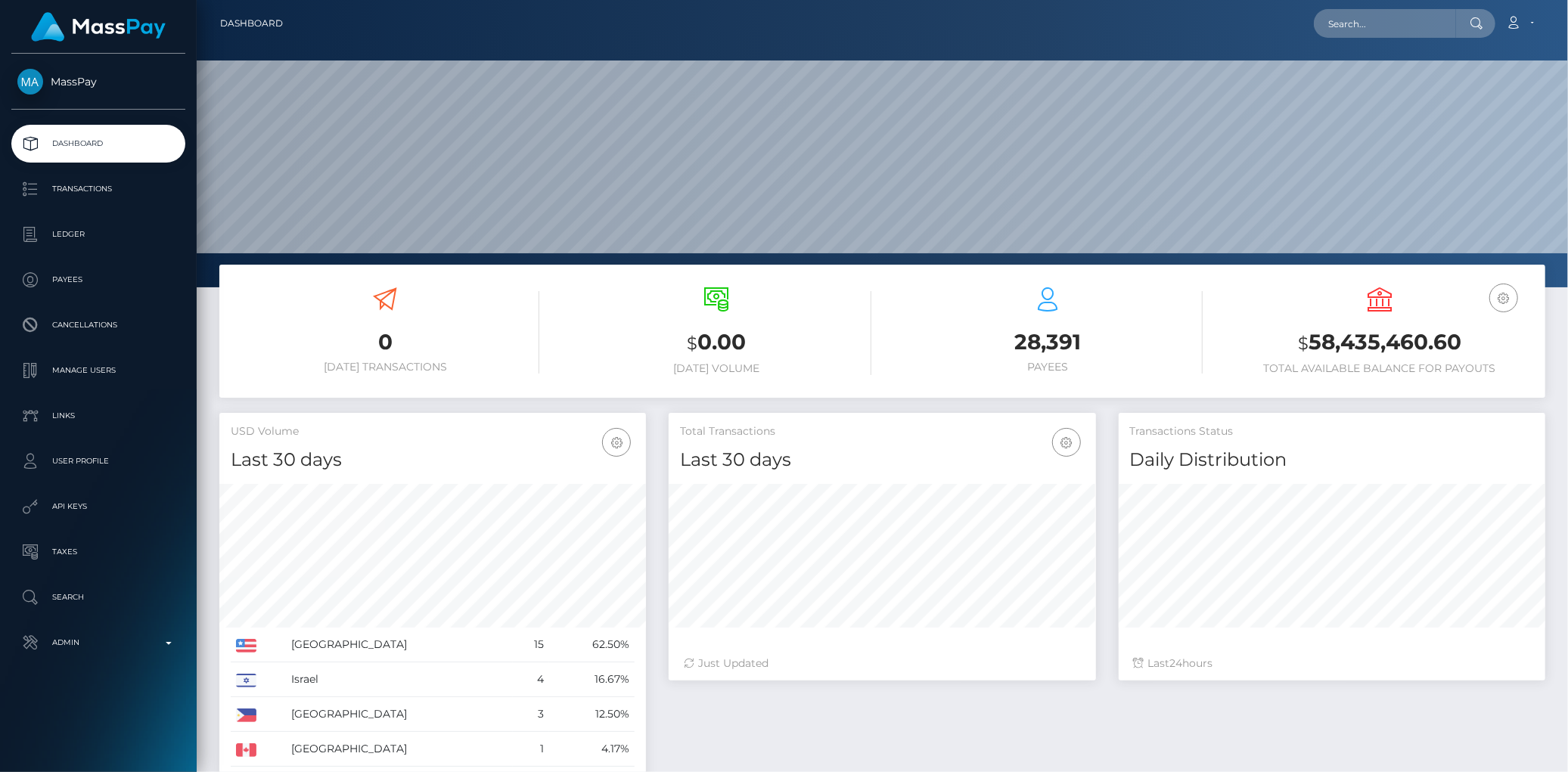
scroll to position [268, 427]
click at [1356, 31] on input "text" at bounding box center [1384, 23] width 142 height 28
paste input "poact_nAxtHCr4KfDi"
type input "poact_nAxtHCr4KfDi"
click at [1356, 86] on link "Saradha Begum" at bounding box center [1374, 78] width 121 height 28
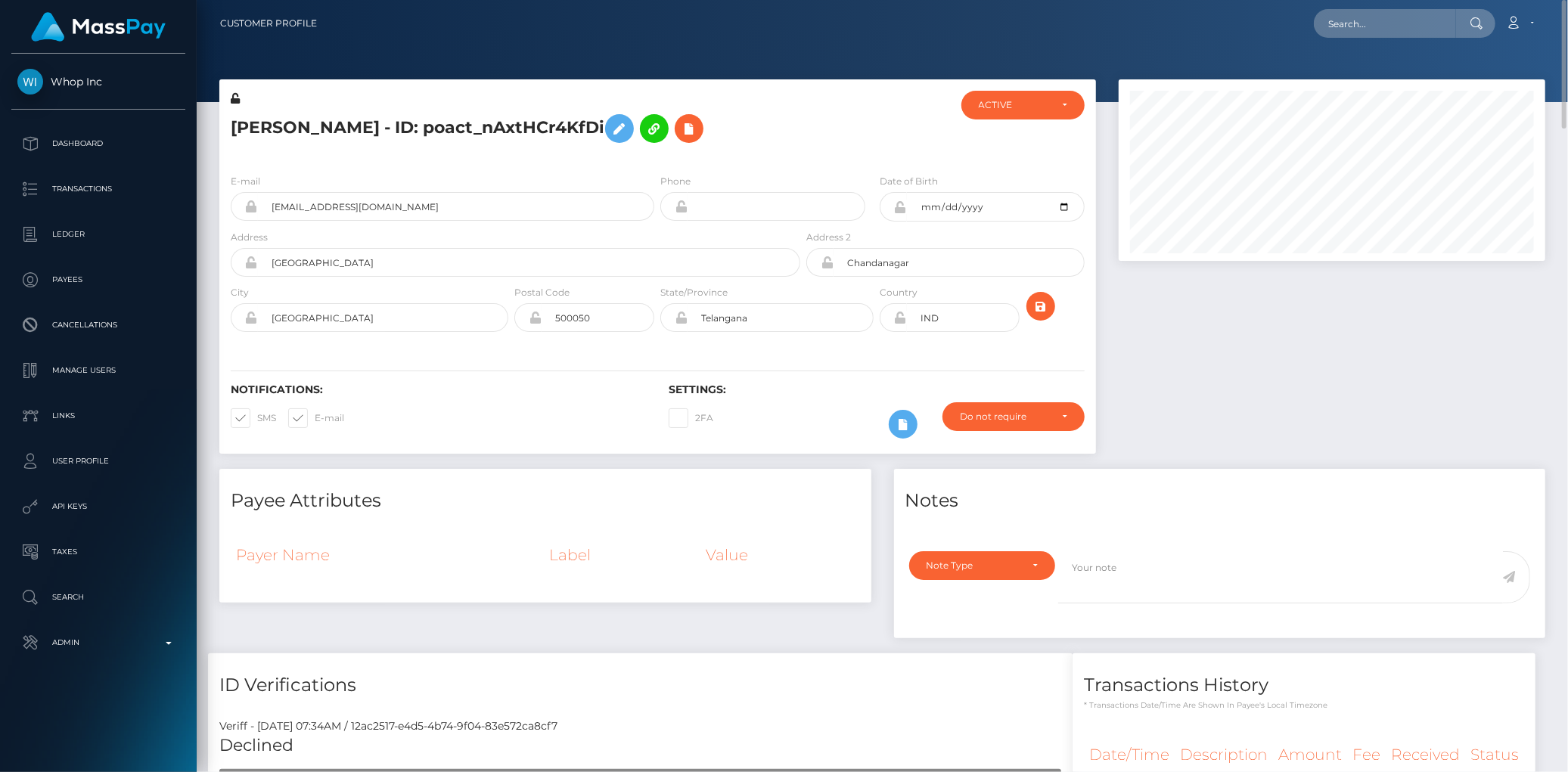
click at [437, 132] on h5 "[PERSON_NAME] - ID: poact_nAxtHCr4KfDi" at bounding box center [511, 128] width 561 height 43
copy h5 "[PERSON_NAME] - ID: poact_nAxtHCr4KfDi"
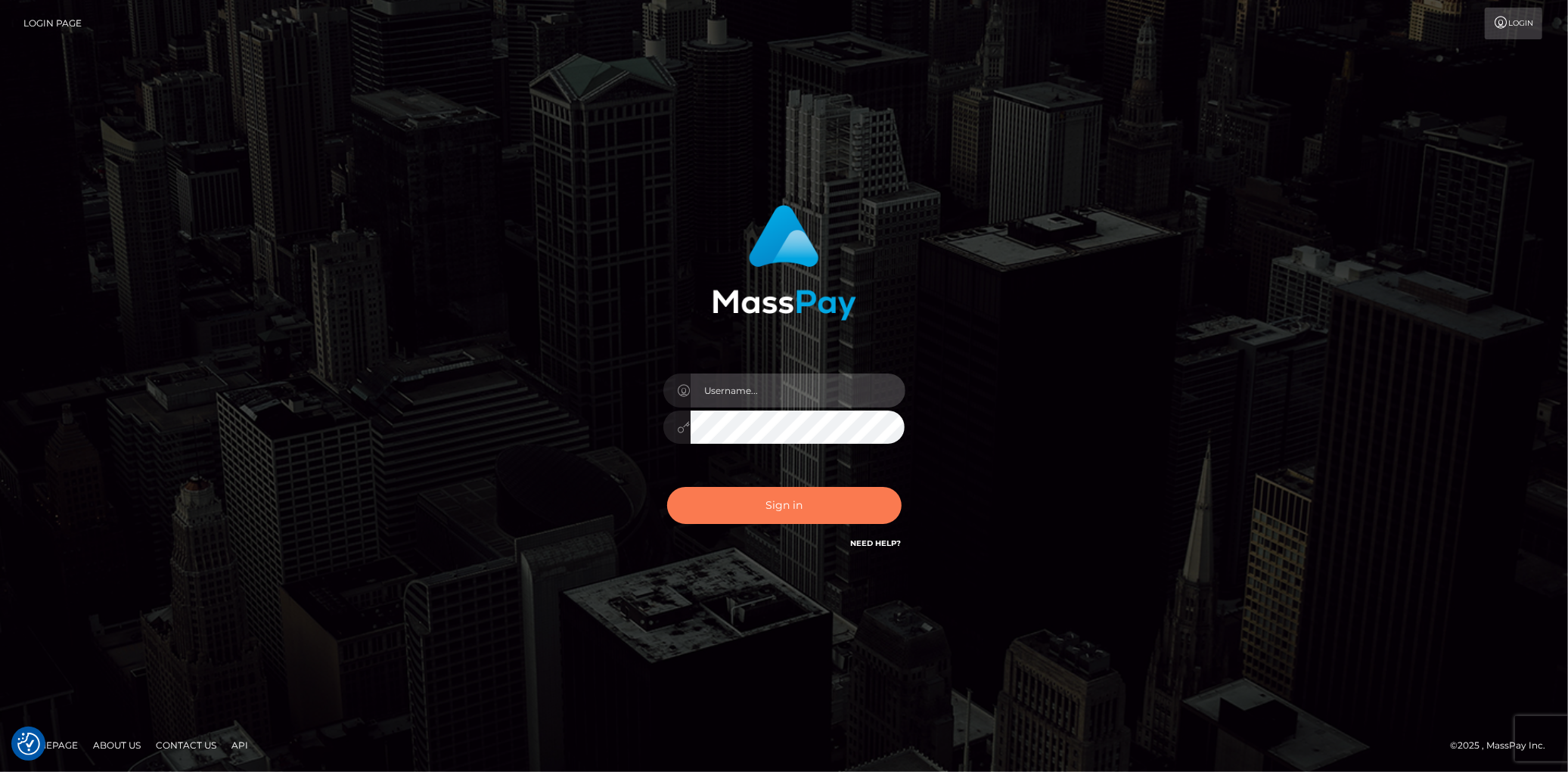
type input "[PERSON_NAME]"
click at [731, 507] on button "Sign in" at bounding box center [784, 506] width 234 height 37
type input "[PERSON_NAME]"
click at [729, 505] on button "Sign in" at bounding box center [784, 506] width 234 height 37
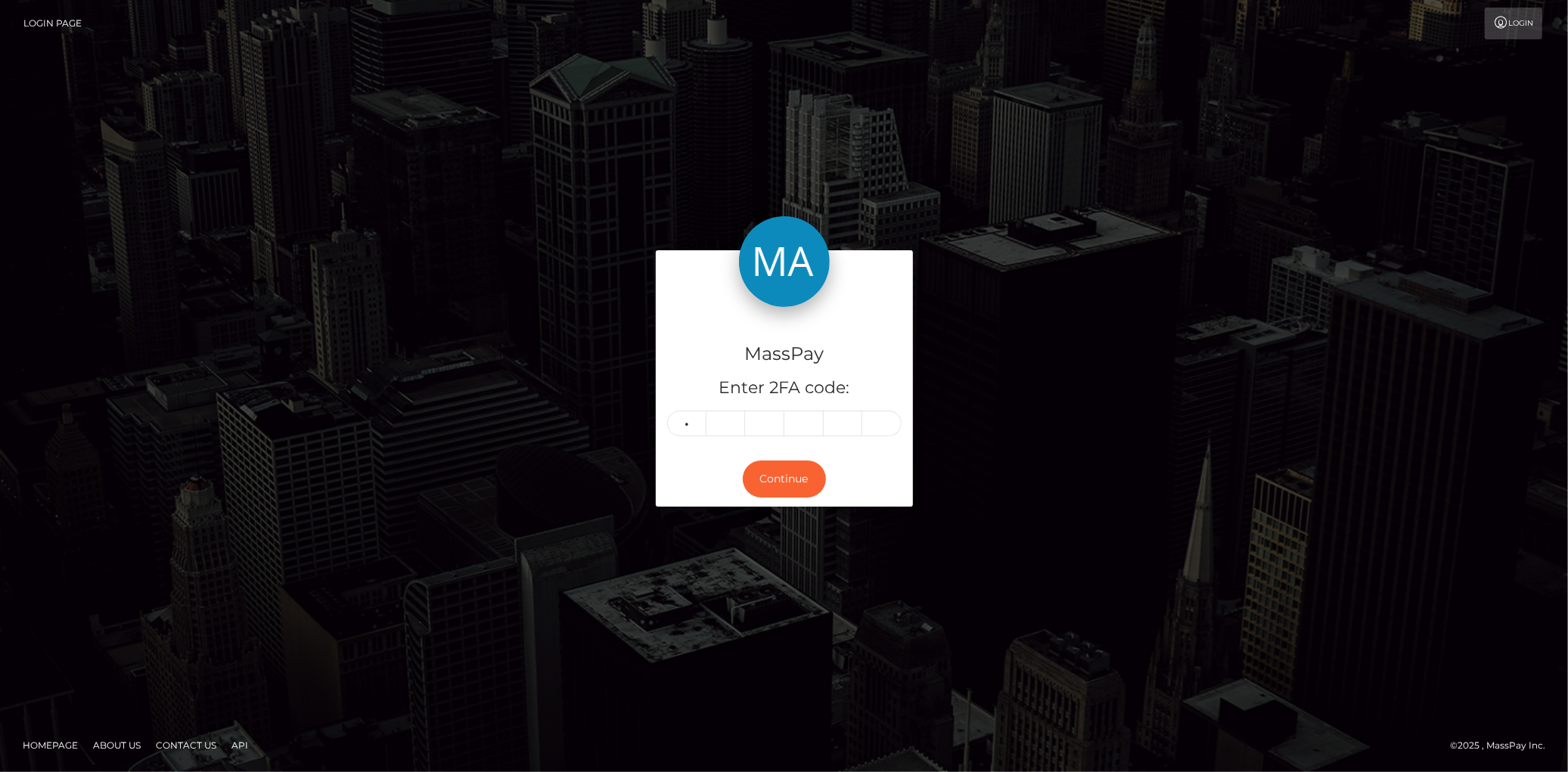
type input "6"
type input "9"
type input "2"
type input "0"
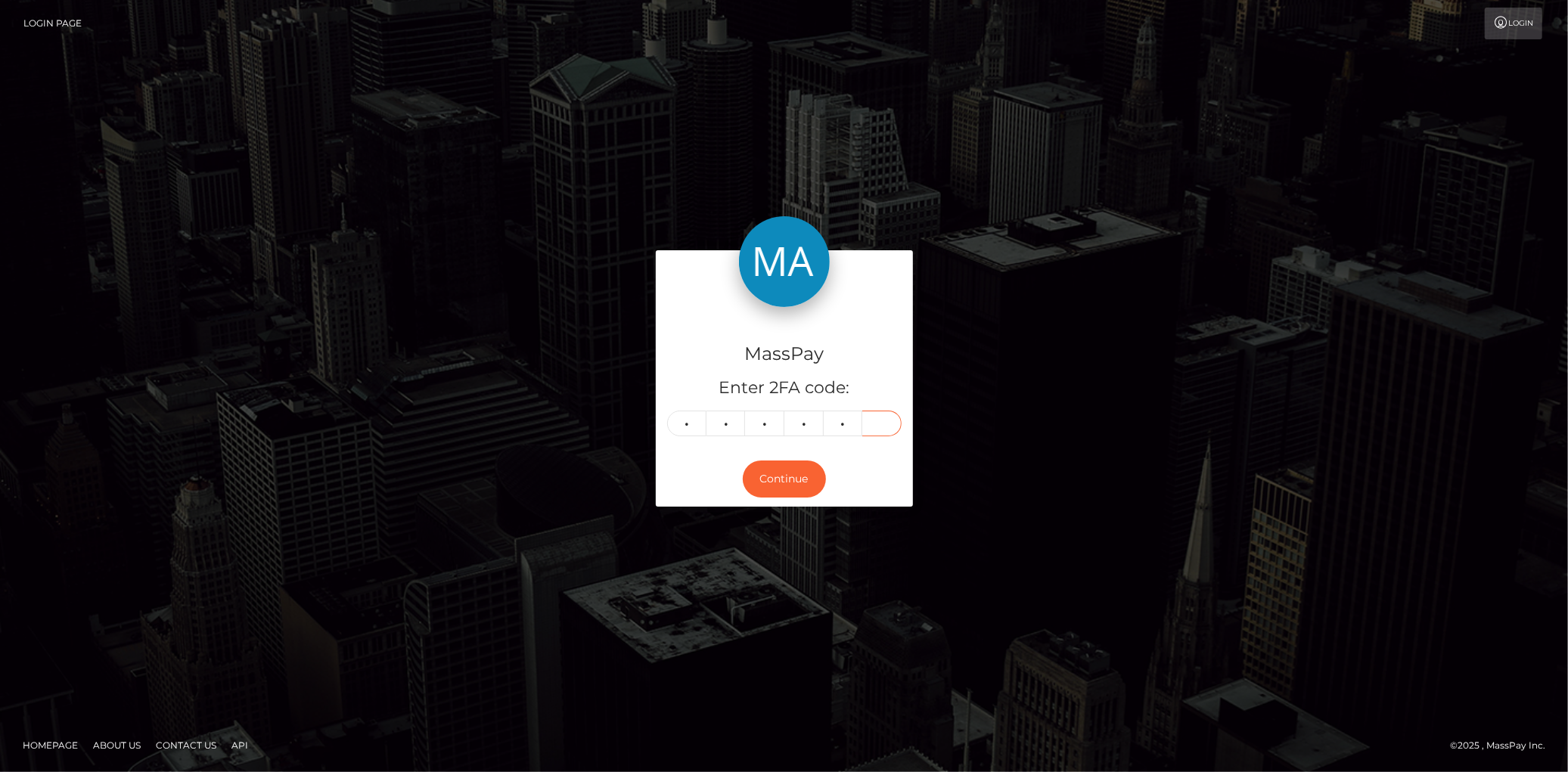
type input "4"
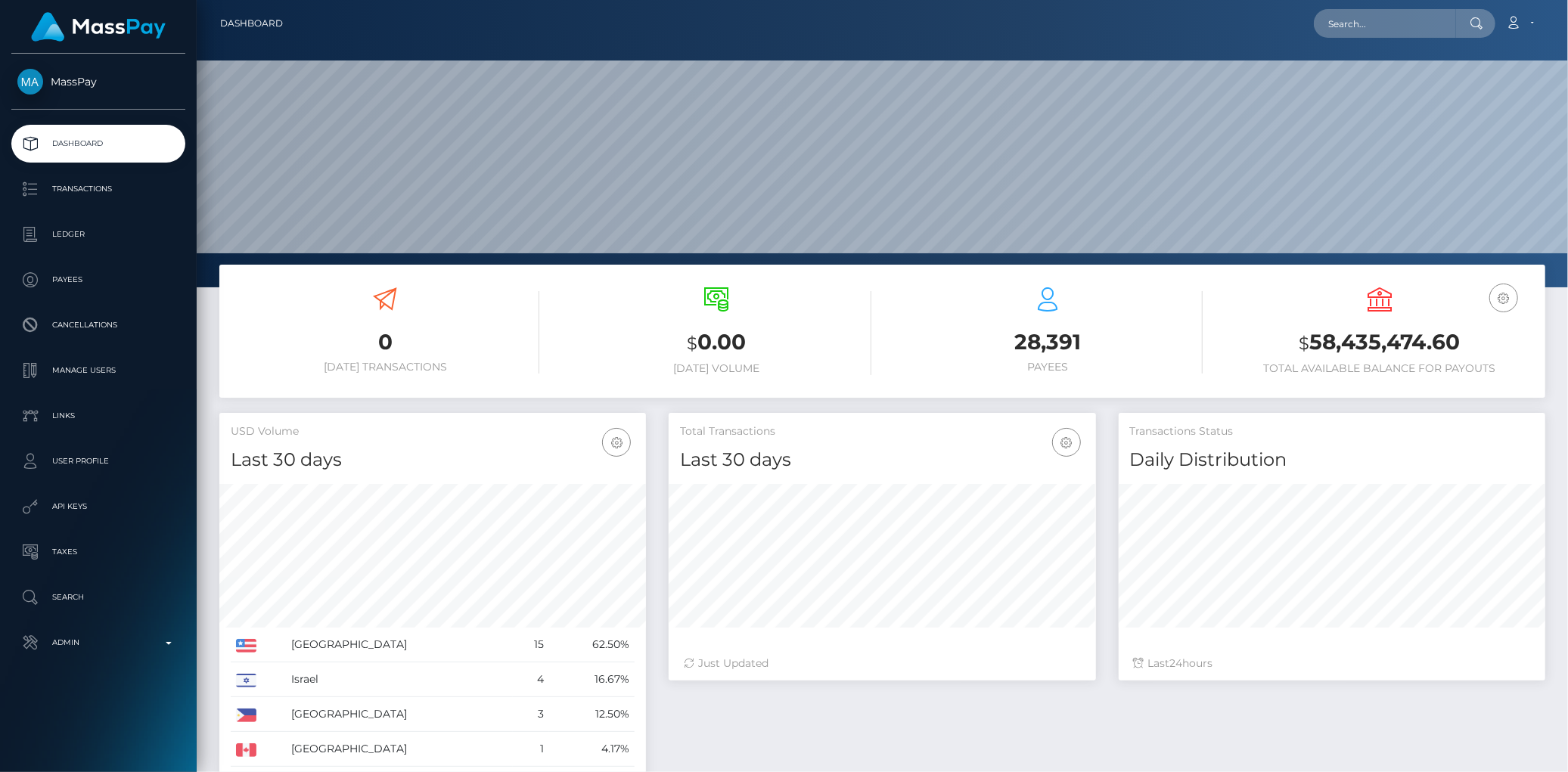
scroll to position [268, 427]
click at [1356, 27] on input "text" at bounding box center [1384, 23] width 142 height 28
paste input "[EMAIL_ADDRESS][DOMAIN_NAME]"
paste input "poact_dH3LS6AFNnnc"
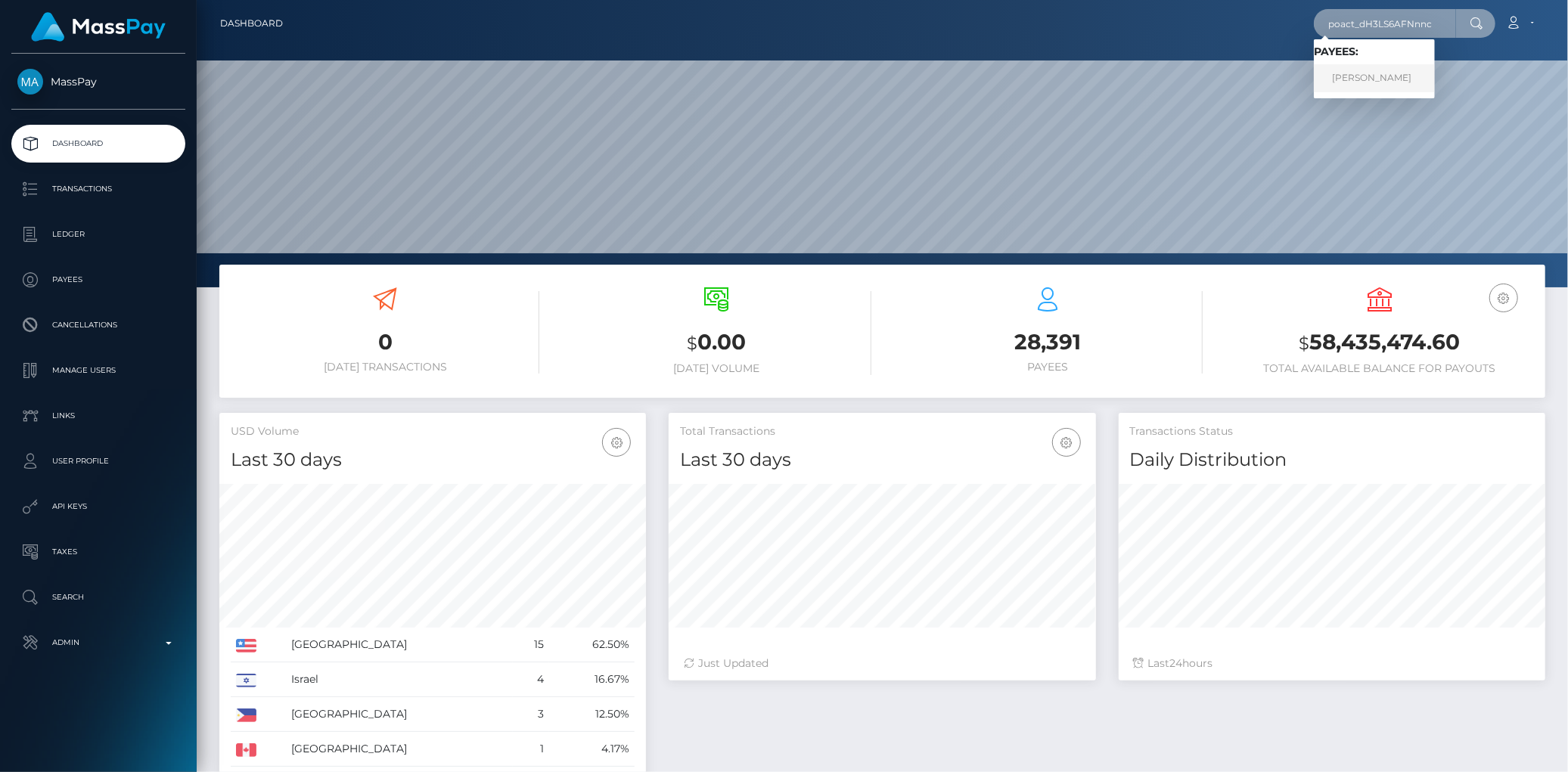
type input "poact_dH3LS6AFNnnc"
click at [1368, 79] on link "[PERSON_NAME]" at bounding box center [1374, 78] width 121 height 28
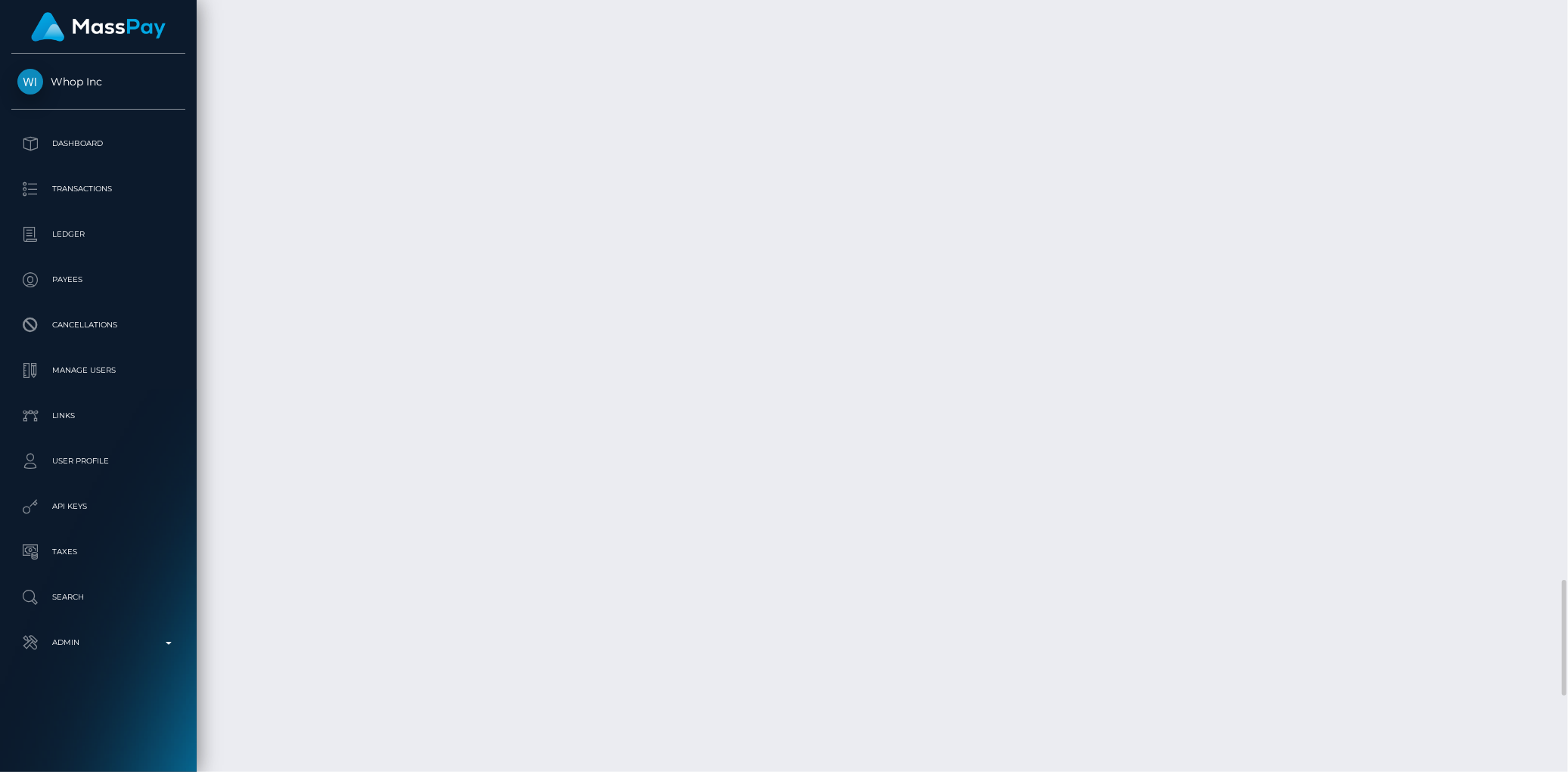
scroll to position [4376, 0]
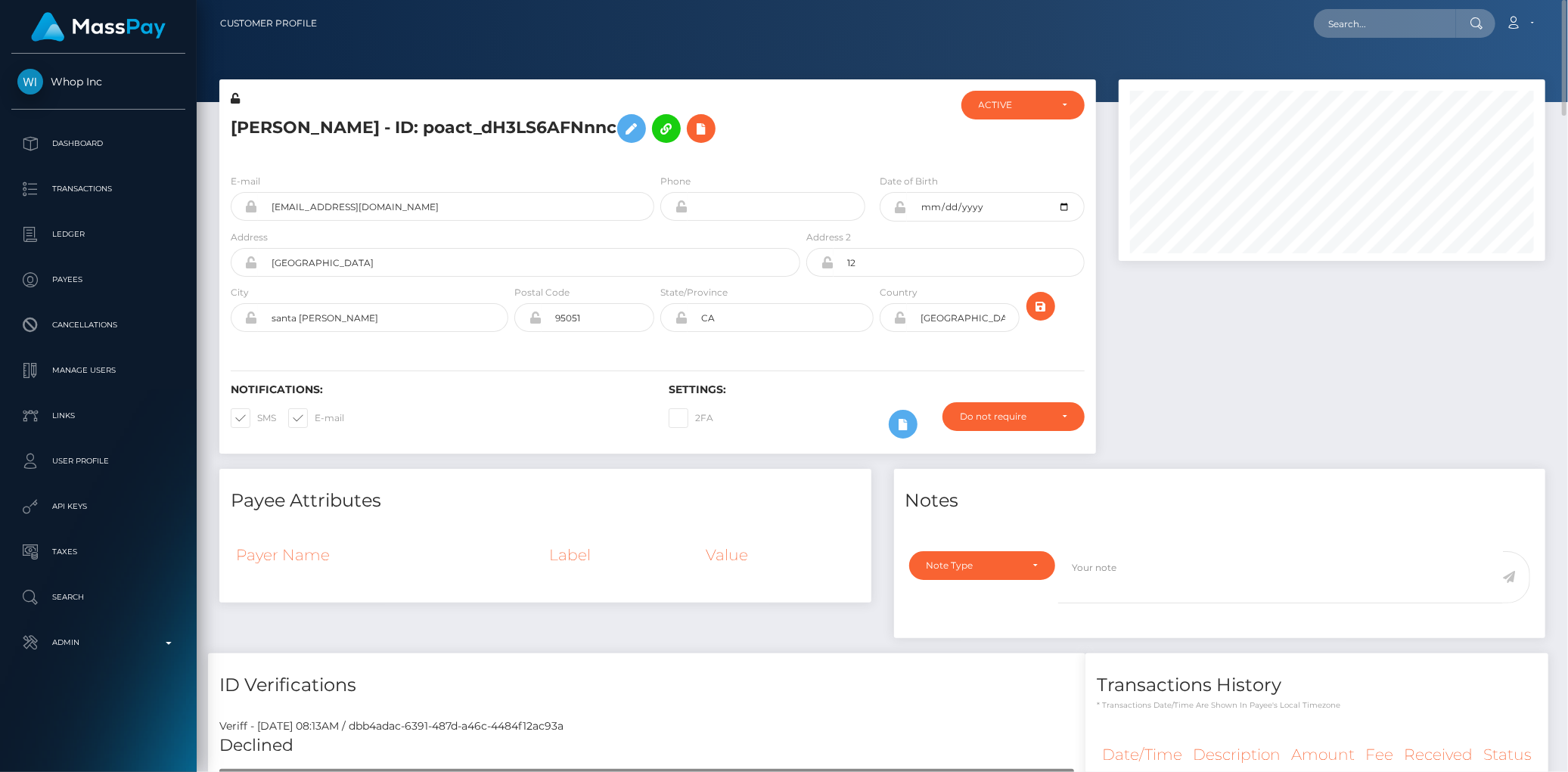
click at [349, 116] on h5 "[PERSON_NAME] - ID: poact_dH3LS6AFNnnc" at bounding box center [511, 128] width 561 height 43
copy h5 "[PERSON_NAME] - ID: poact_dH3LS6AFNnnc"
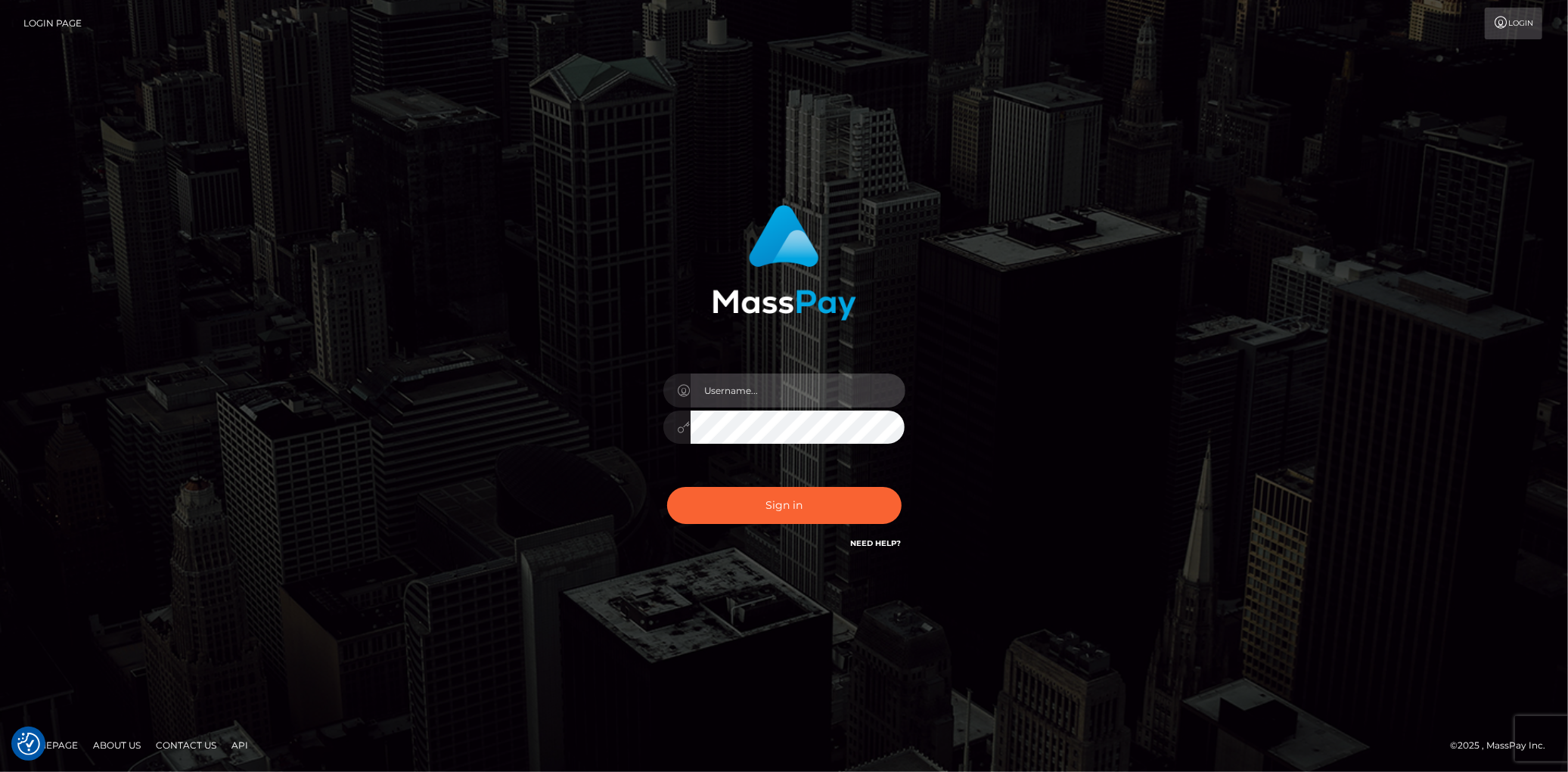
type input "[PERSON_NAME]"
click at [792, 481] on div "Sign in Need Help?" at bounding box center [784, 512] width 264 height 67
click at [779, 505] on button "Sign in" at bounding box center [784, 506] width 234 height 37
type input "Eduard Gavrilescu"
click at [779, 505] on button "Sign in" at bounding box center [784, 506] width 234 height 37
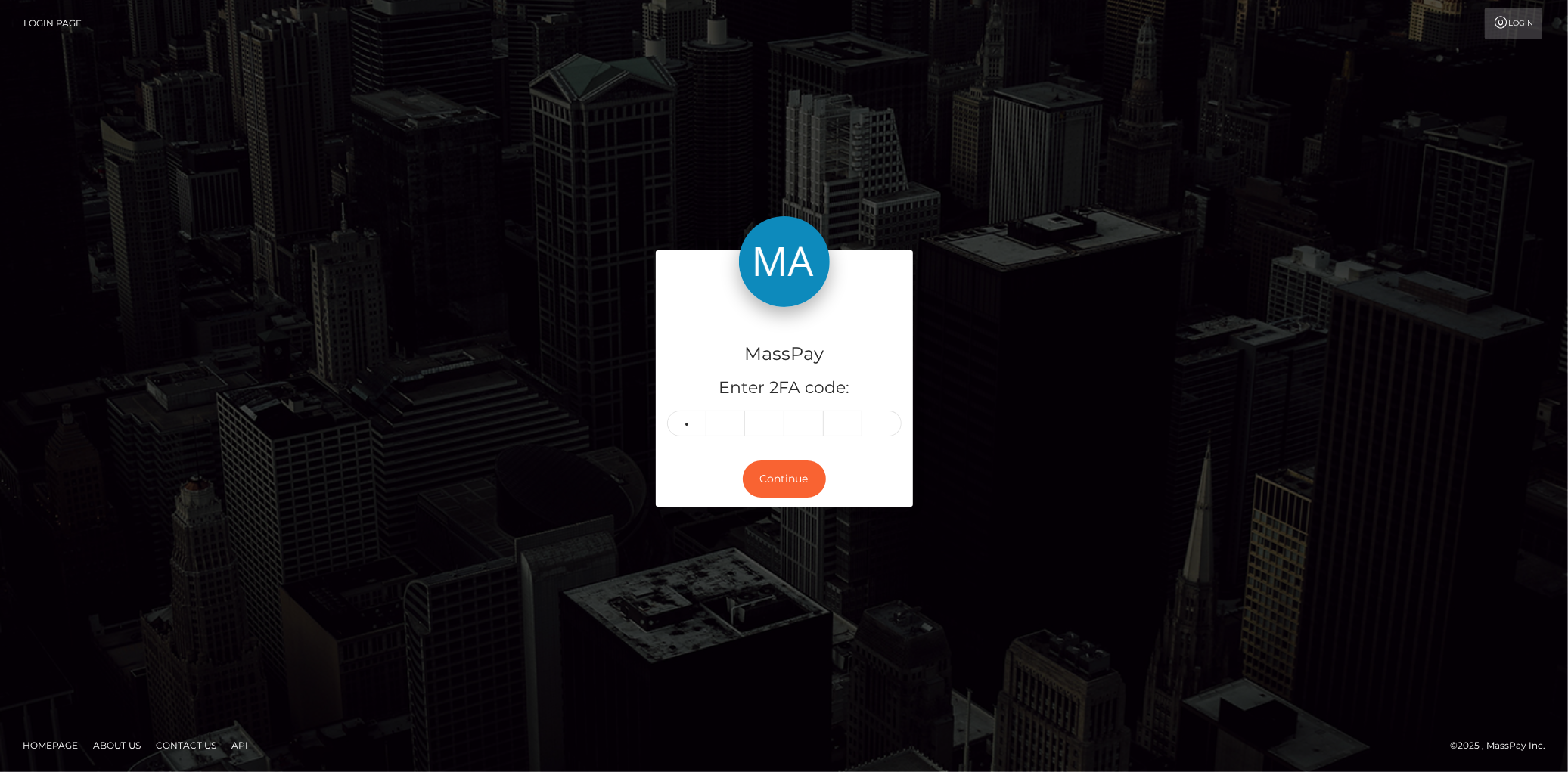
type input "0"
type input "5"
type input "8"
type input "3"
type input "6"
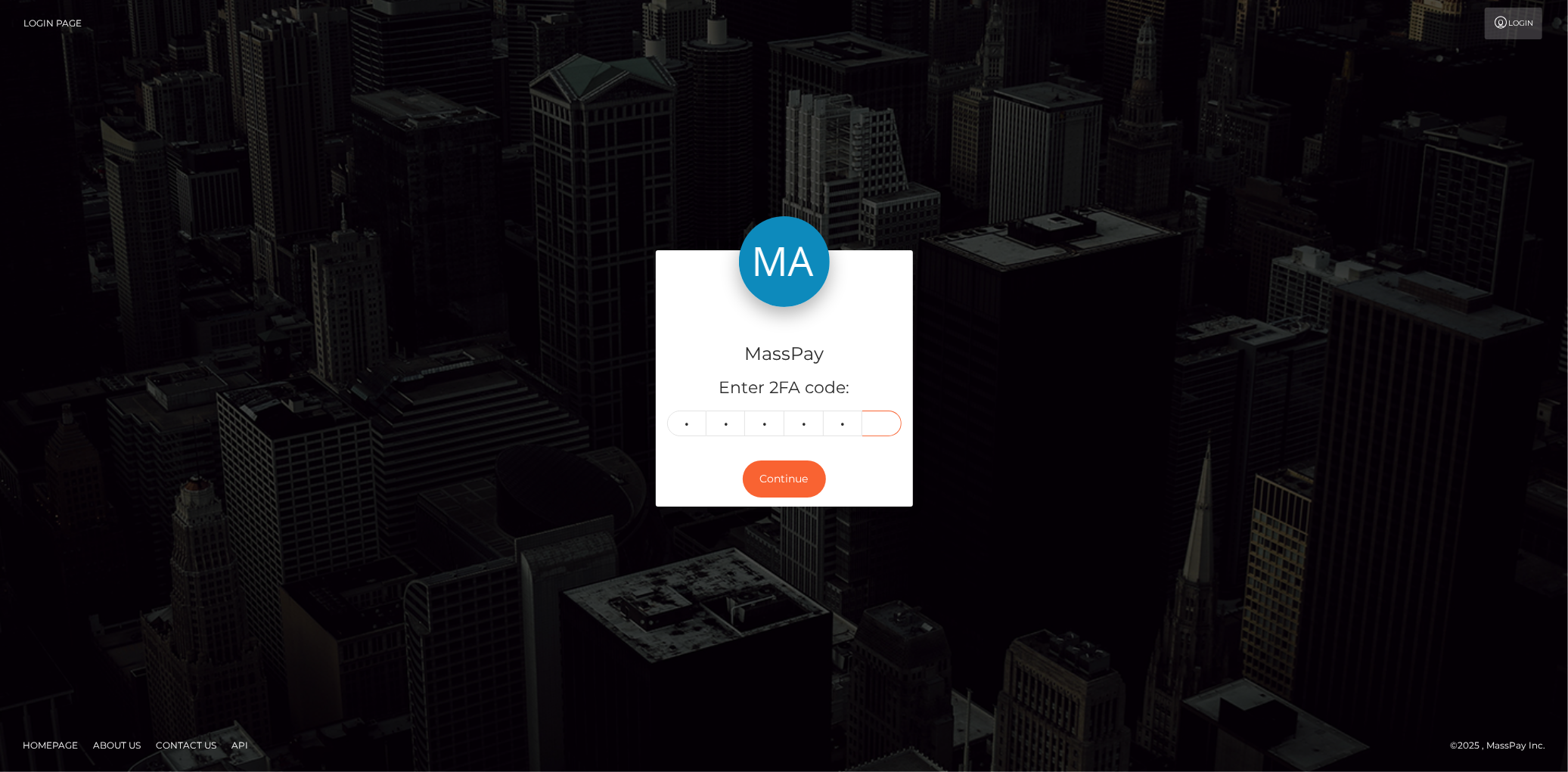
type input "7"
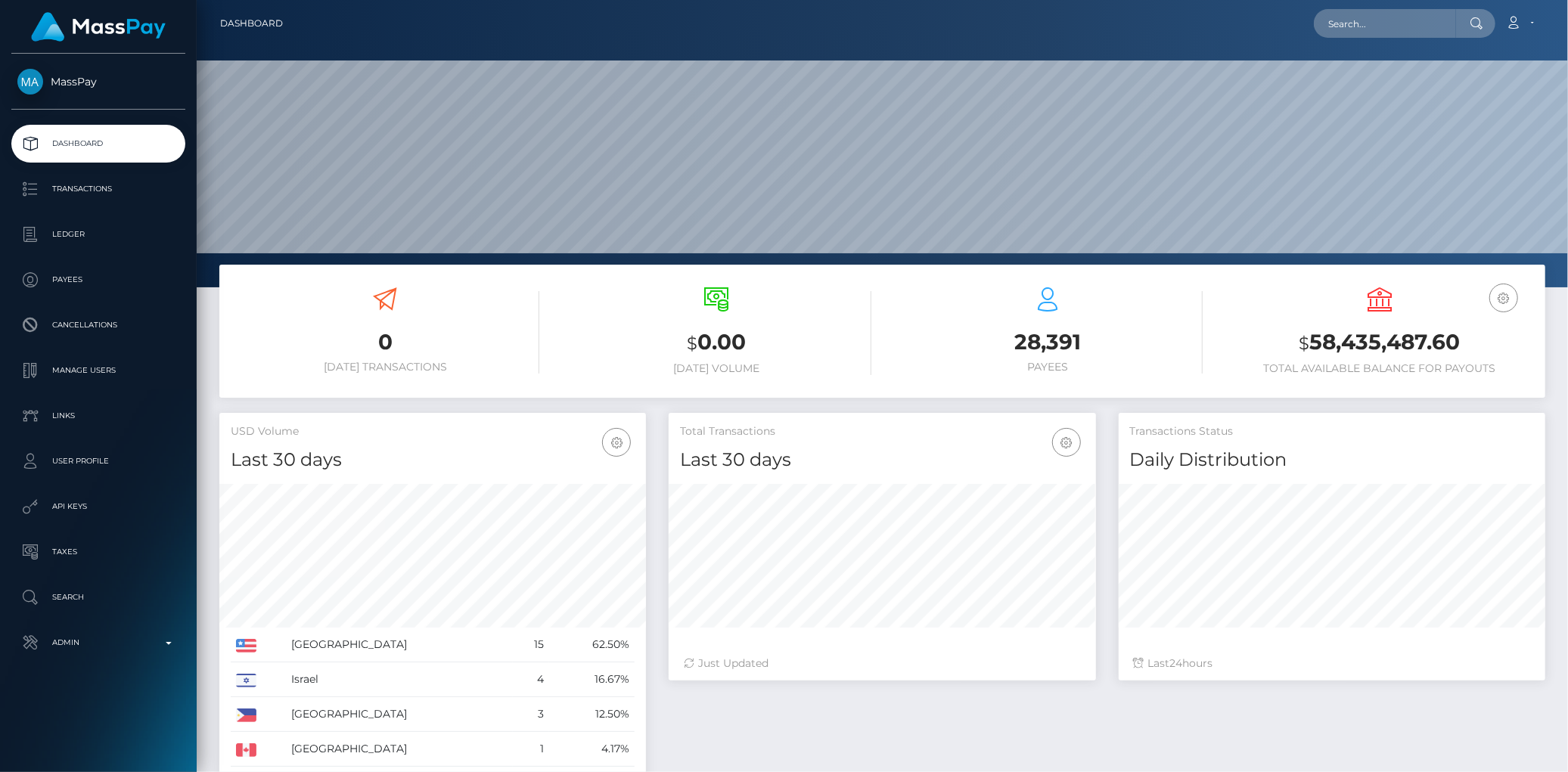
scroll to position [268, 427]
click at [1350, 48] on div at bounding box center [882, 144] width 1371 height 288
click at [1351, 18] on input "text" at bounding box center [1384, 23] width 142 height 28
paste input "161165076"
type input "161165076"
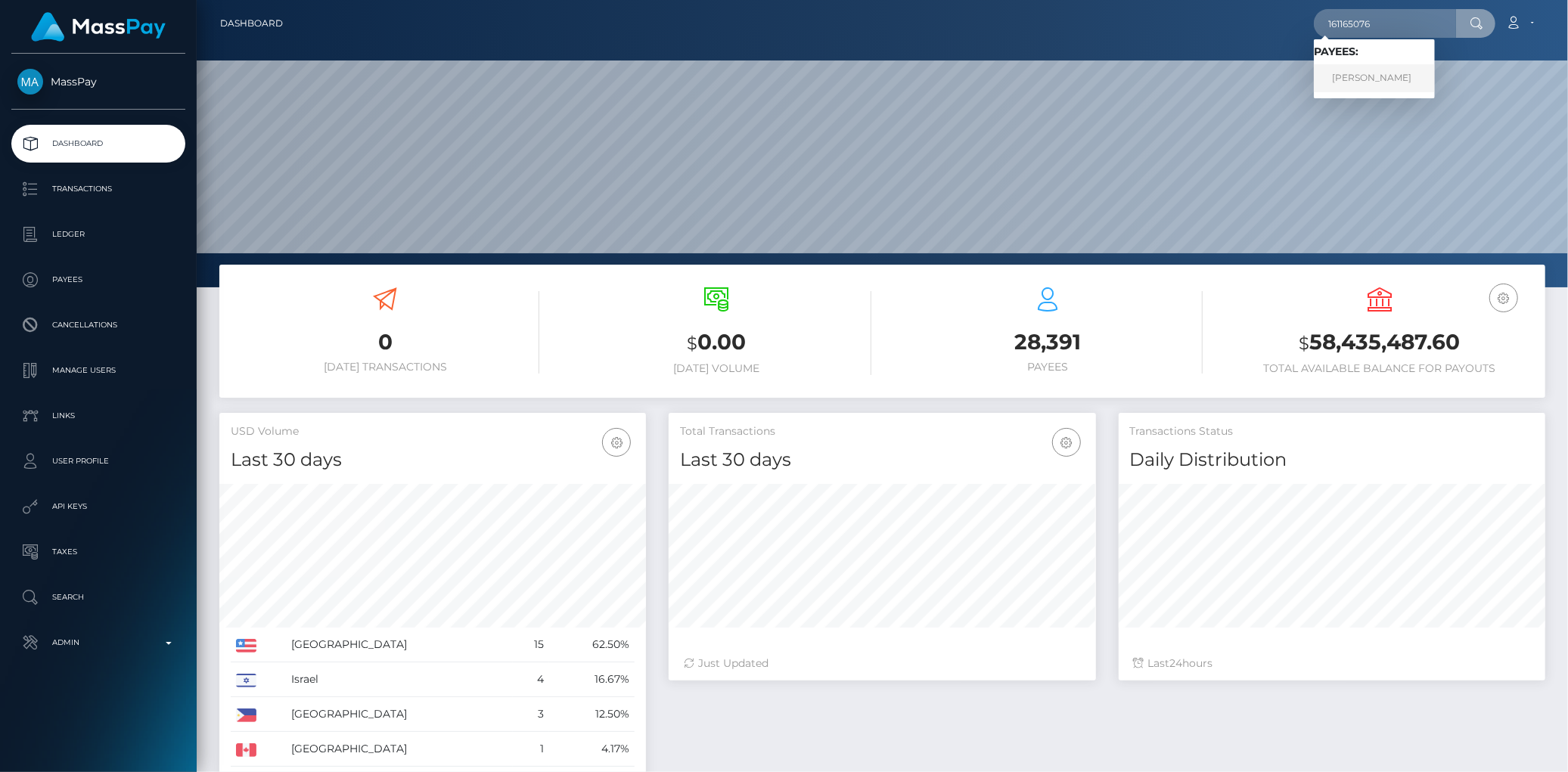
click at [1357, 78] on link "Danielle Dirr" at bounding box center [1374, 78] width 121 height 28
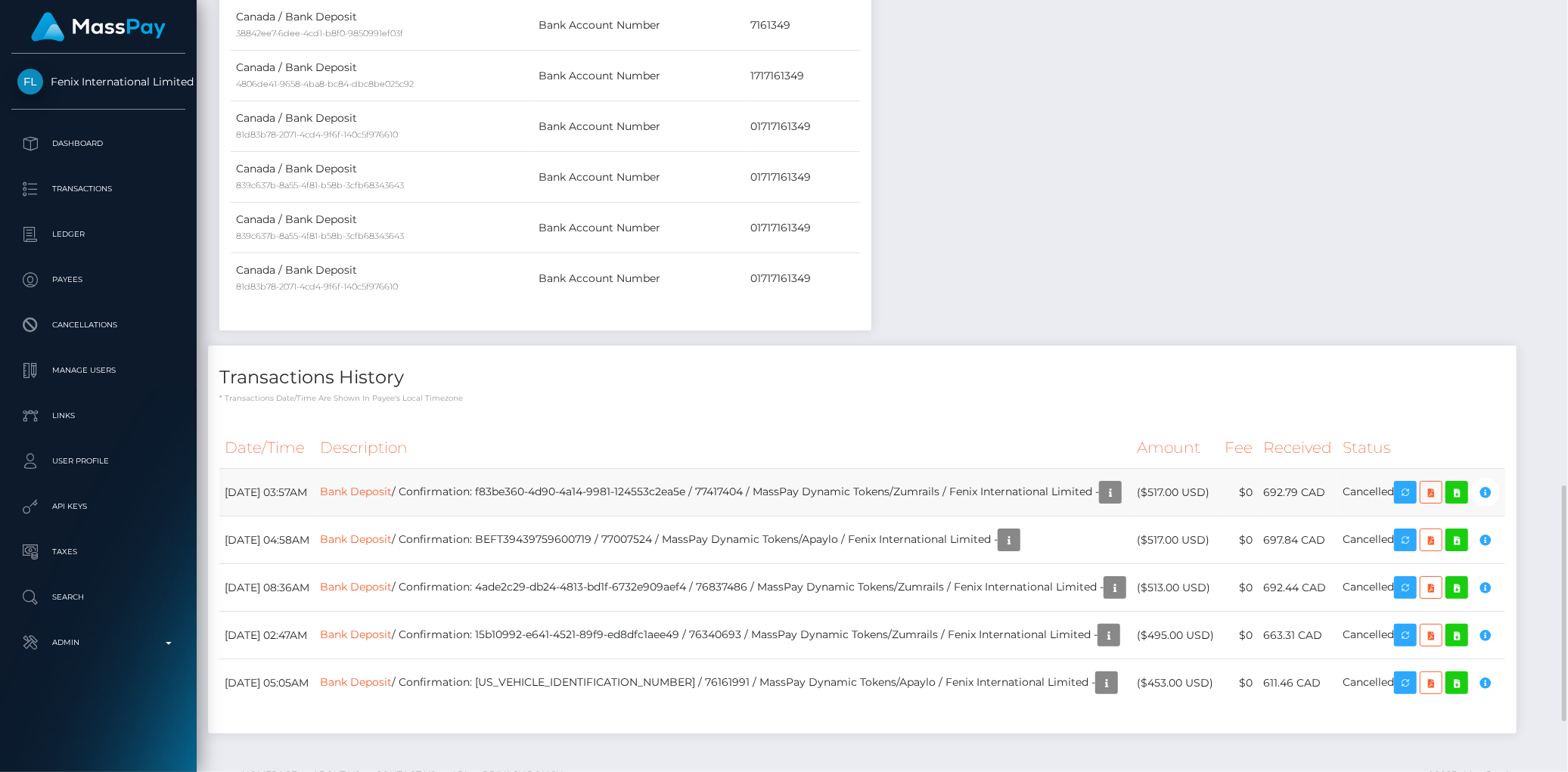
scroll to position [1674, 0]
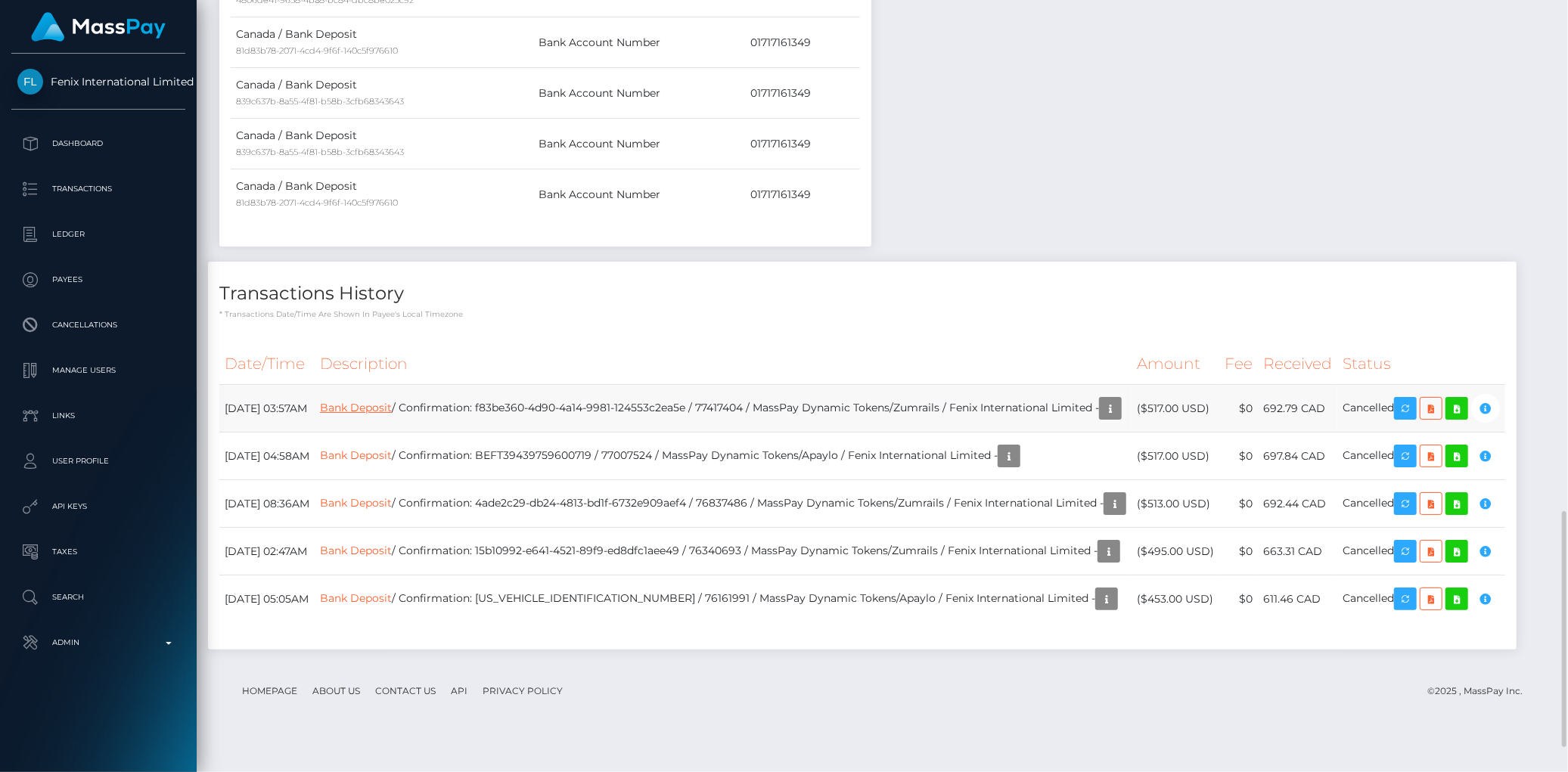
click at [391, 409] on link "Bank Deposit" at bounding box center [355, 407] width 72 height 13
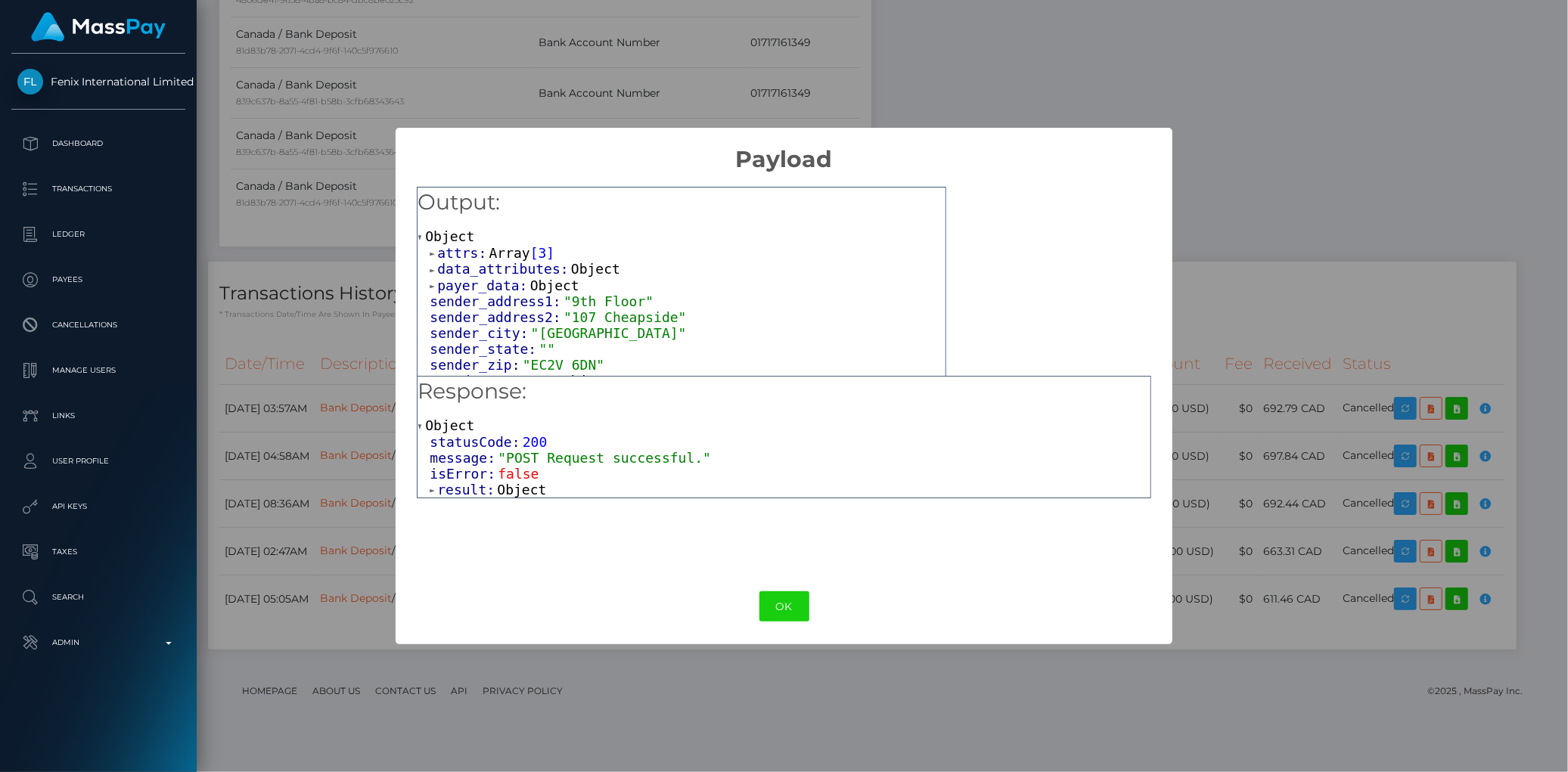
click at [509, 484] on span "Object" at bounding box center [521, 490] width 49 height 16
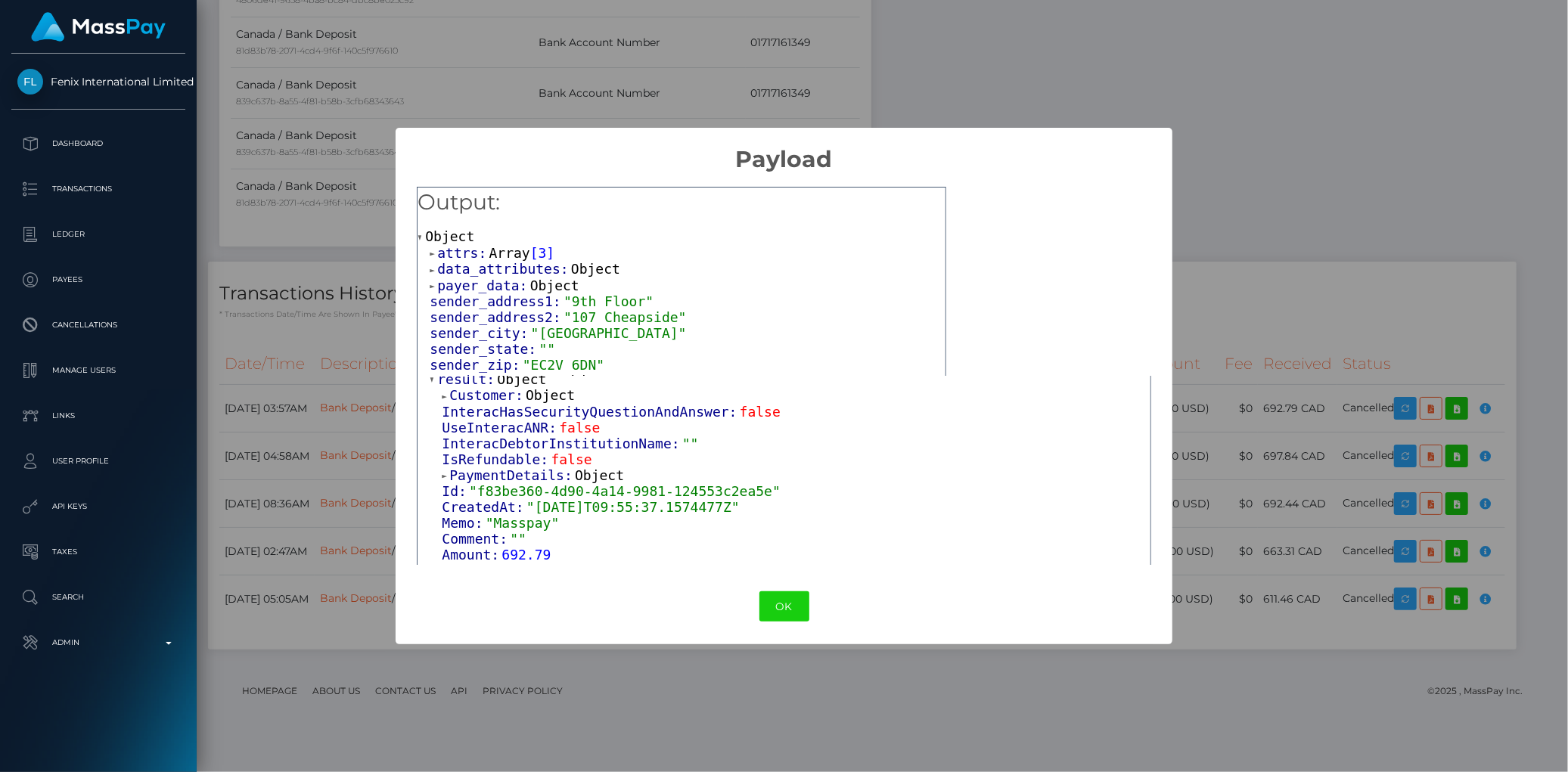
scroll to position [84, 0]
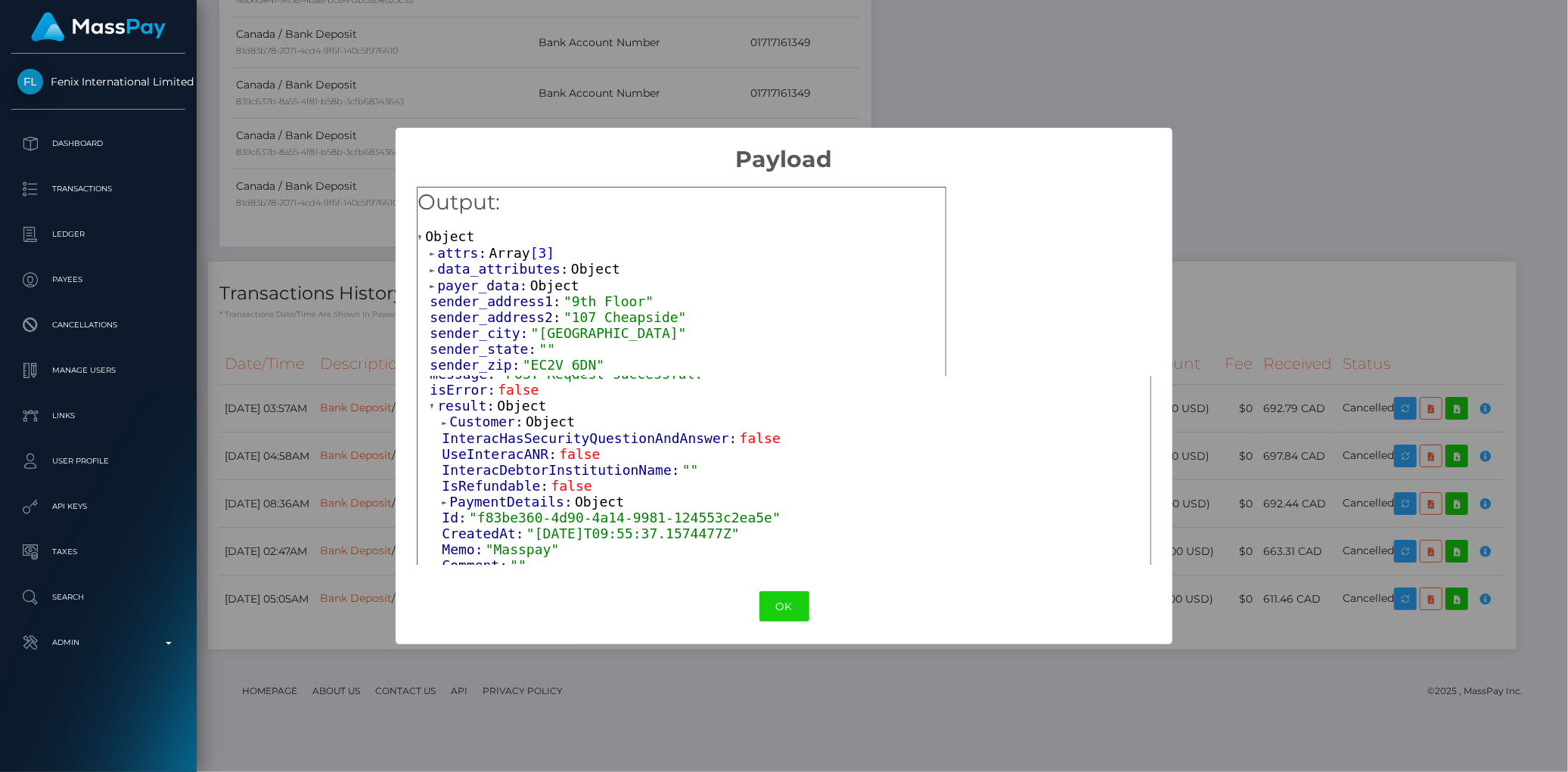
click at [285, 445] on div "× Payload Output: Object attrs: Array [ 3 ] data_attributes: Object payer_data:…" at bounding box center [784, 386] width 1568 height 772
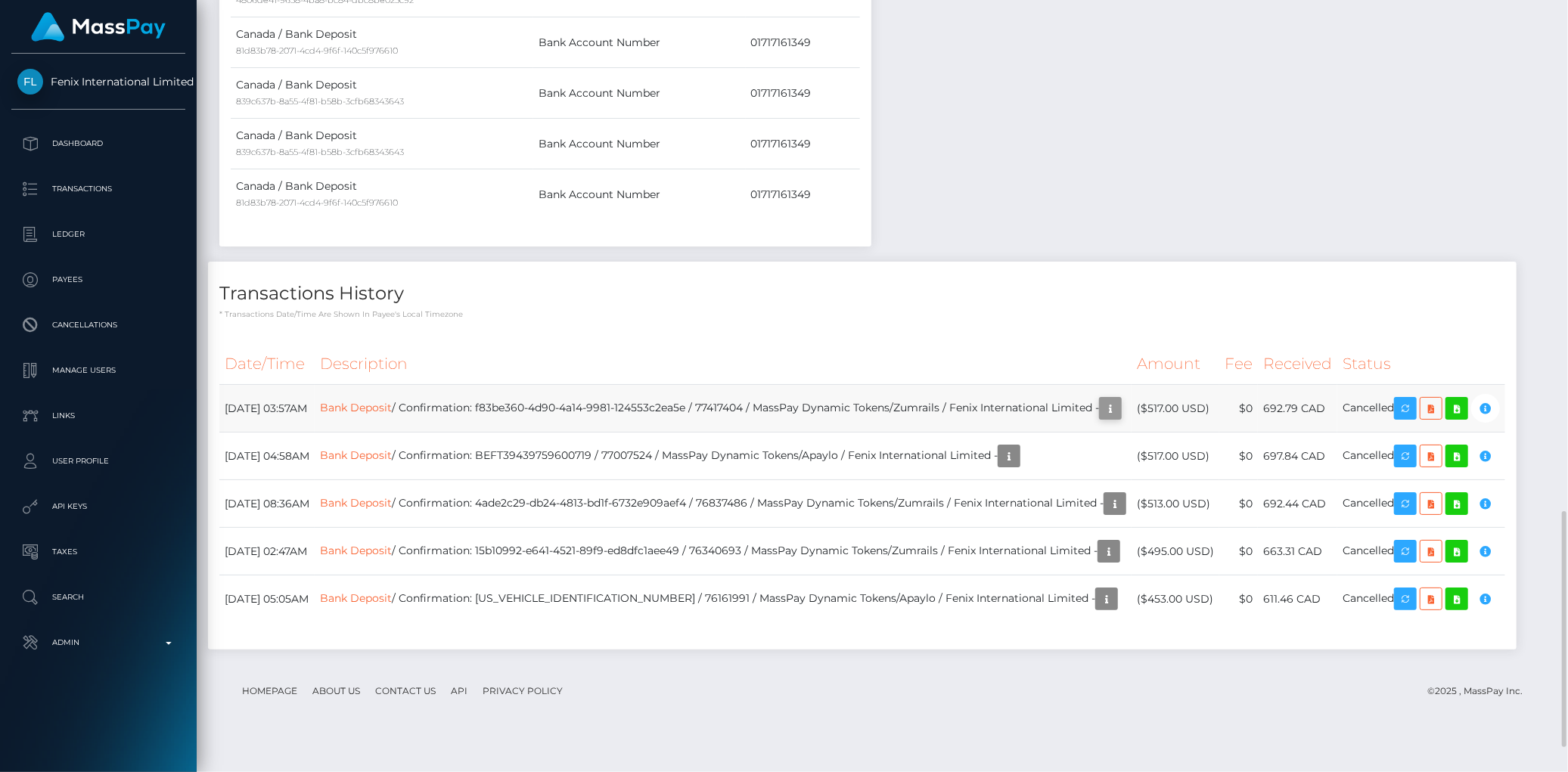
scroll to position [182, 427]
click at [435, 402] on td "Bank Deposit / Confirmation: f83be360-4d90-4a14-9981-124553c2ea5e / 77417404 / …" at bounding box center [722, 409] width 816 height 48
click at [391, 406] on link "Bank Deposit" at bounding box center [355, 407] width 72 height 13
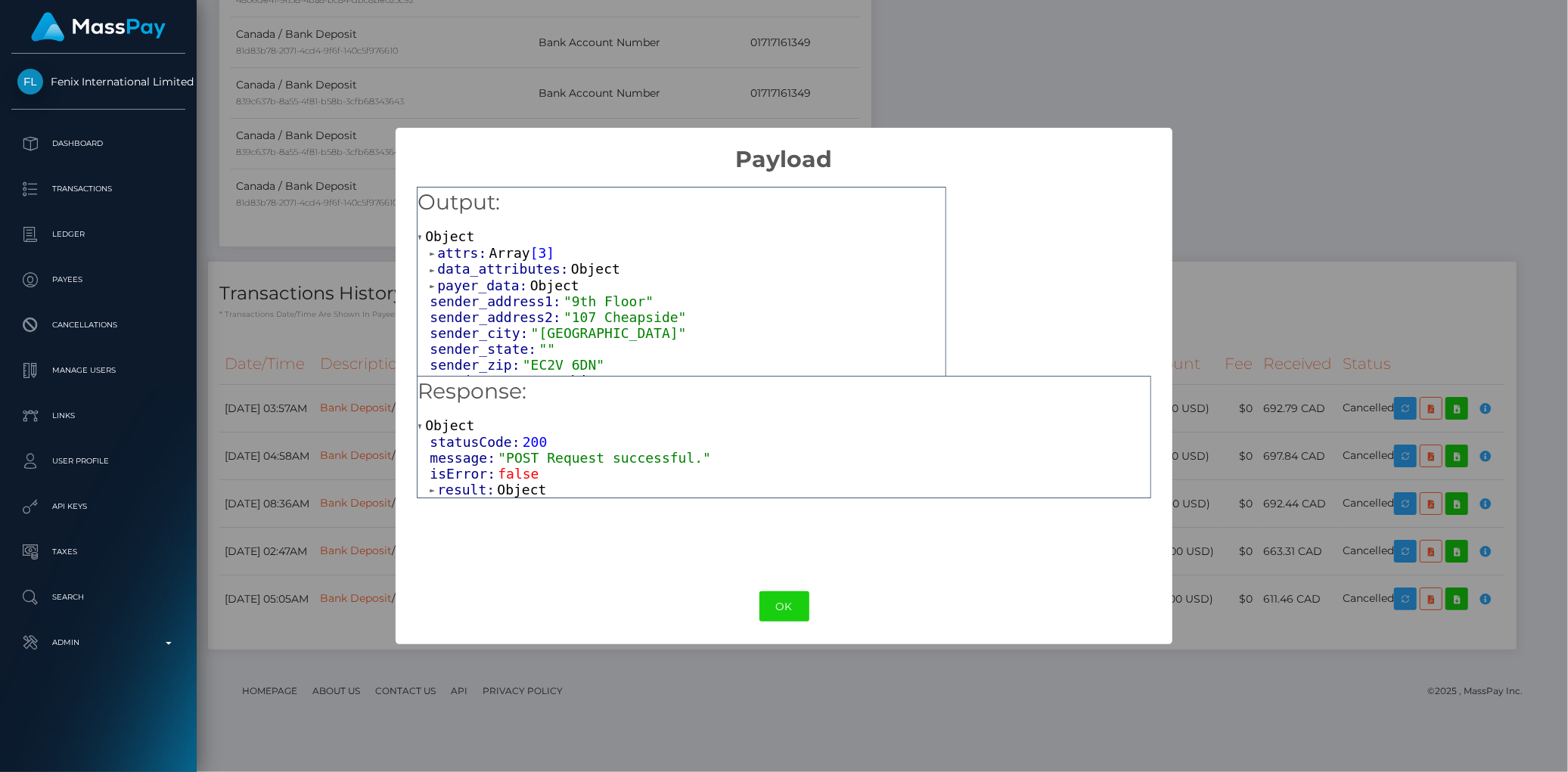
click at [504, 496] on span "Object" at bounding box center [521, 490] width 49 height 16
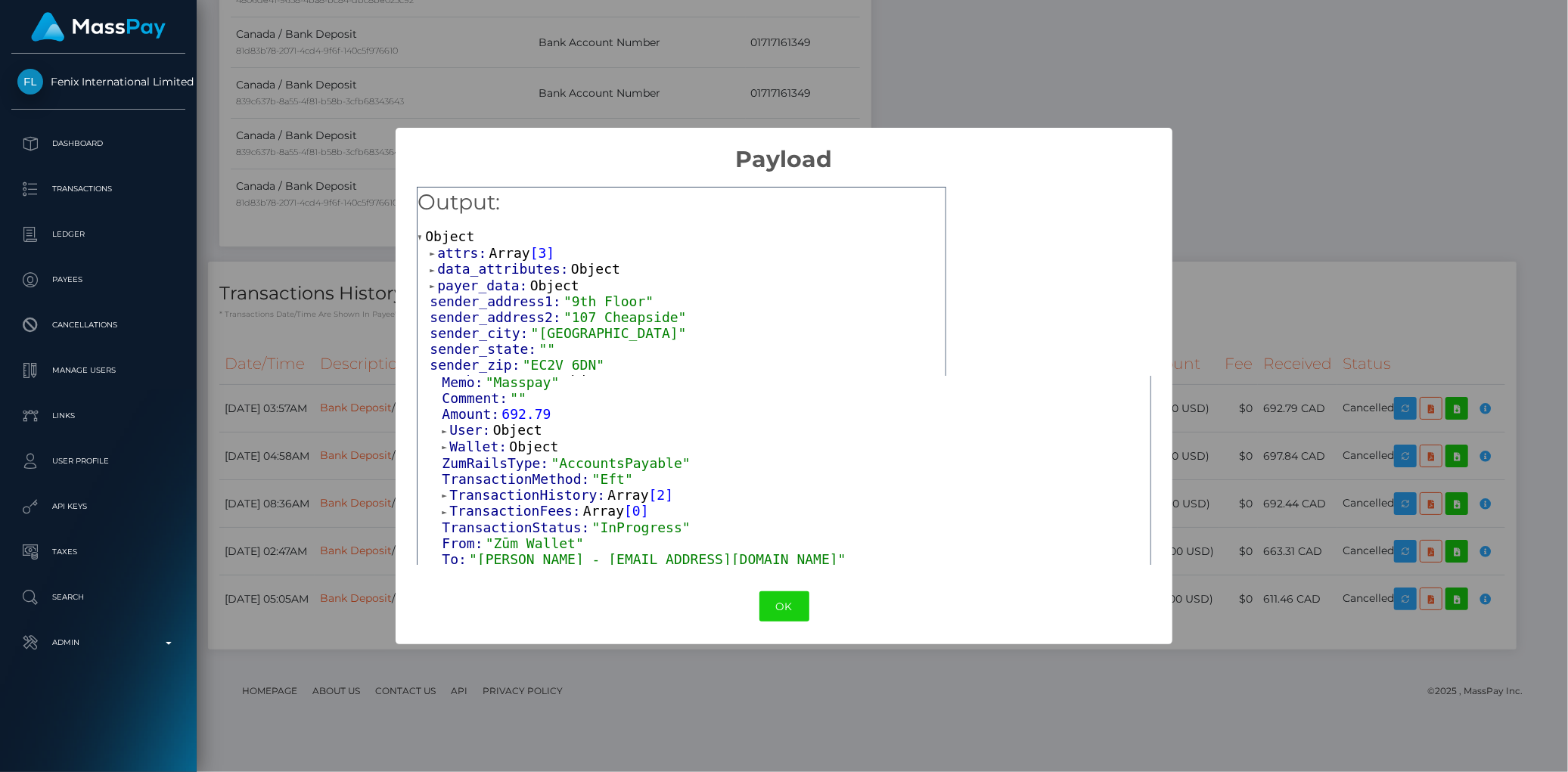
scroll to position [252, 0]
click at [497, 447] on span "Wallet:" at bounding box center [478, 445] width 59 height 16
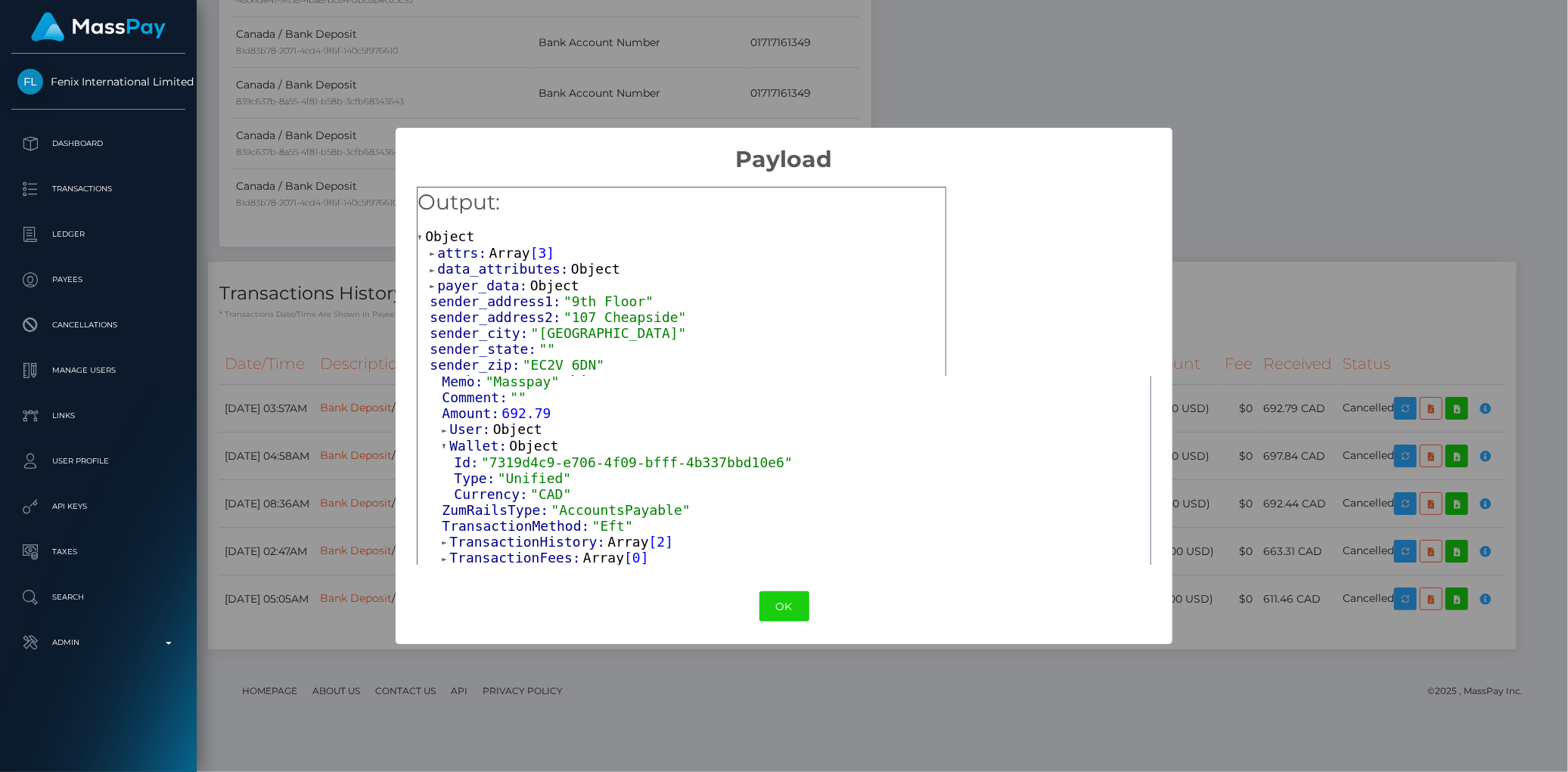
click at [493, 428] on span "Object" at bounding box center [517, 429] width 49 height 16
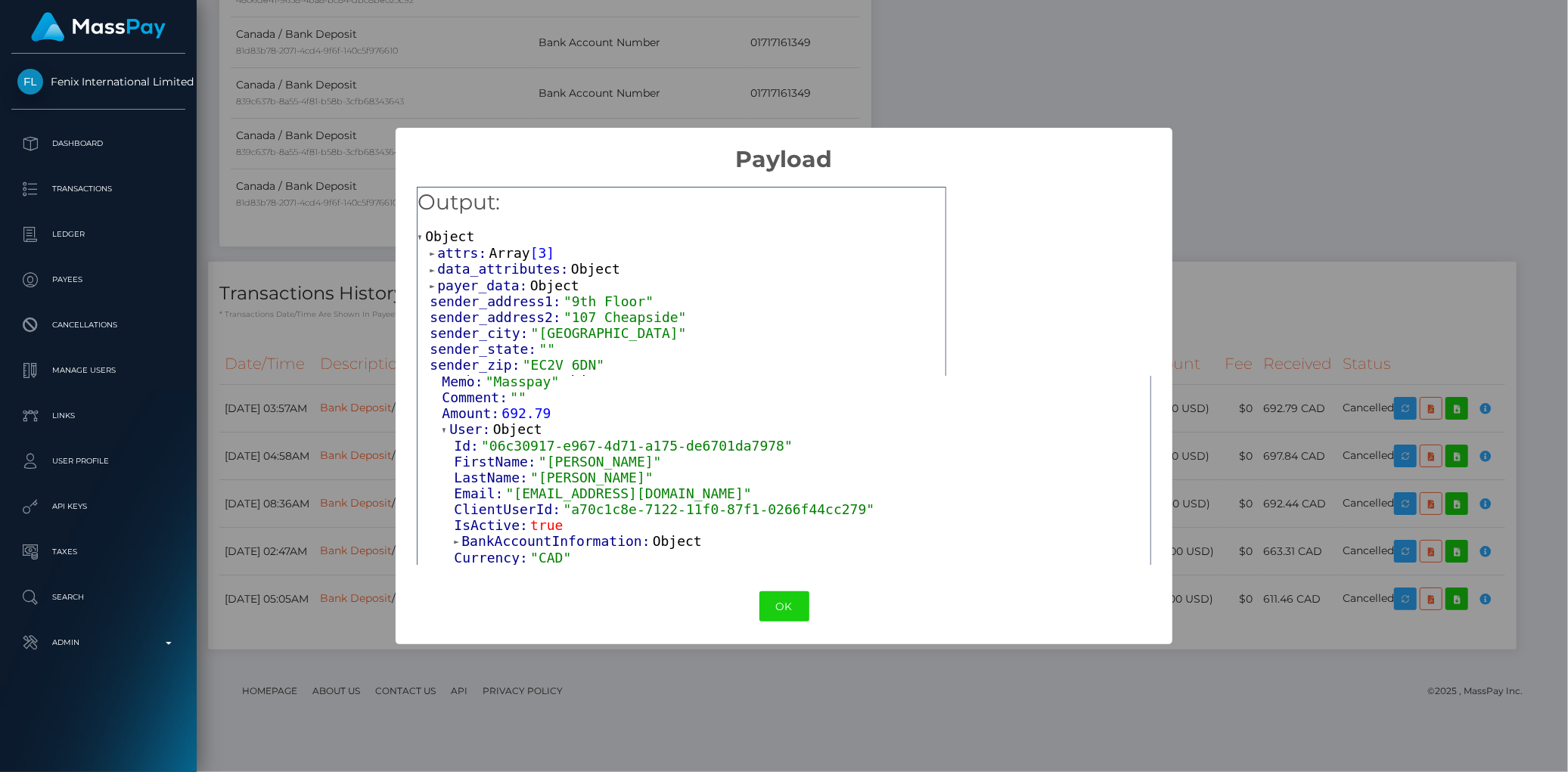
click at [507, 252] on span "Array" at bounding box center [509, 253] width 41 height 16
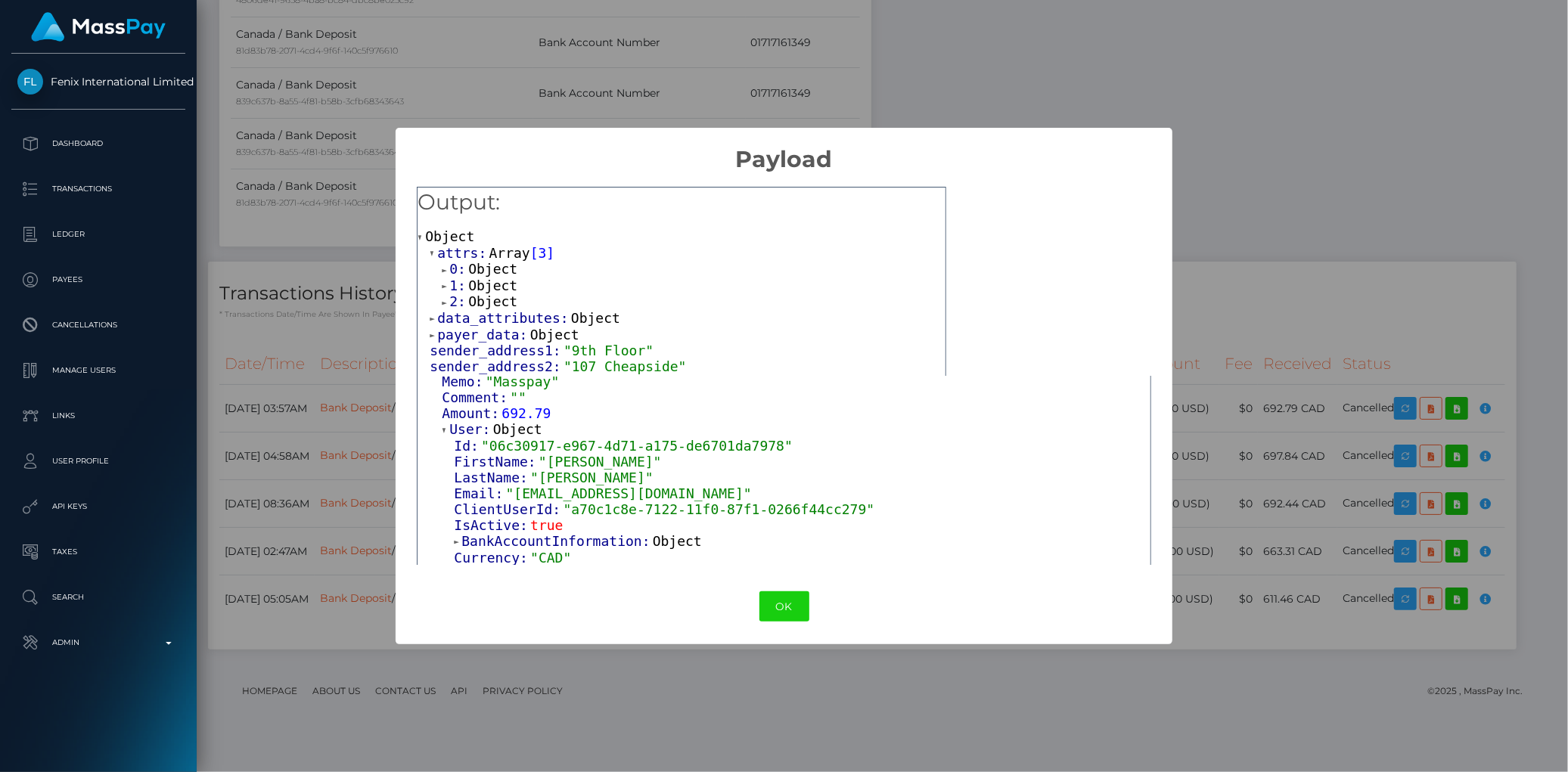
click at [505, 264] on span "Object" at bounding box center [492, 269] width 49 height 16
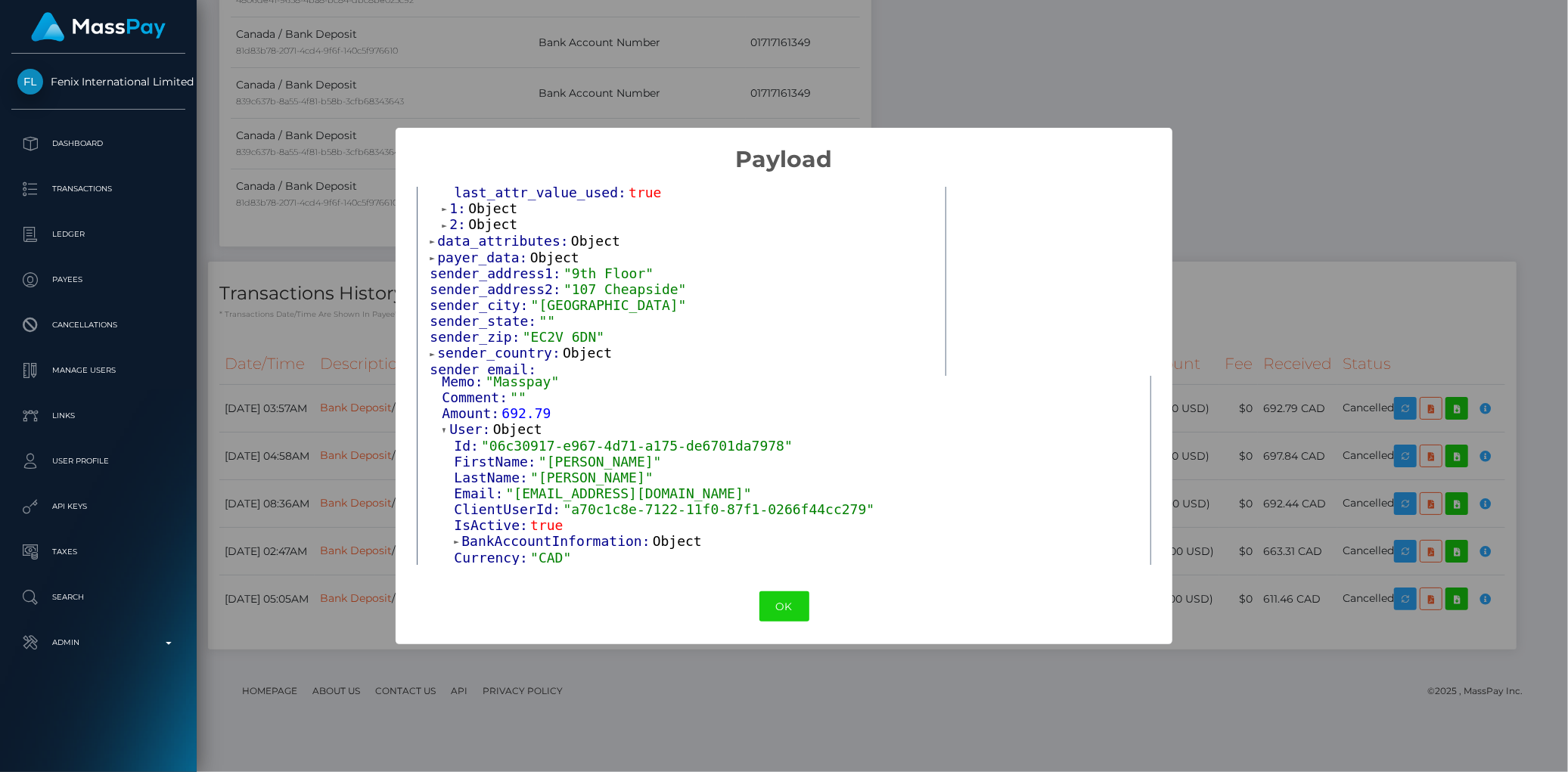
scroll to position [168, 0]
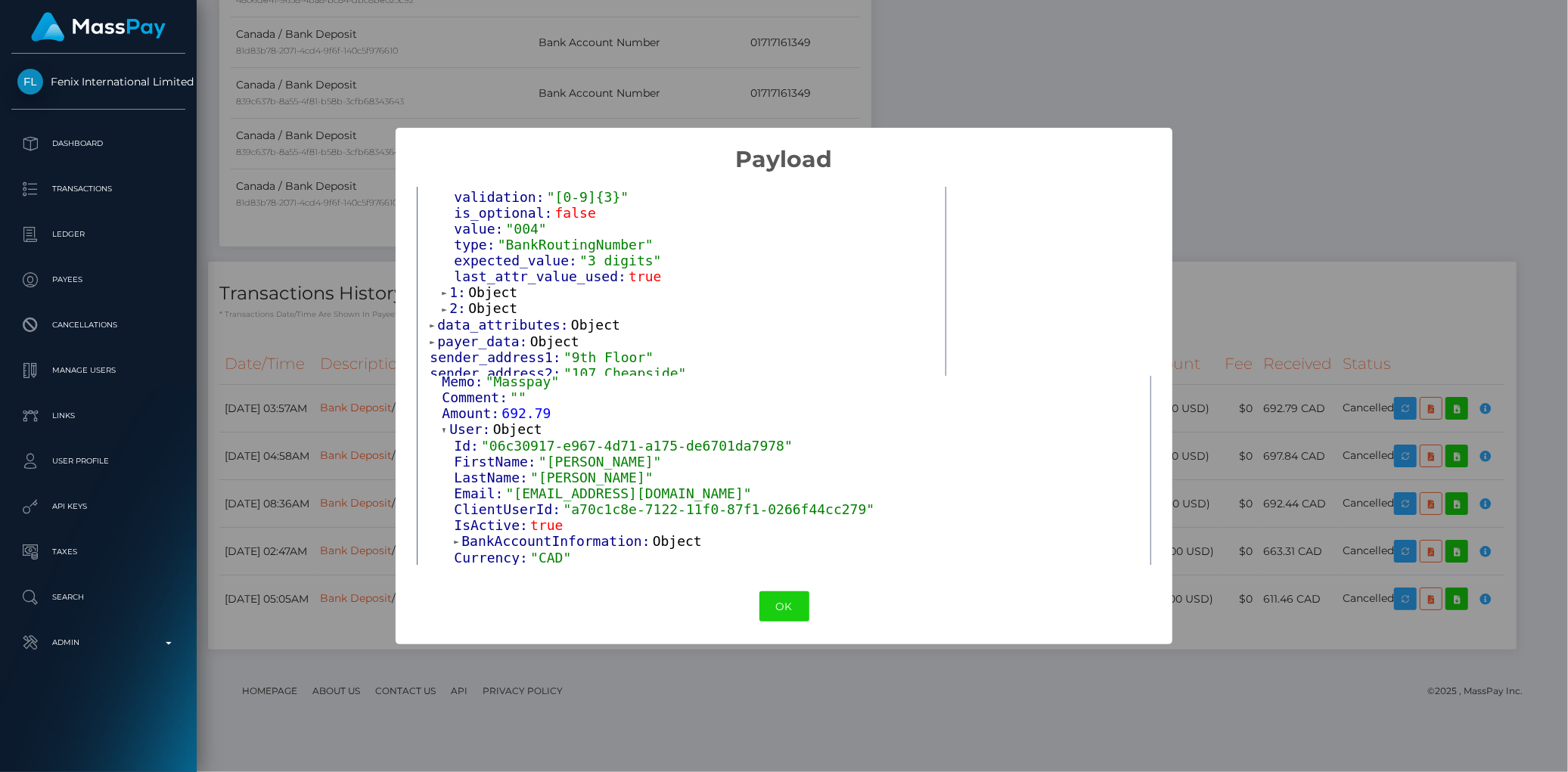
click at [500, 300] on span "Object" at bounding box center [492, 308] width 49 height 16
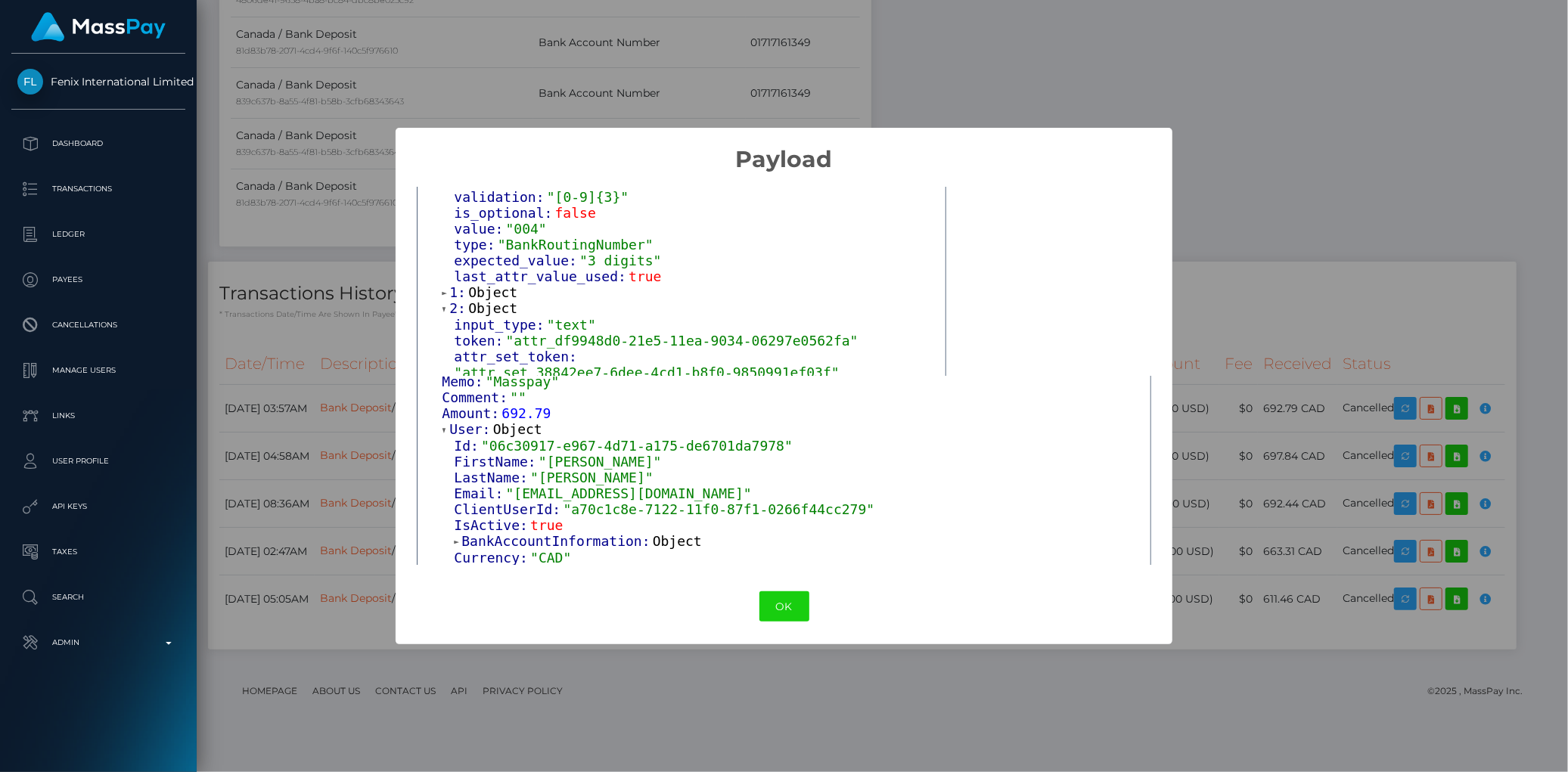
click at [497, 284] on span "Object" at bounding box center [492, 292] width 49 height 16
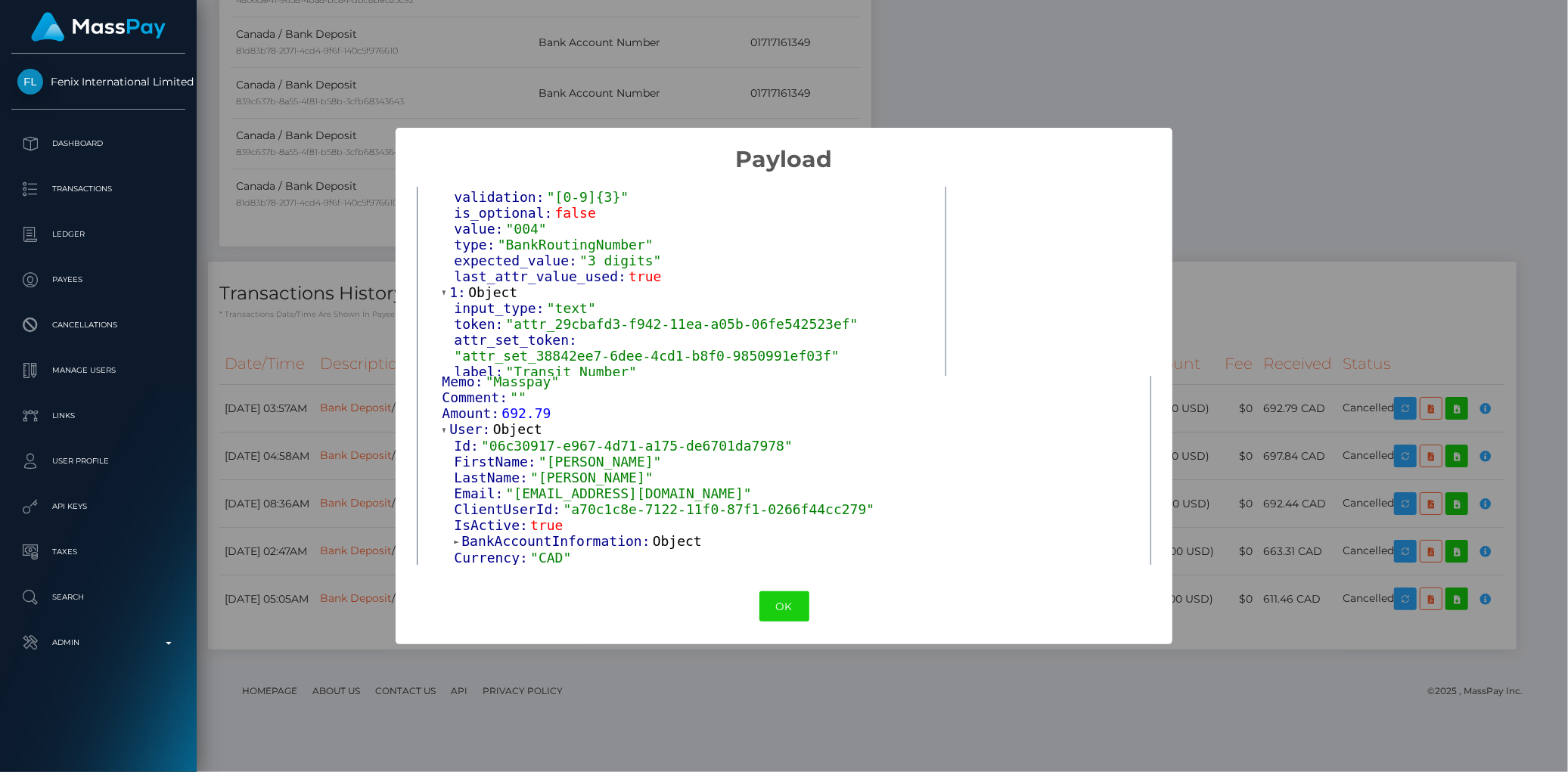
click at [523, 221] on span ""004"" at bounding box center [526, 229] width 41 height 16
copy span "004"
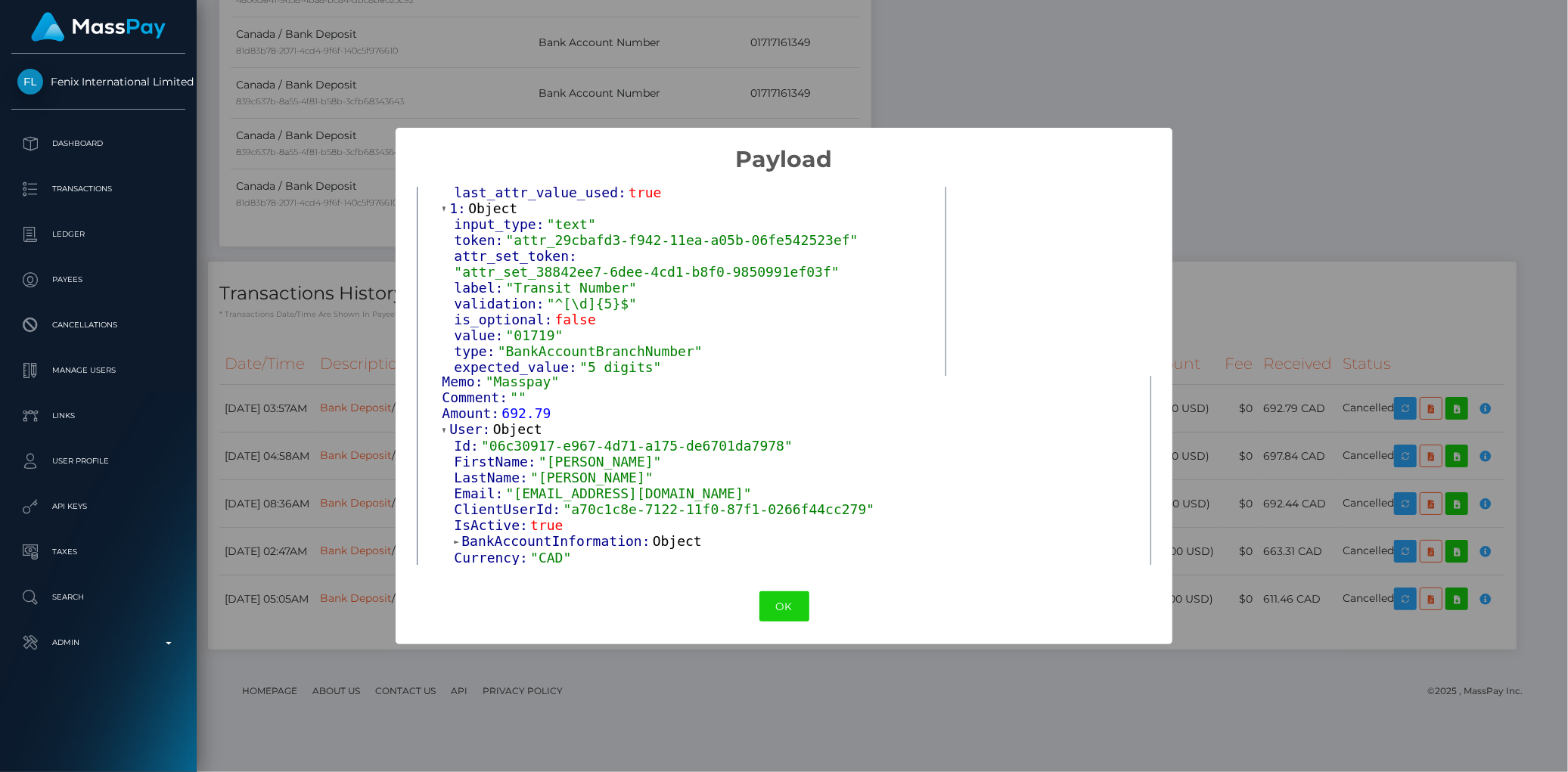
click at [530, 327] on span ""01719"" at bounding box center [534, 335] width 58 height 16
copy span "01719"
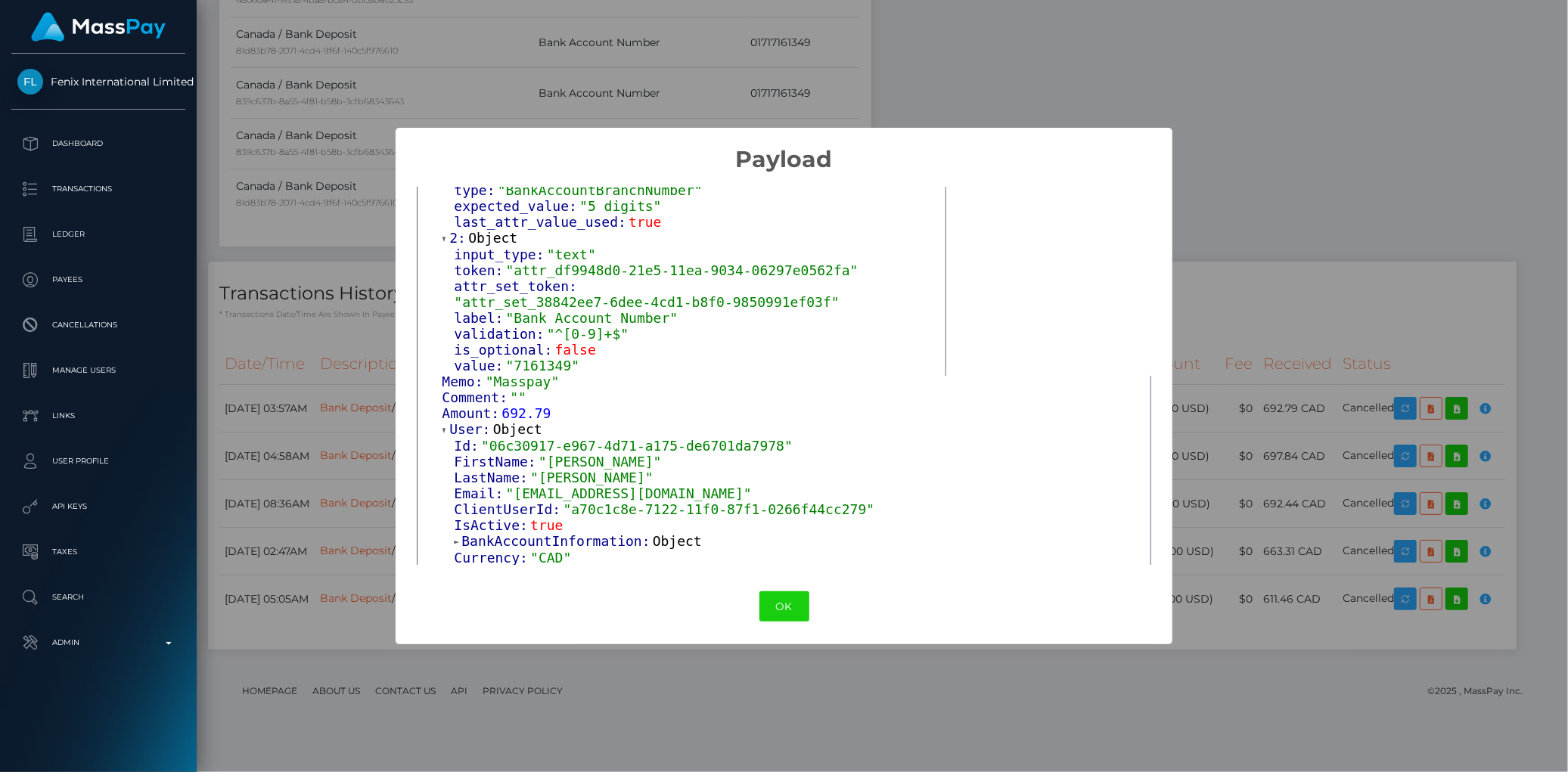
scroll to position [420, 0]
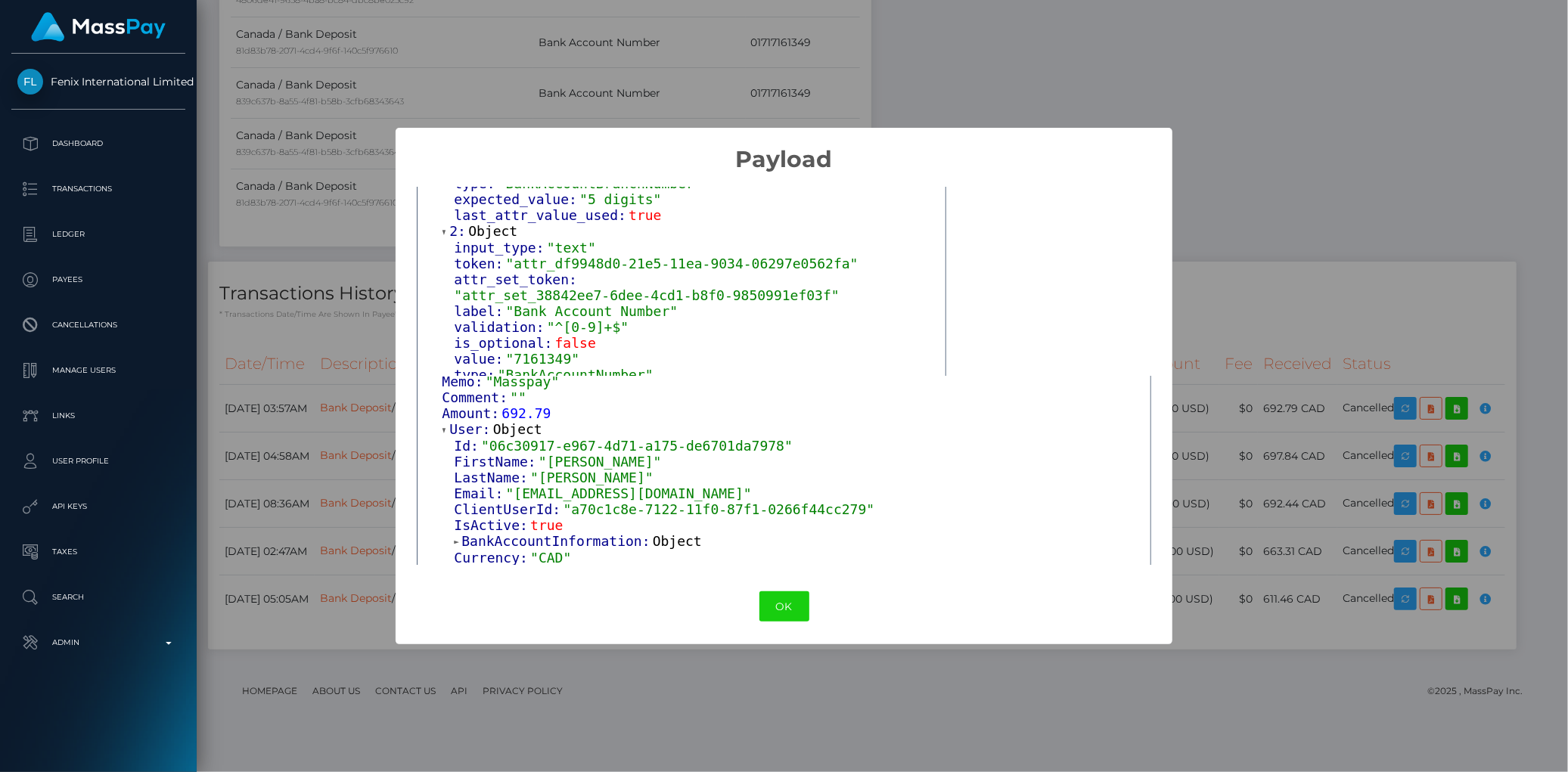
click at [538, 351] on span ""7161349"" at bounding box center [543, 358] width 75 height 16
copy span "7161349"
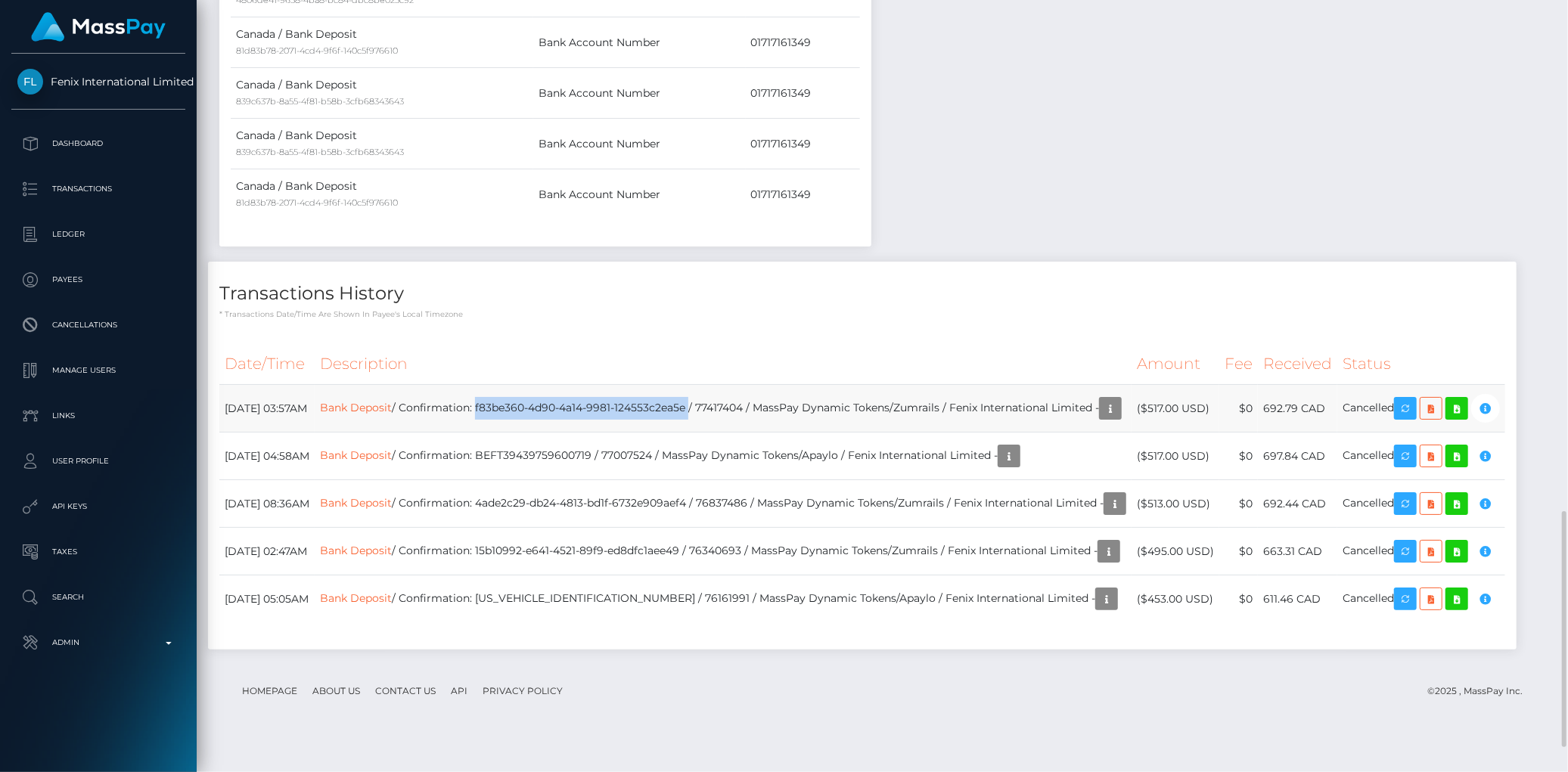
drag, startPoint x: 537, startPoint y: 405, endPoint x: 749, endPoint y: 403, distance: 212.0
click at [749, 403] on td "Bank Deposit / Confirmation: f83be360-4d90-4a14-9981-124553c2ea5e / 77417404 / …" at bounding box center [722, 409] width 816 height 48
copy td "f83be360-4d90-4a14-9981-124553c2ea5e"
click at [766, 406] on td "Bank Deposit / Confirmation: f83be360-4d90-4a14-9981-124553c2ea5e / 77417404 / …" at bounding box center [722, 409] width 816 height 48
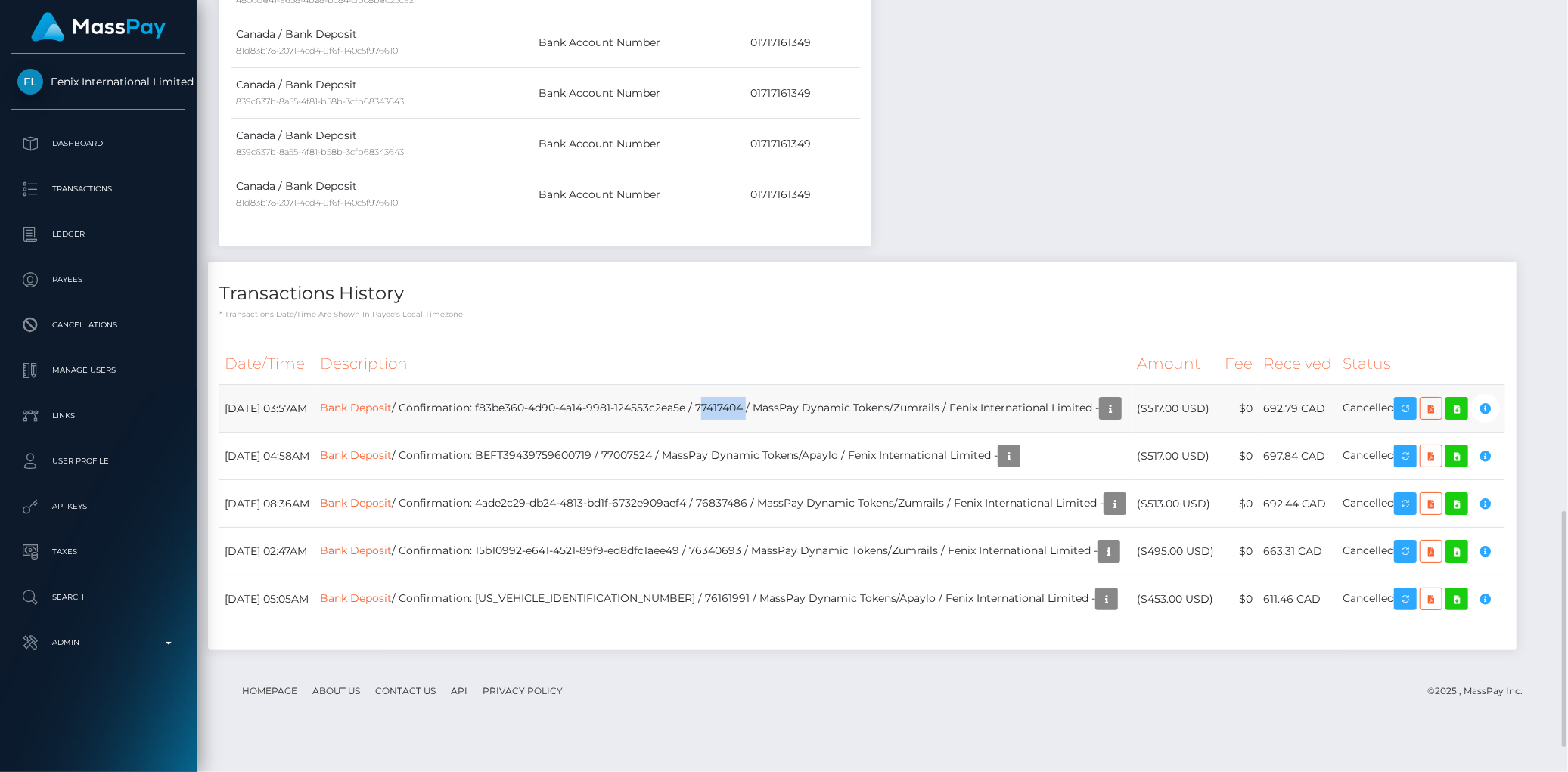
click at [766, 406] on td "Bank Deposit / Confirmation: f83be360-4d90-4a14-9981-124553c2ea5e / 77417404 / …" at bounding box center [722, 409] width 816 height 48
copy td "77417404"
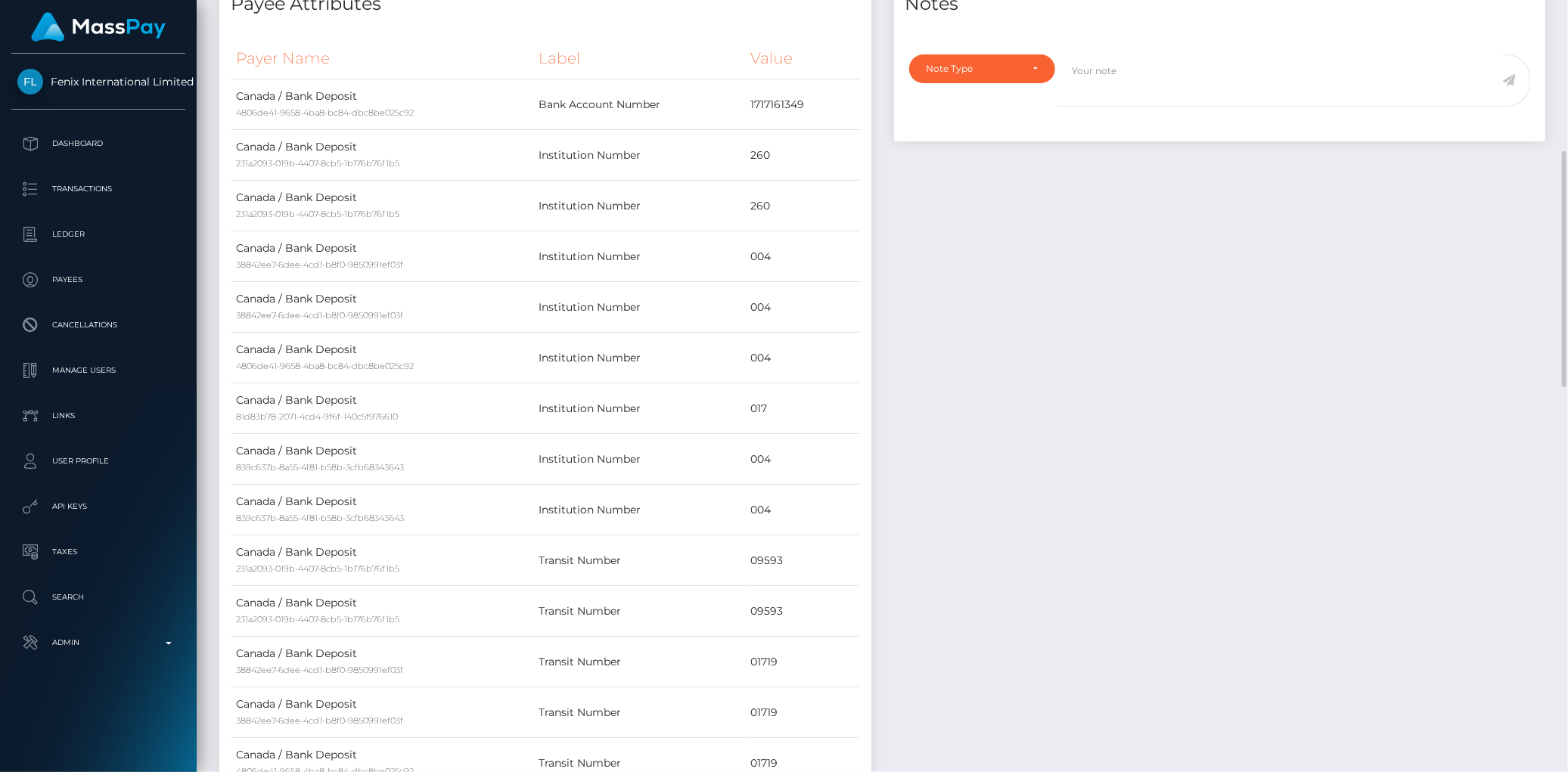
scroll to position [0, 0]
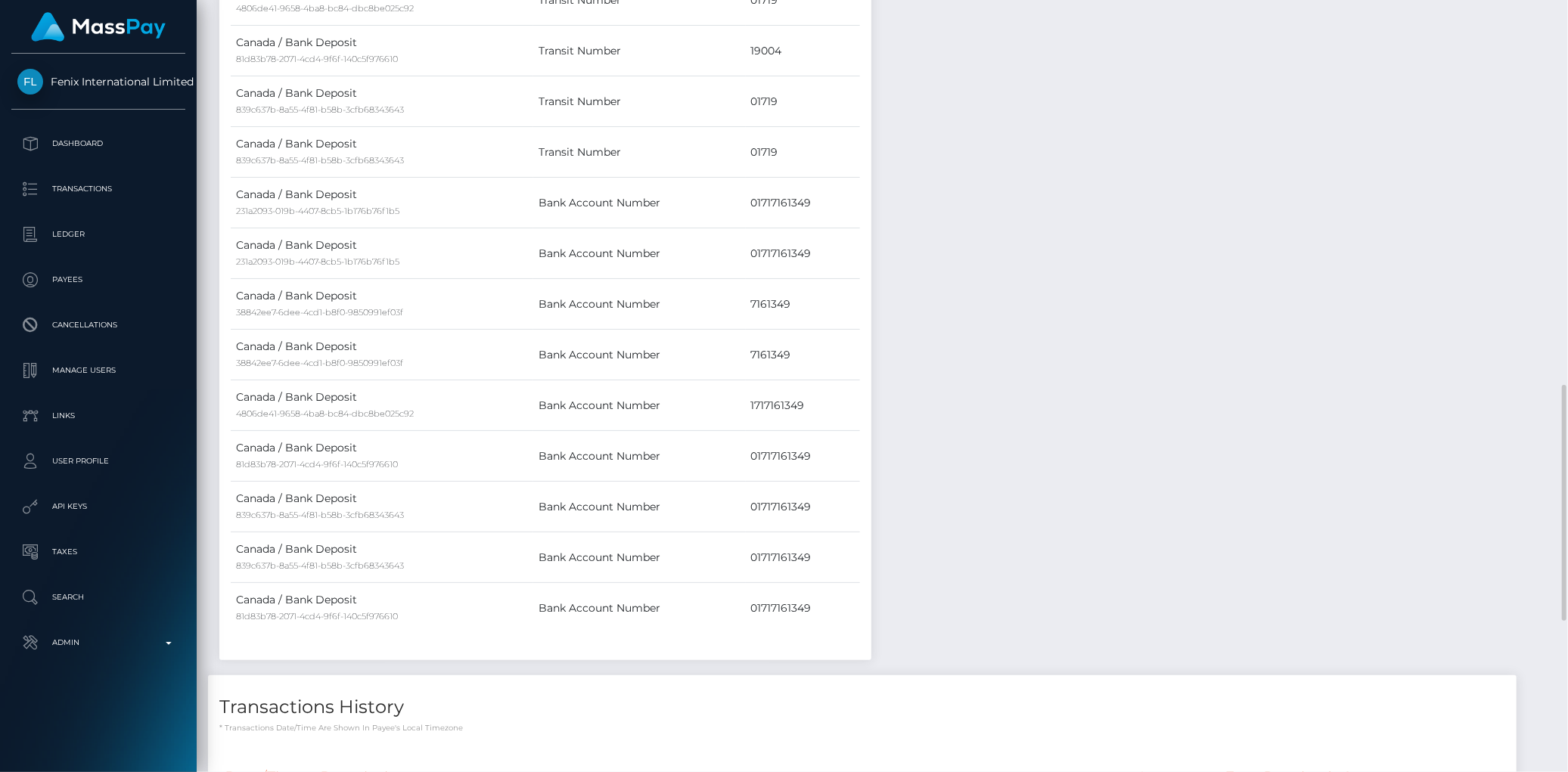
scroll to position [1757, 0]
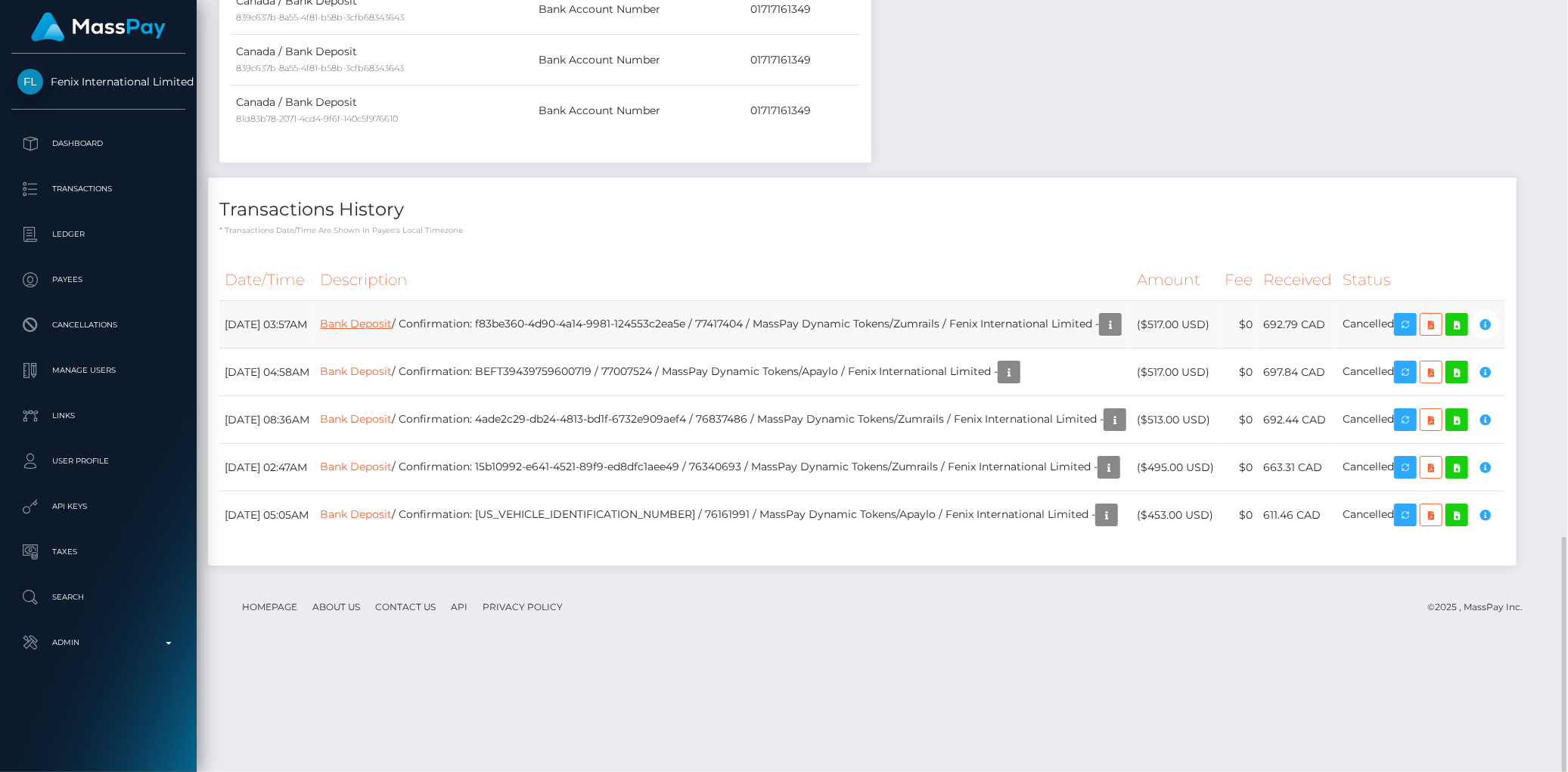
drag, startPoint x: 439, startPoint y: 312, endPoint x: 445, endPoint y: 325, distance: 14.3
click at [439, 312] on td "Bank Deposit / Confirmation: f83be360-4d90-4a14-9981-124553c2ea5e / 77417404 / …" at bounding box center [722, 325] width 816 height 48
click at [391, 330] on link "Bank Deposit" at bounding box center [355, 323] width 72 height 13
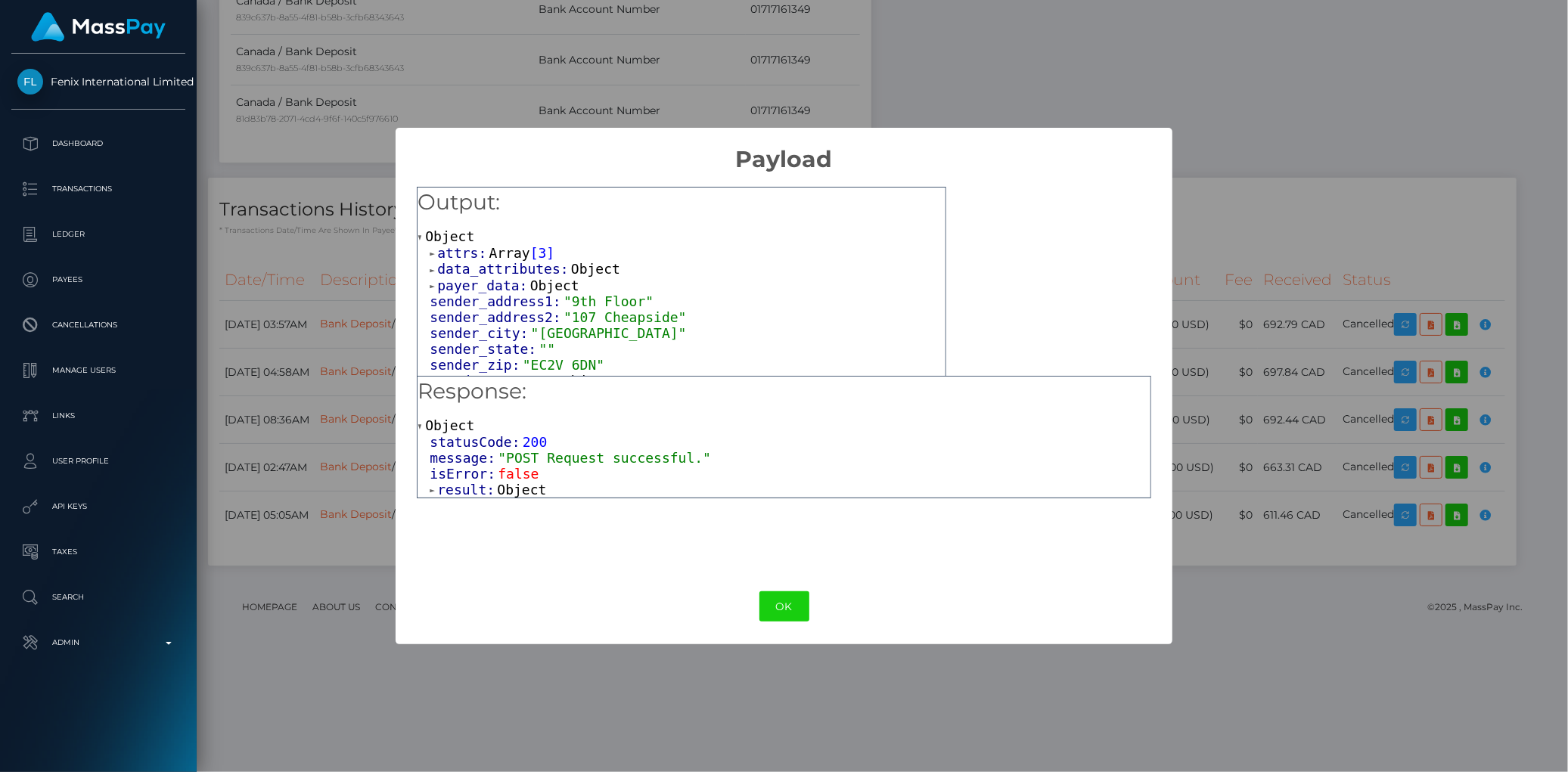
click at [533, 492] on span "Object" at bounding box center [521, 490] width 49 height 16
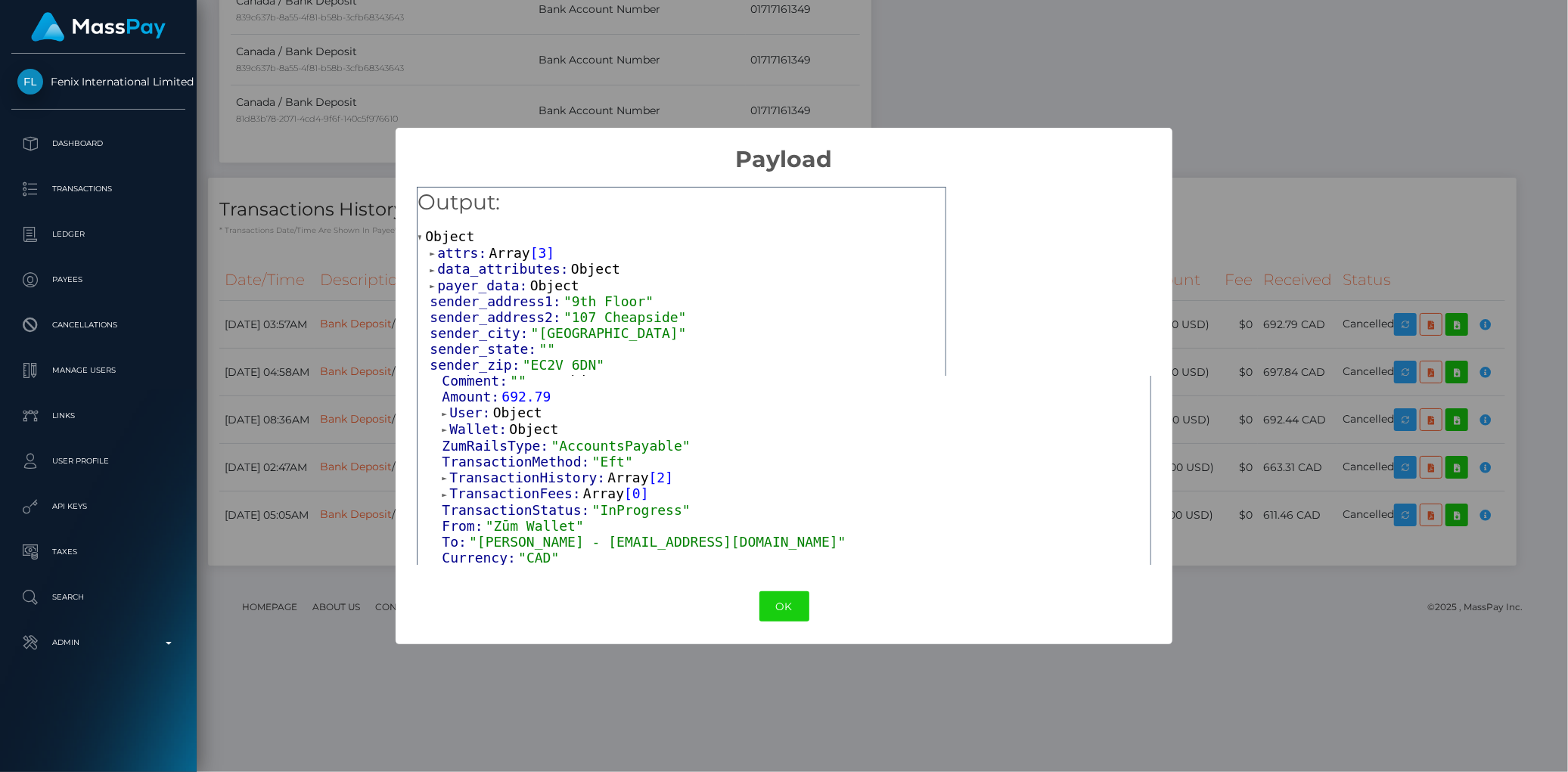
scroll to position [273, 0]
click at [784, 618] on button "OK" at bounding box center [784, 606] width 50 height 31
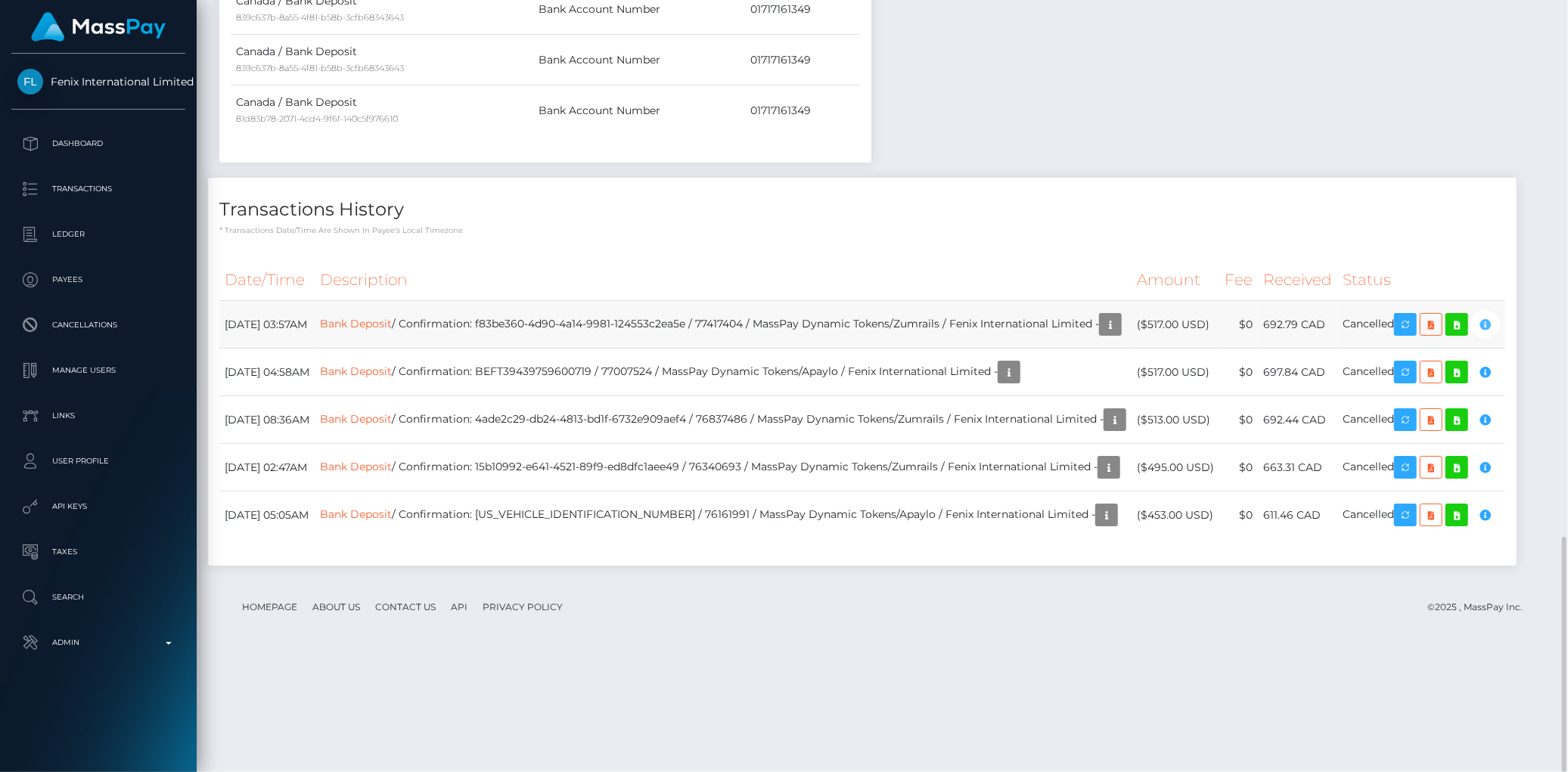
scroll to position [182, 427]
click at [1476, 335] on icon "button" at bounding box center [1485, 324] width 18 height 19
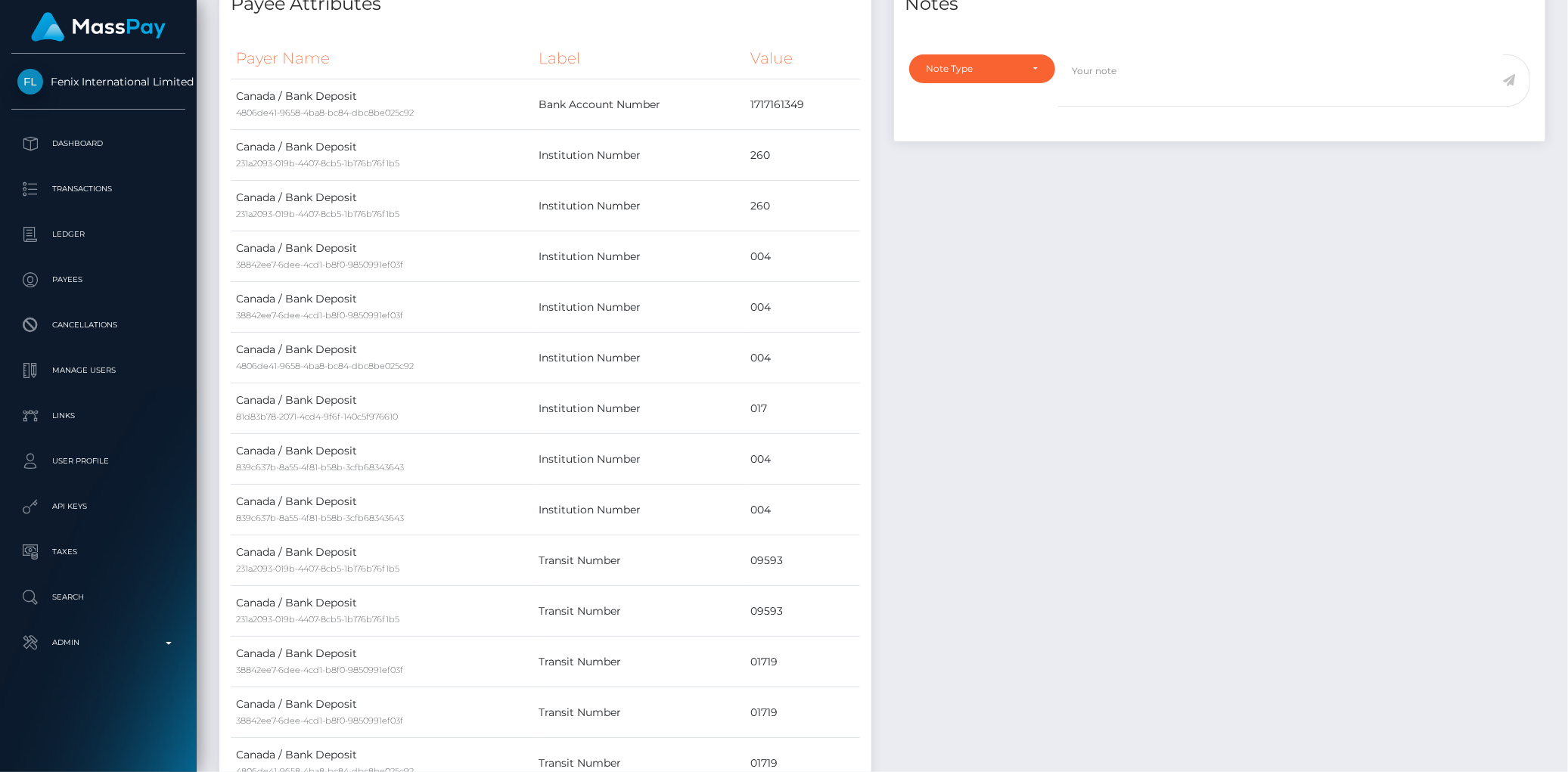
scroll to position [0, 0]
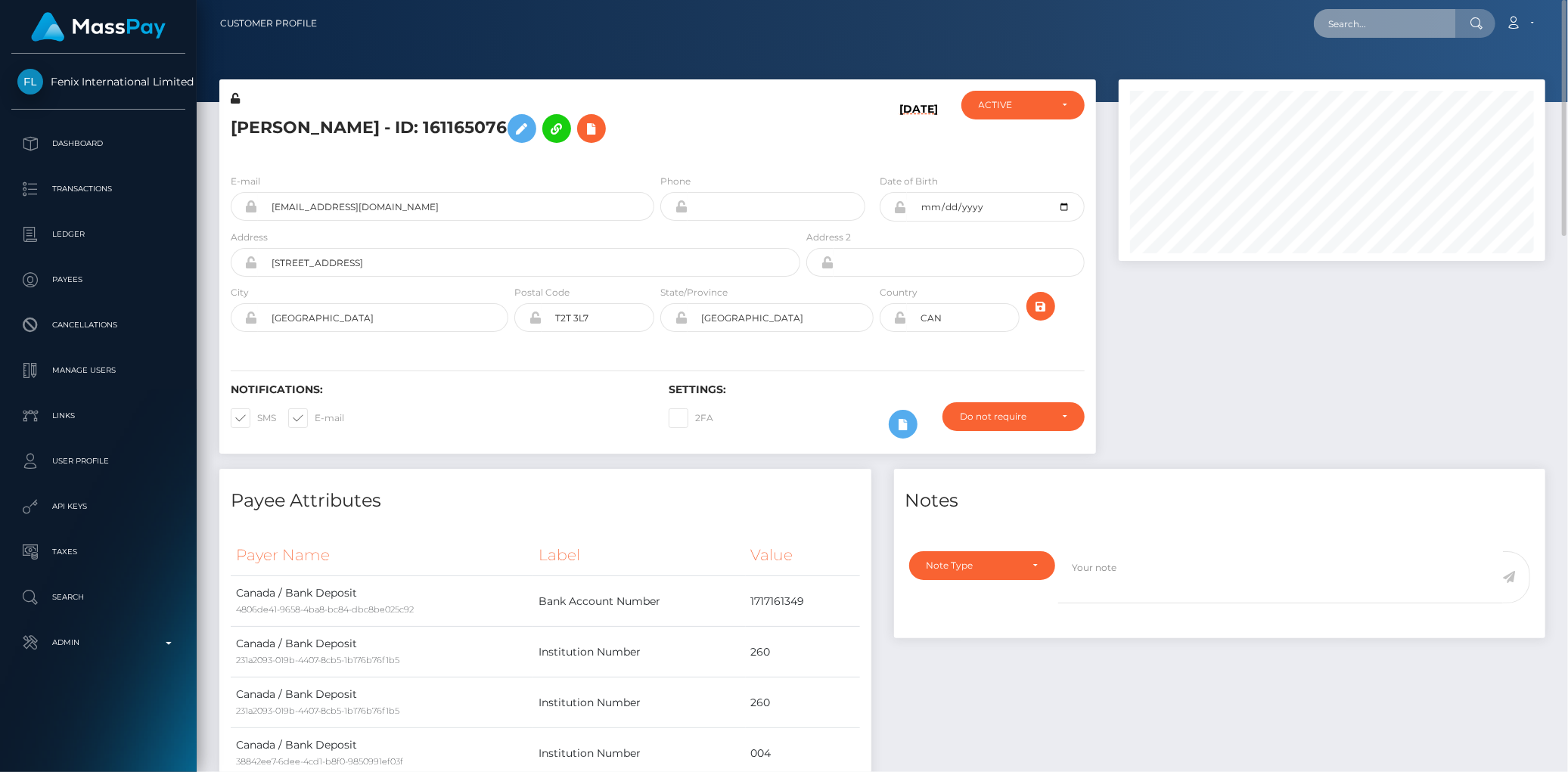
click at [1343, 33] on input "text" at bounding box center [1384, 23] width 142 height 28
paste input "playfame-1792999930"
type input "playfame-1792999930"
click at [1374, 75] on link "ZACHARIAH OWEN MCKEAN" at bounding box center [1374, 78] width 121 height 28
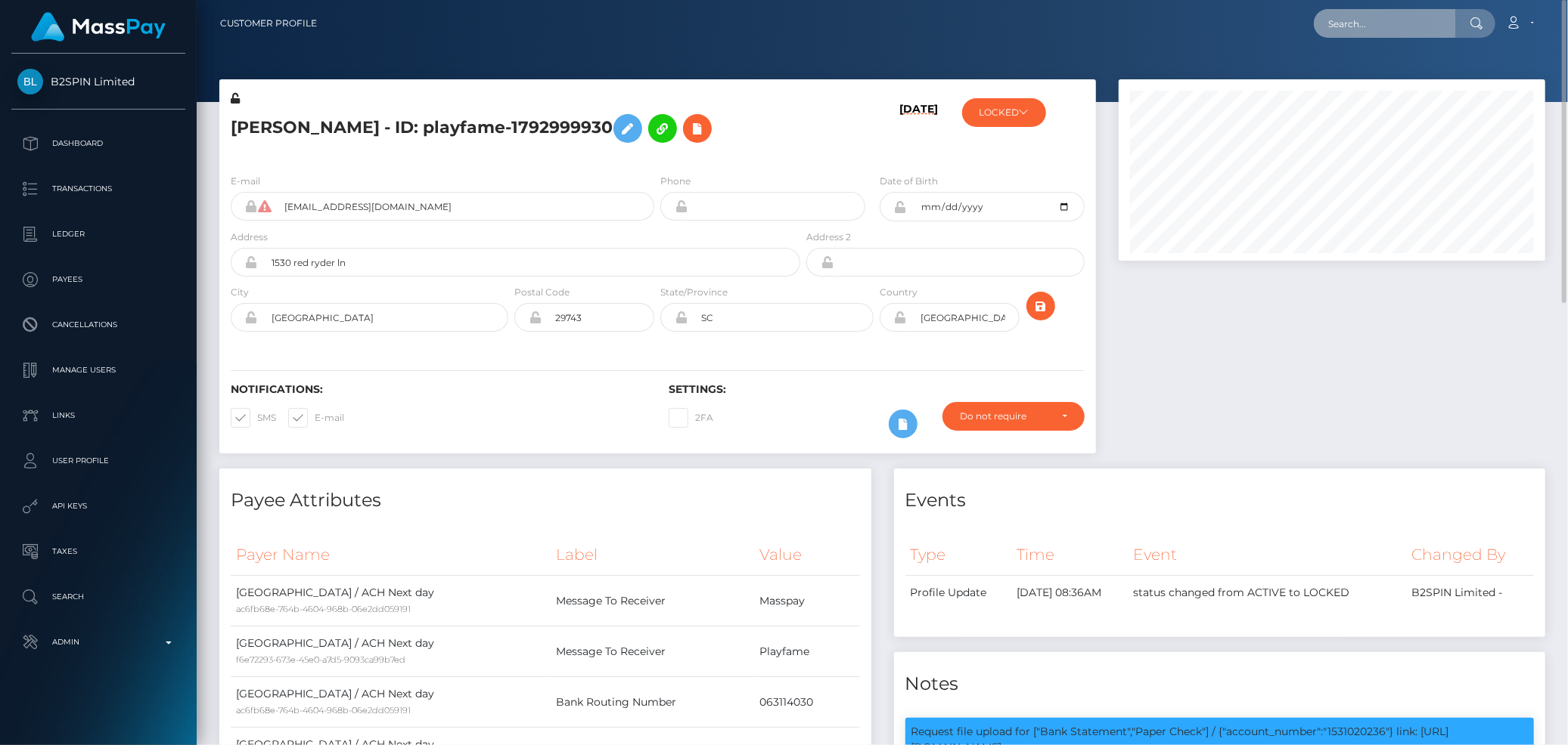
click at [1366, 23] on input "text" at bounding box center [1384, 23] width 142 height 28
paste input "458b60ec-18c4-11ef-9e42-062d9cd50a19"
type input "458b60ec-18c4-11ef-9e42-062d9cd50a19"
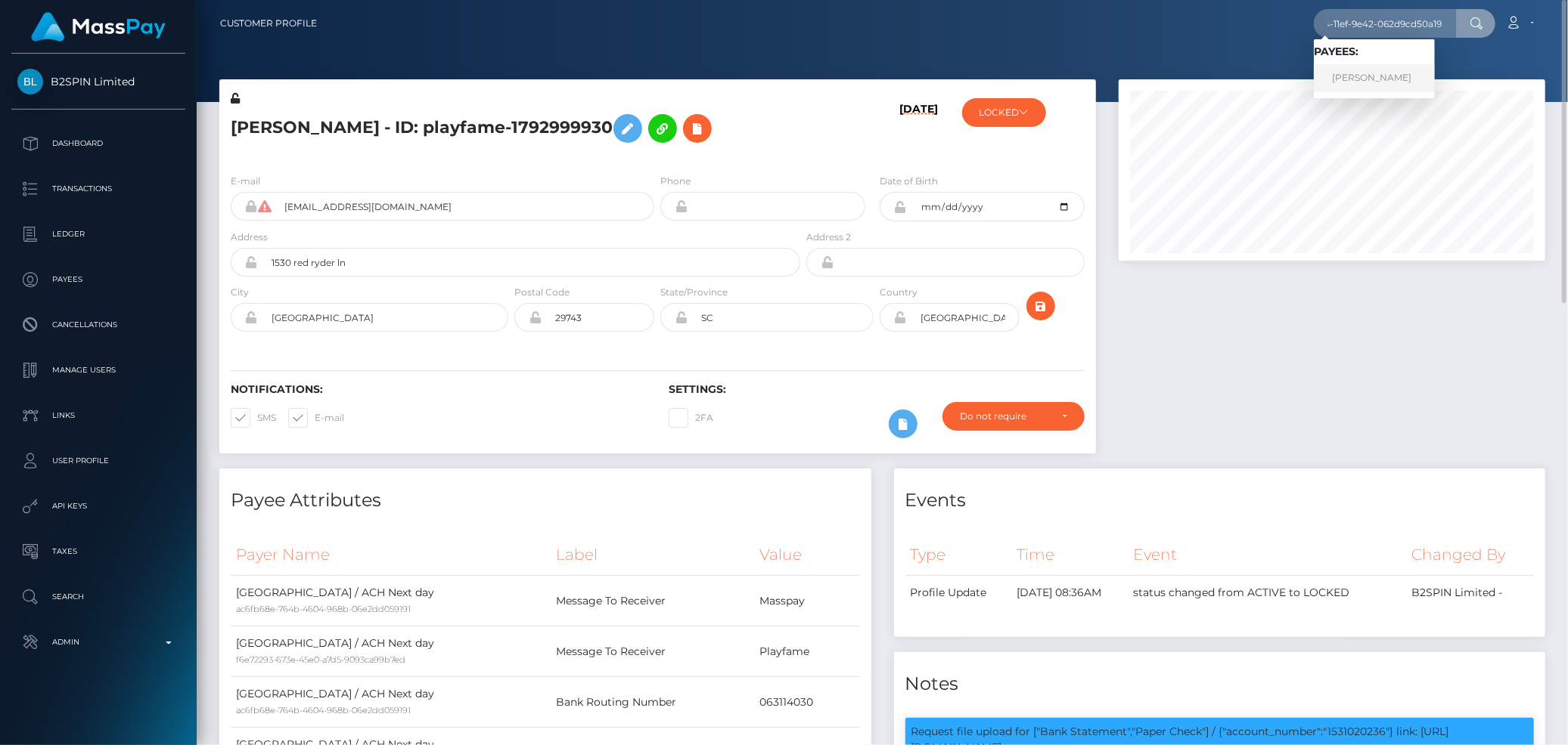
click at [1358, 71] on link "[PERSON_NAME]" at bounding box center [1374, 78] width 121 height 28
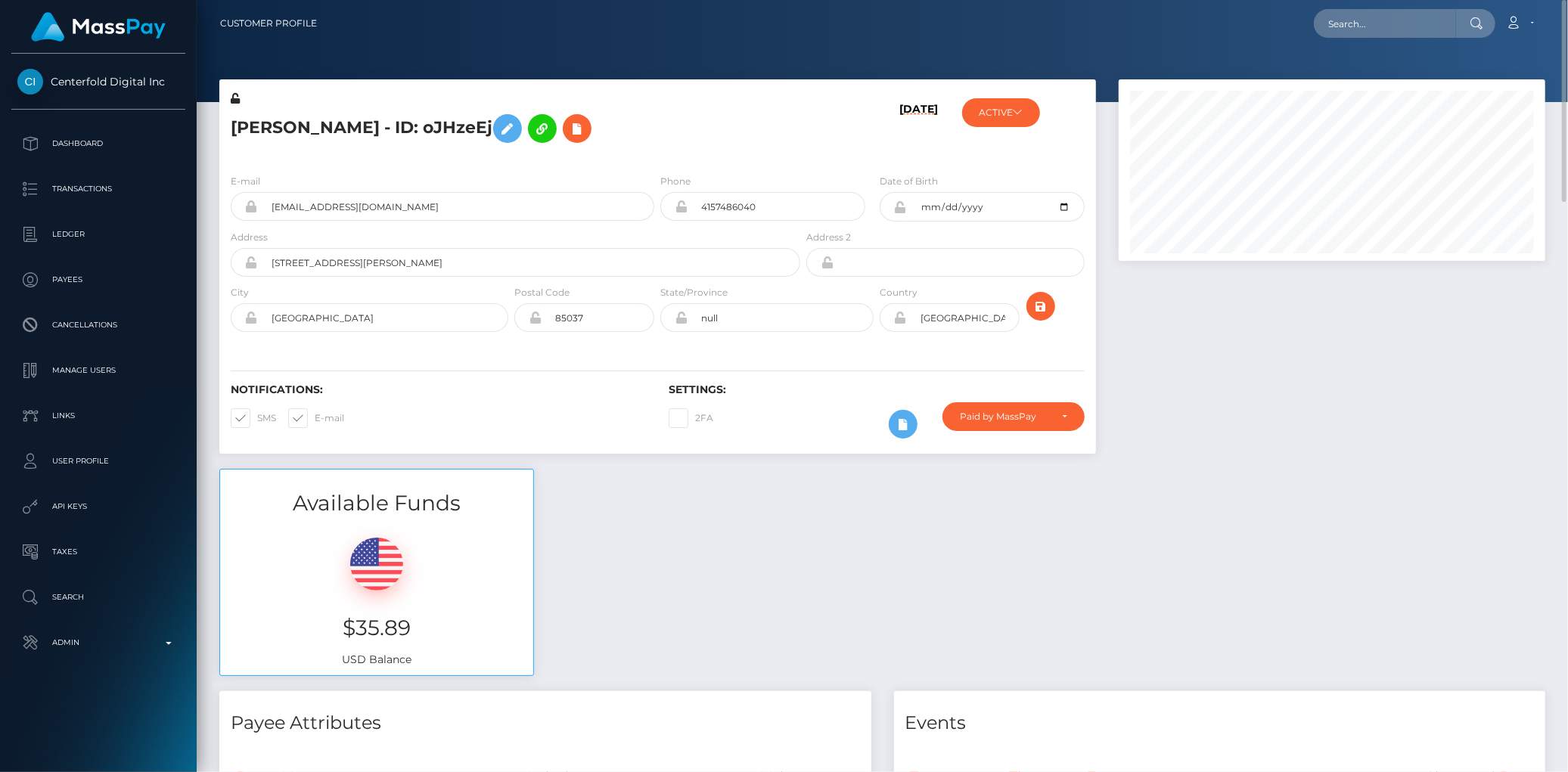
click at [366, 114] on h5 "Morgan Lewis - ID: oJHzeEj" at bounding box center [511, 128] width 561 height 43
click at [568, 134] on icon at bounding box center [577, 129] width 18 height 19
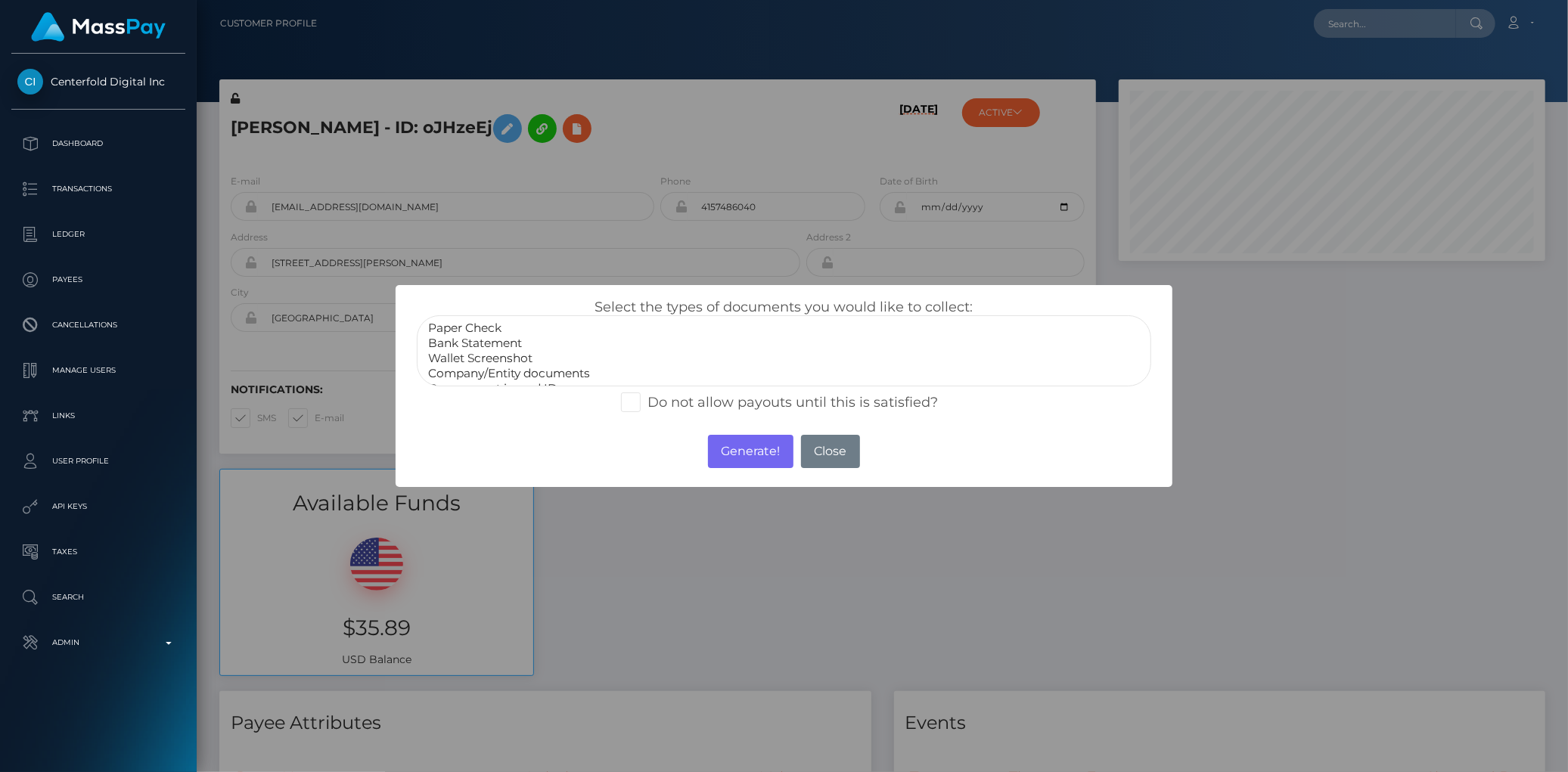
scroll to position [28, 0]
select select "Government issued ID"
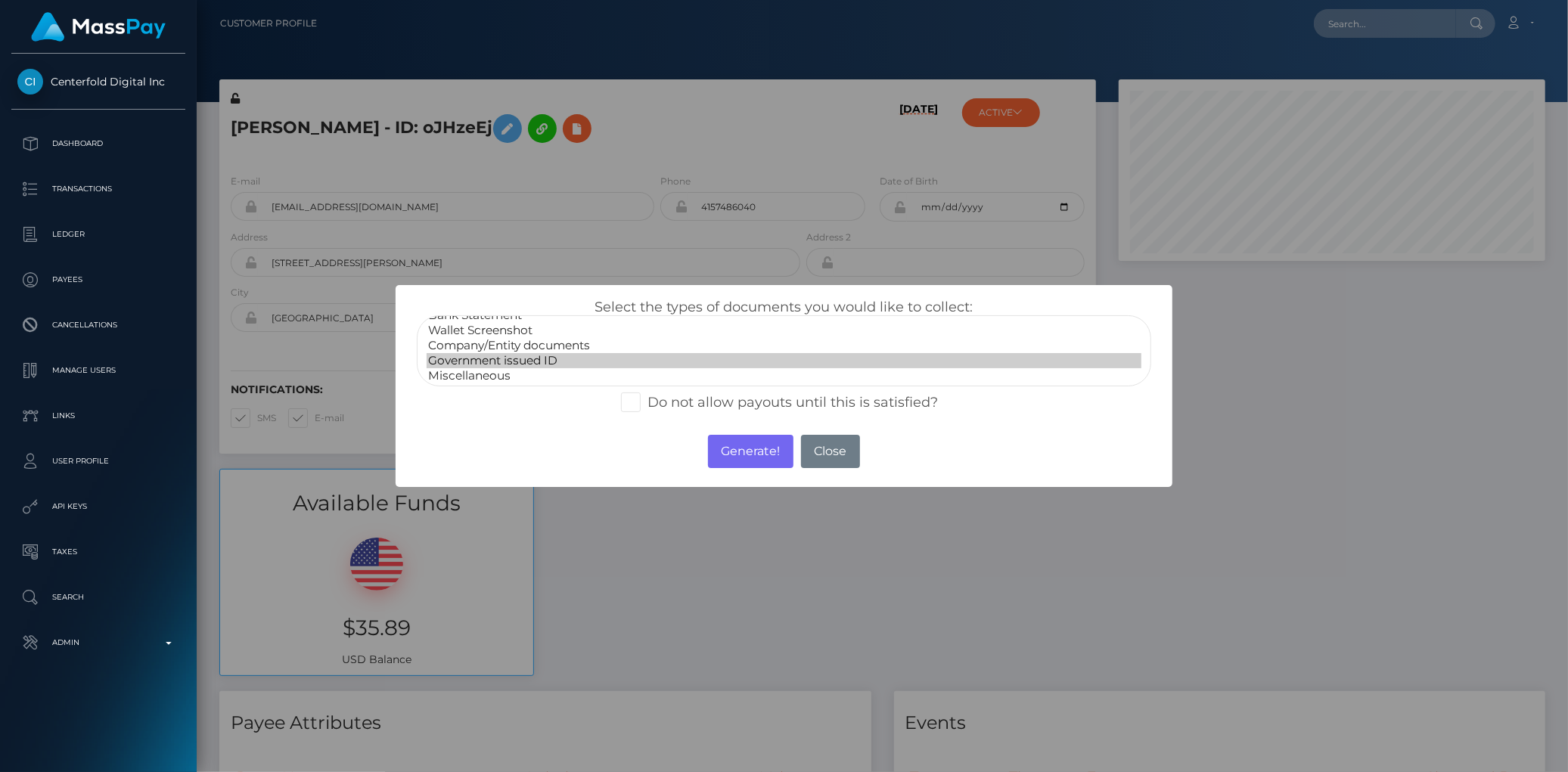
click at [517, 356] on option "Government issued ID" at bounding box center [784, 360] width 713 height 15
click at [729, 443] on button "Generate!" at bounding box center [751, 451] width 85 height 33
